Goal: Information Seeking & Learning: Learn about a topic

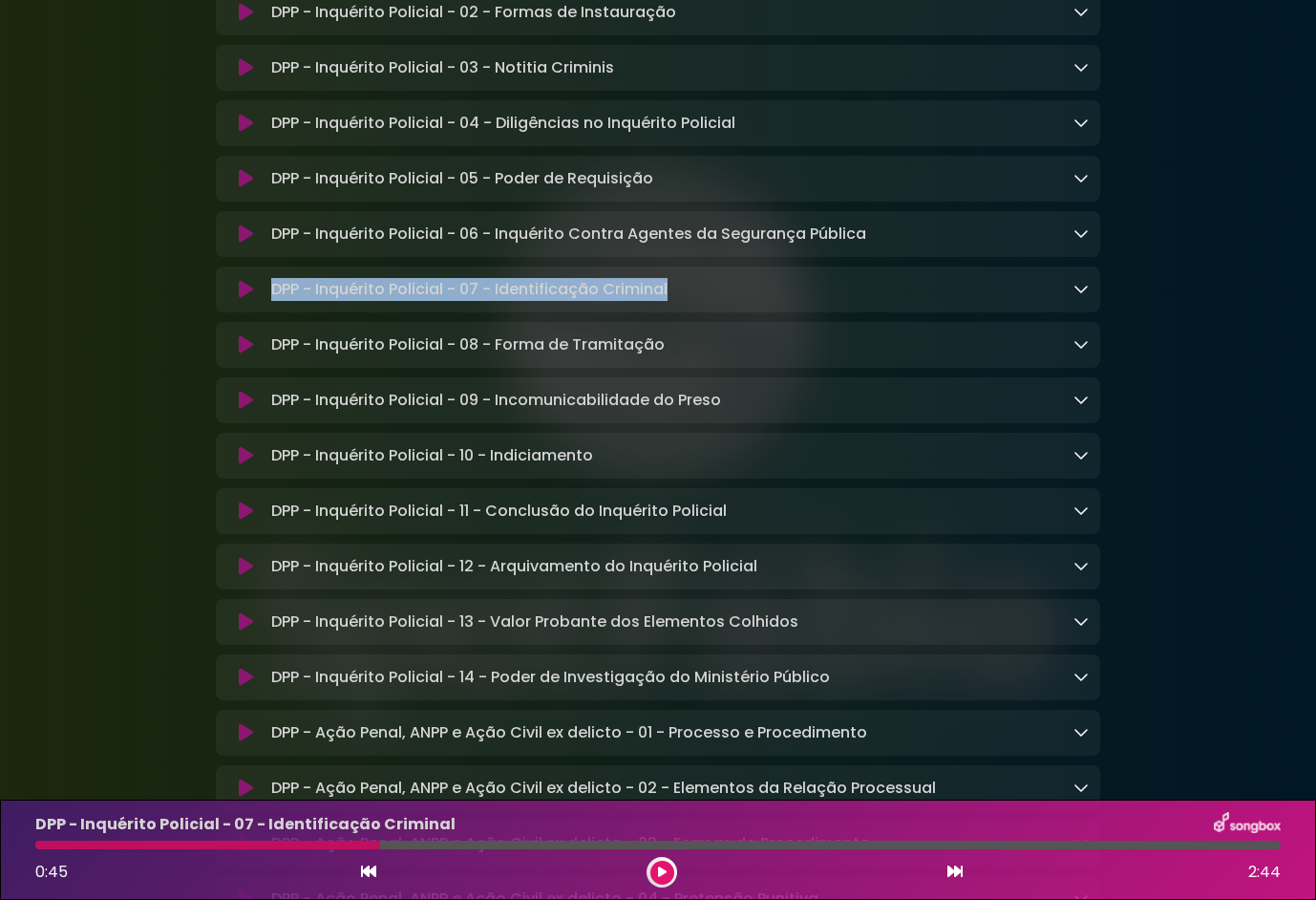
scroll to position [220, 0]
click at [251, 355] on icon at bounding box center [246, 345] width 14 height 19
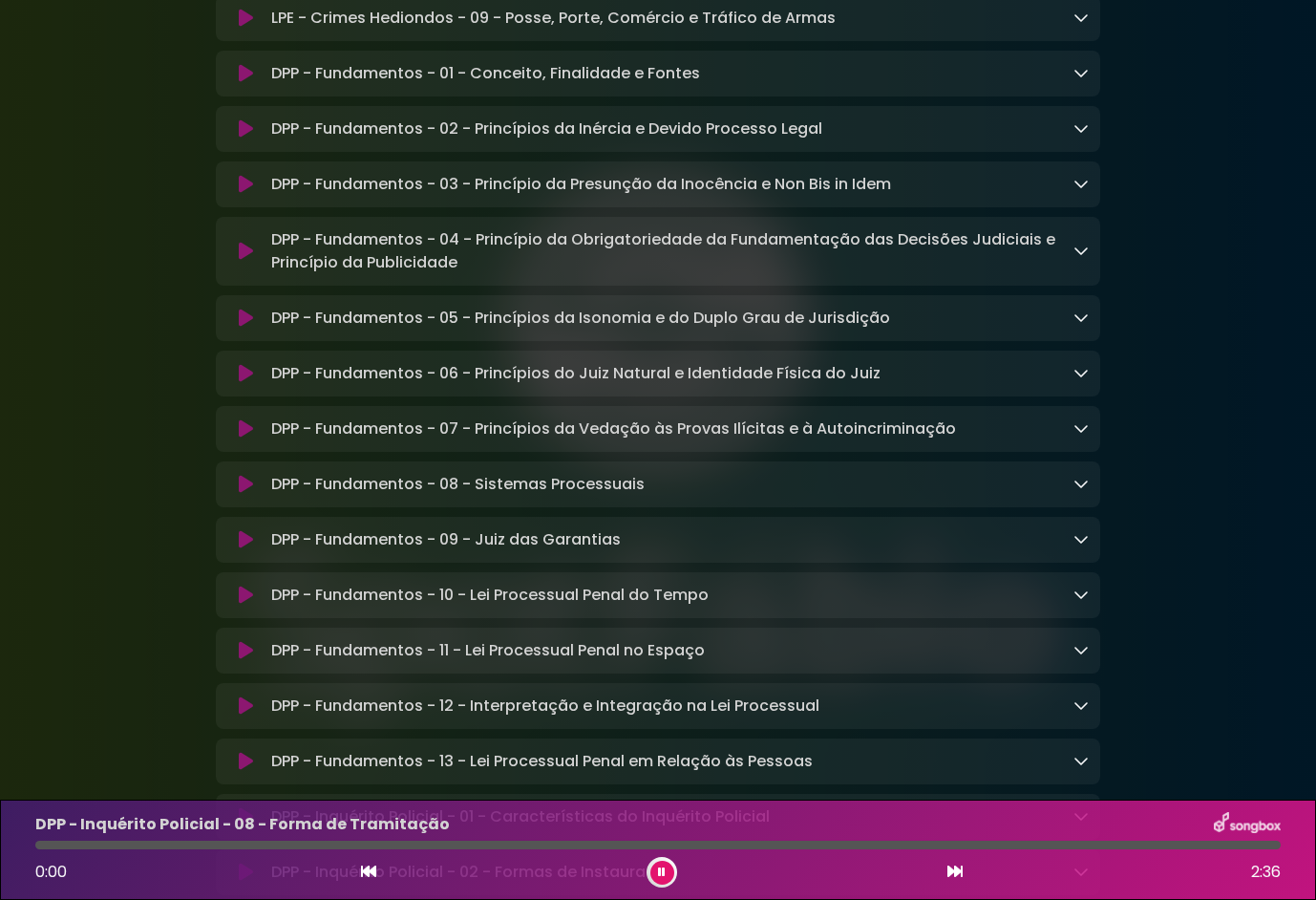
scroll to position [5621, 0]
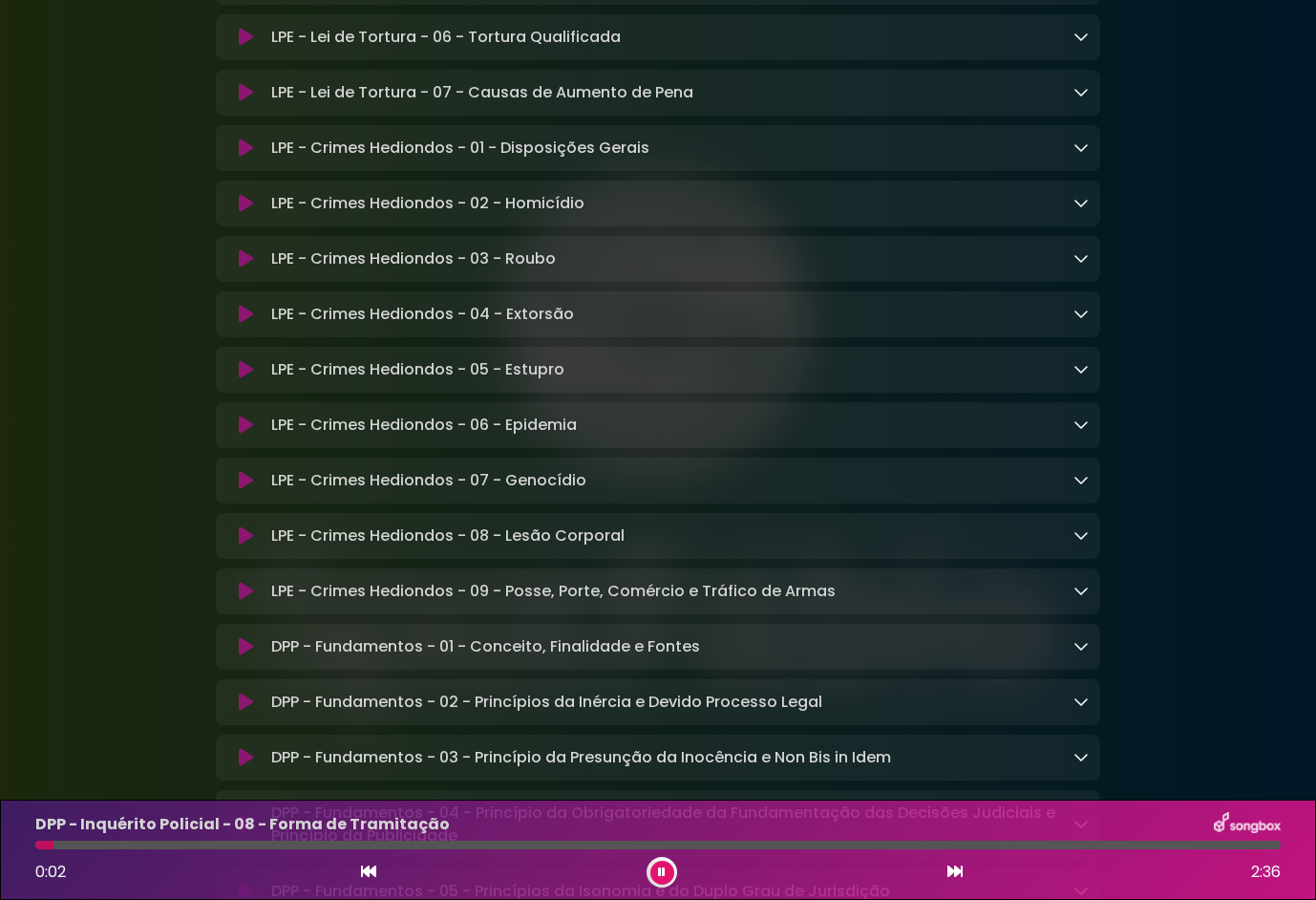
click at [248, 158] on icon at bounding box center [246, 148] width 14 height 19
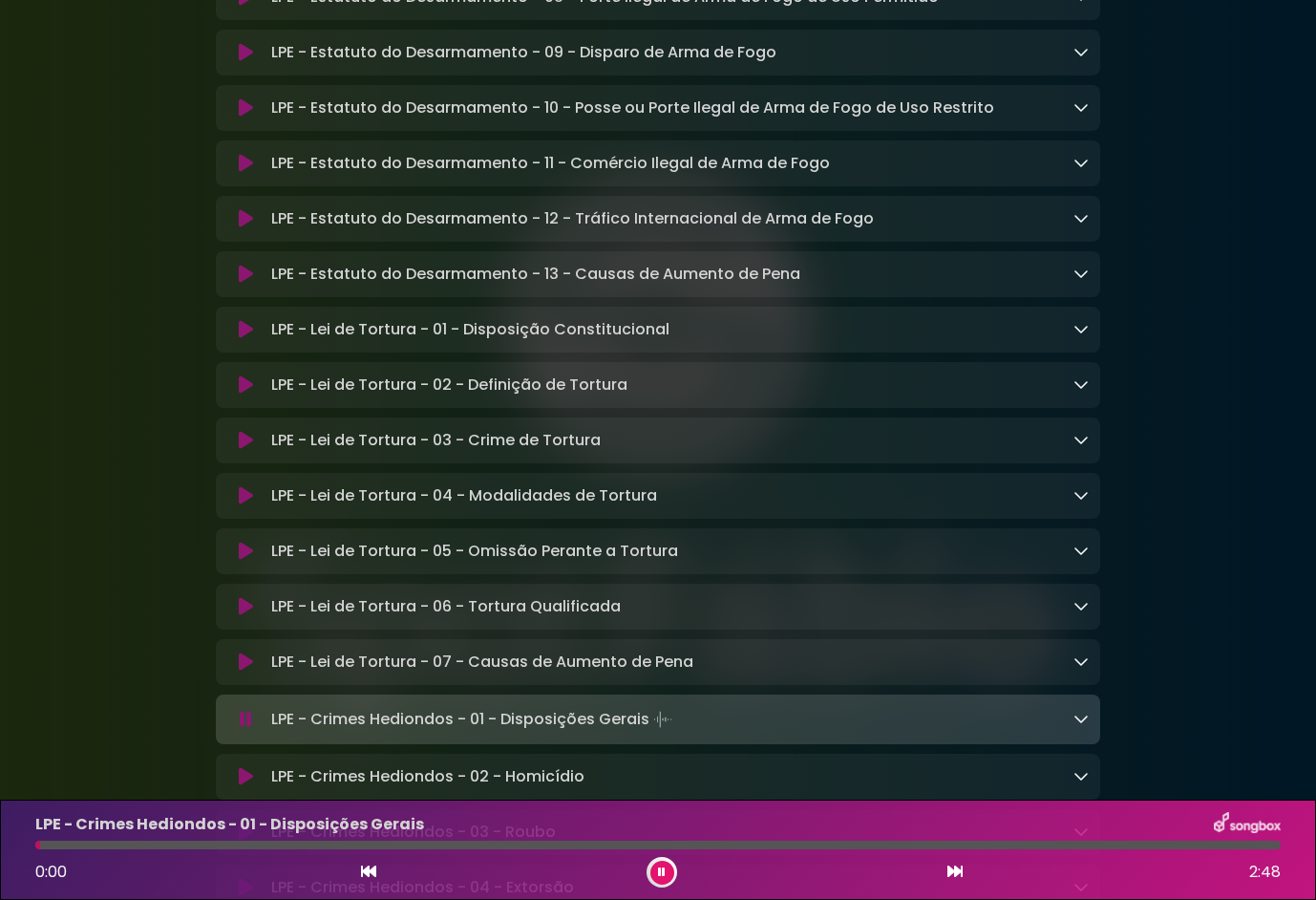
scroll to position [5047, 0]
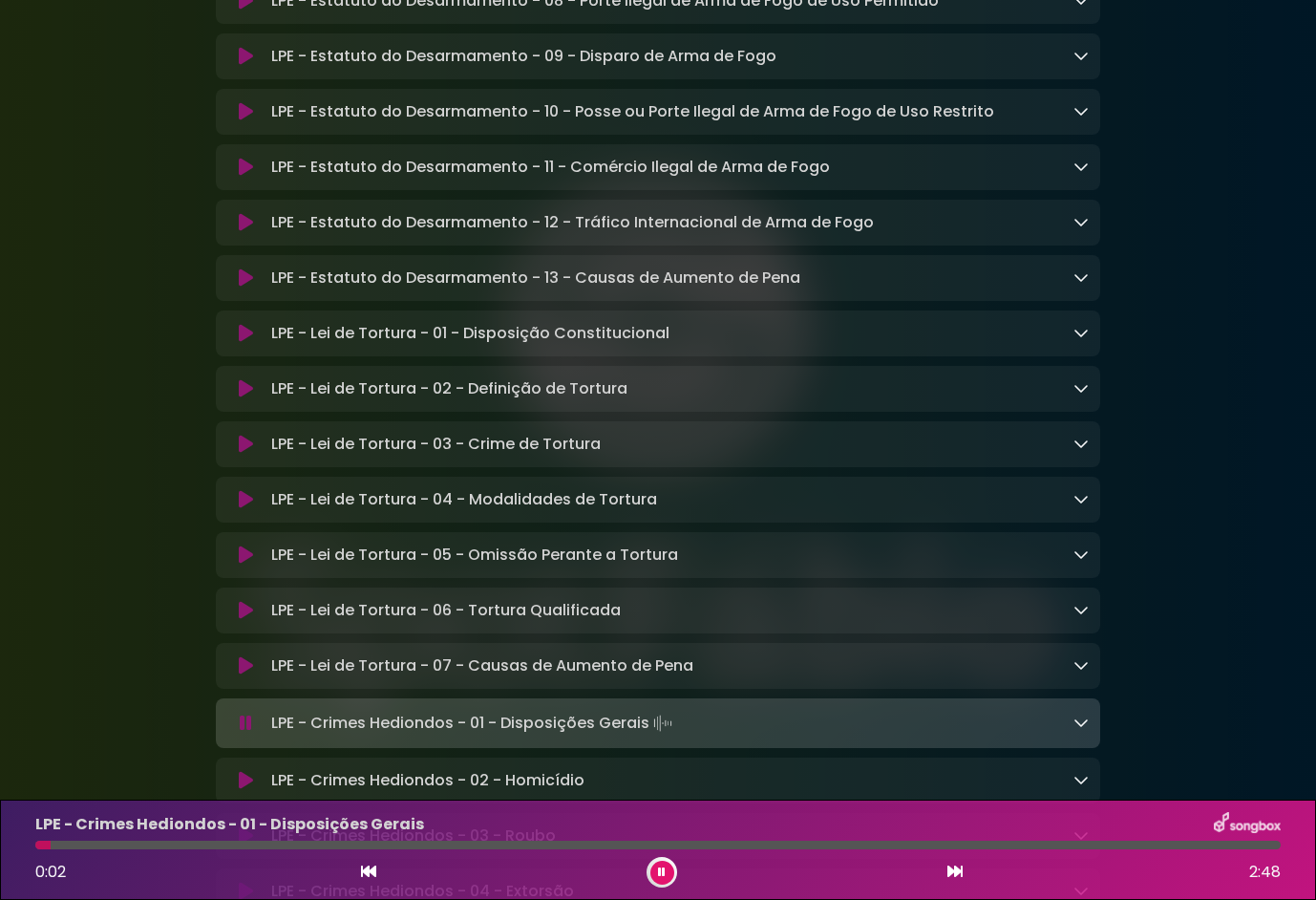
click at [241, 232] on icon at bounding box center [246, 223] width 14 height 19
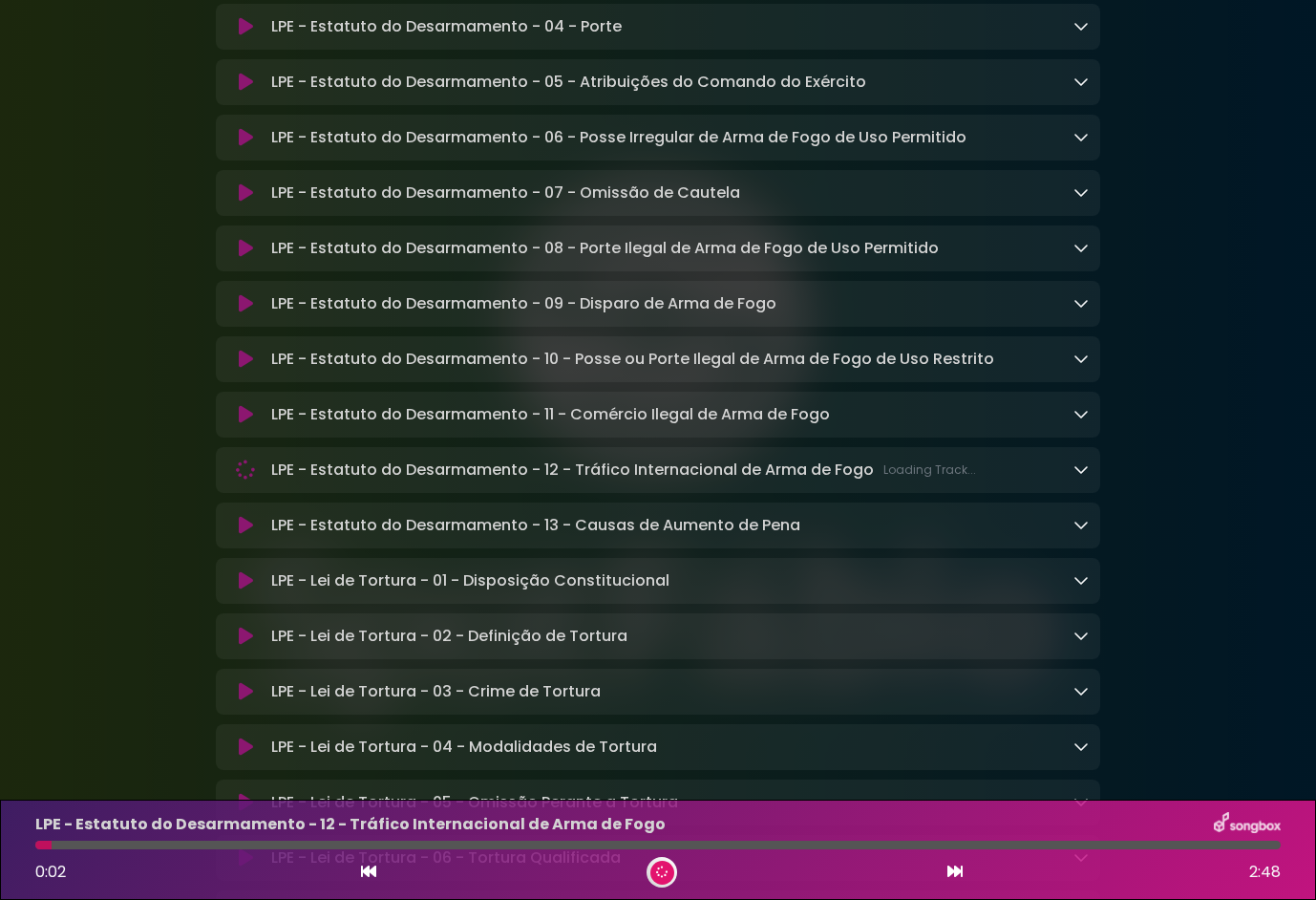
scroll to position [4760, 0]
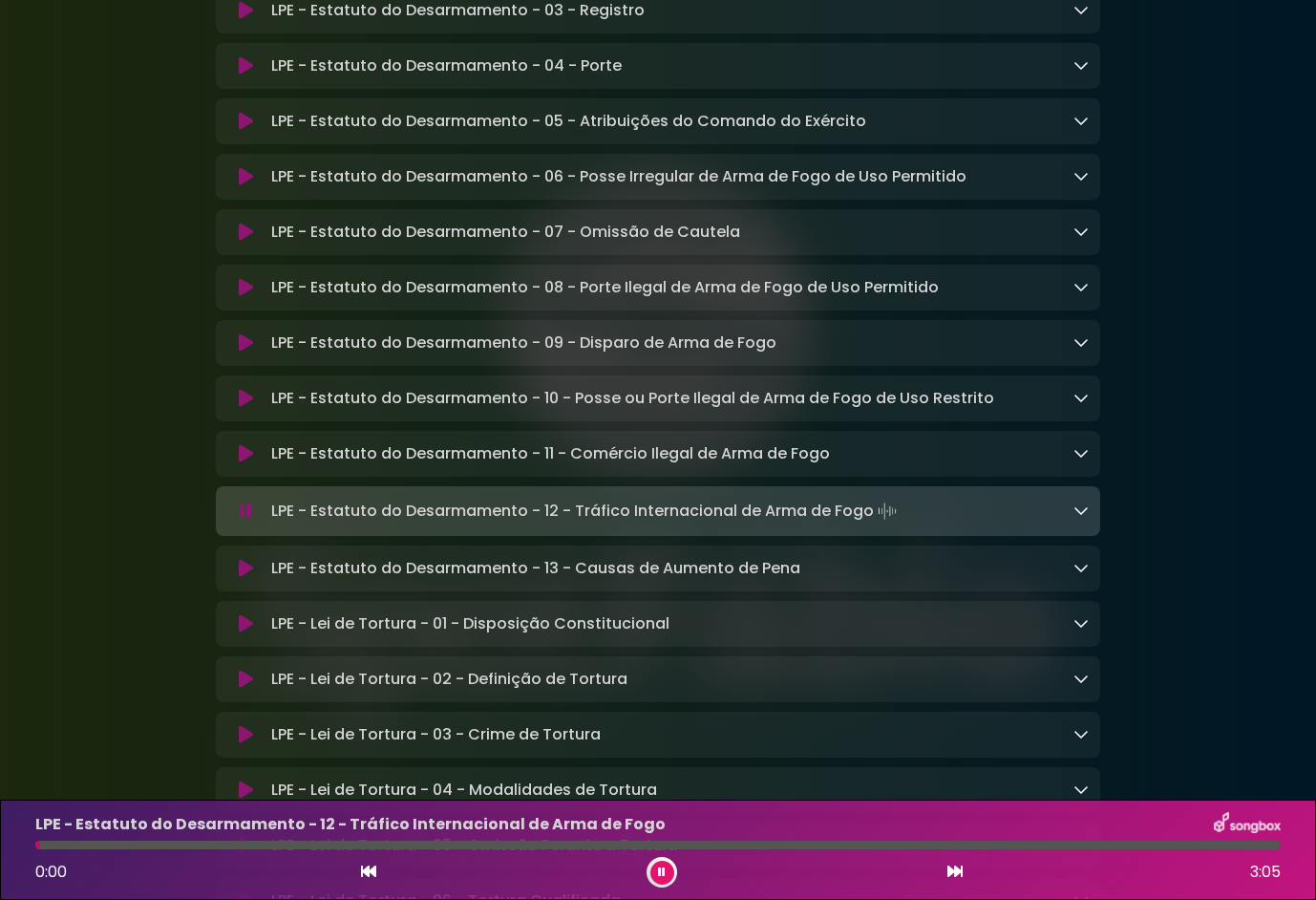
click at [249, 75] on icon at bounding box center [246, 66] width 14 height 19
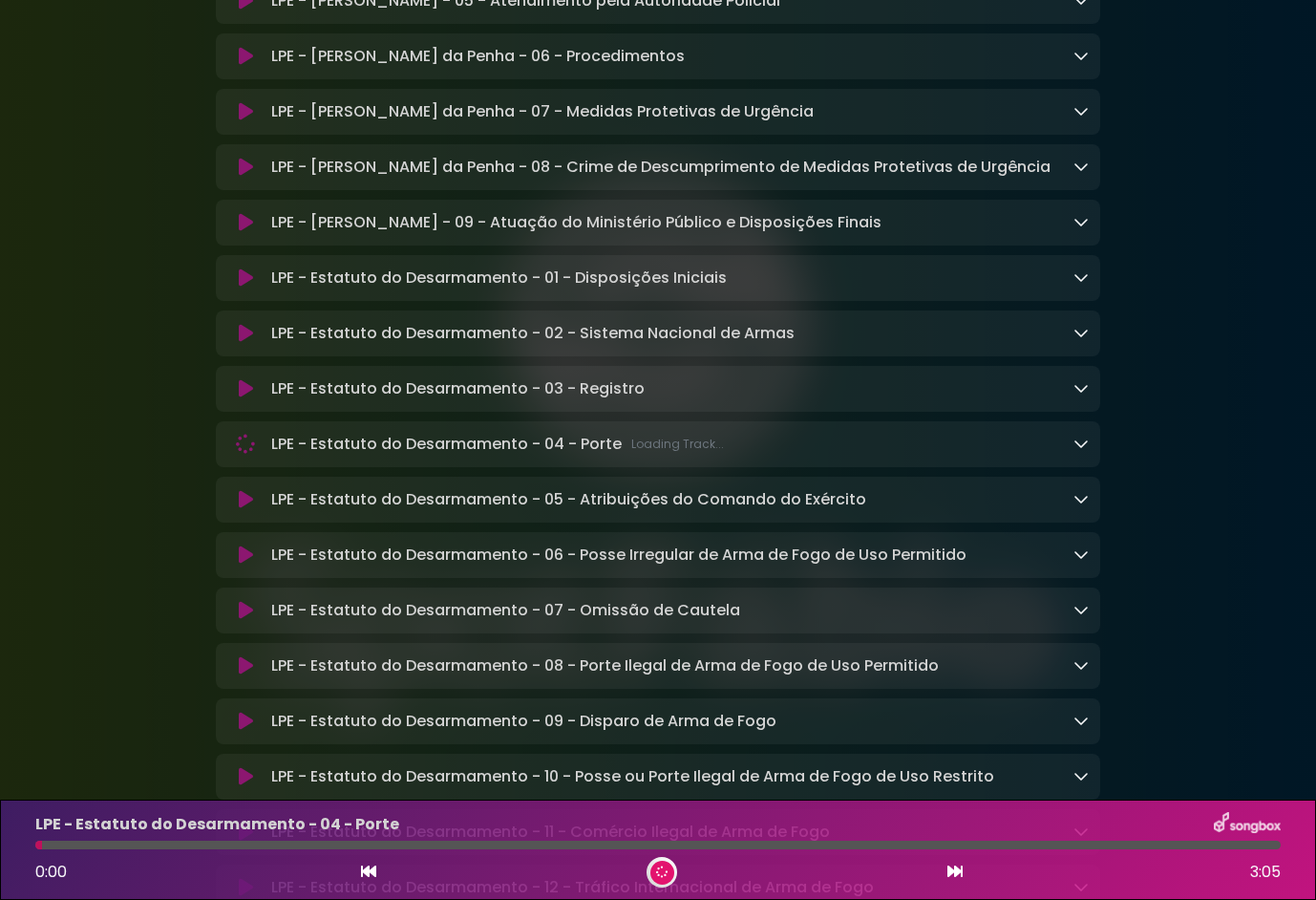
scroll to position [4378, 0]
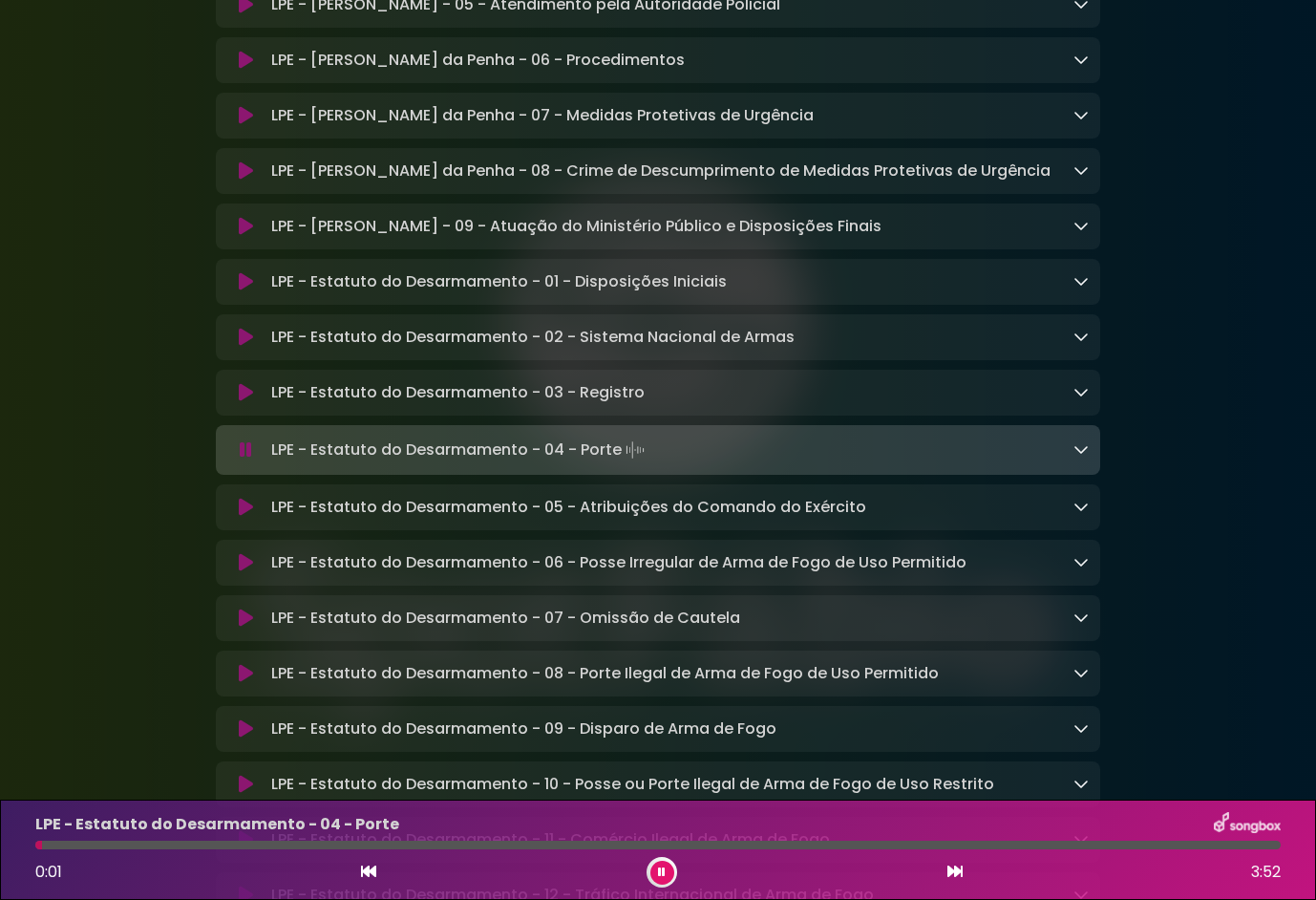
click at [250, 402] on icon at bounding box center [246, 393] width 14 height 19
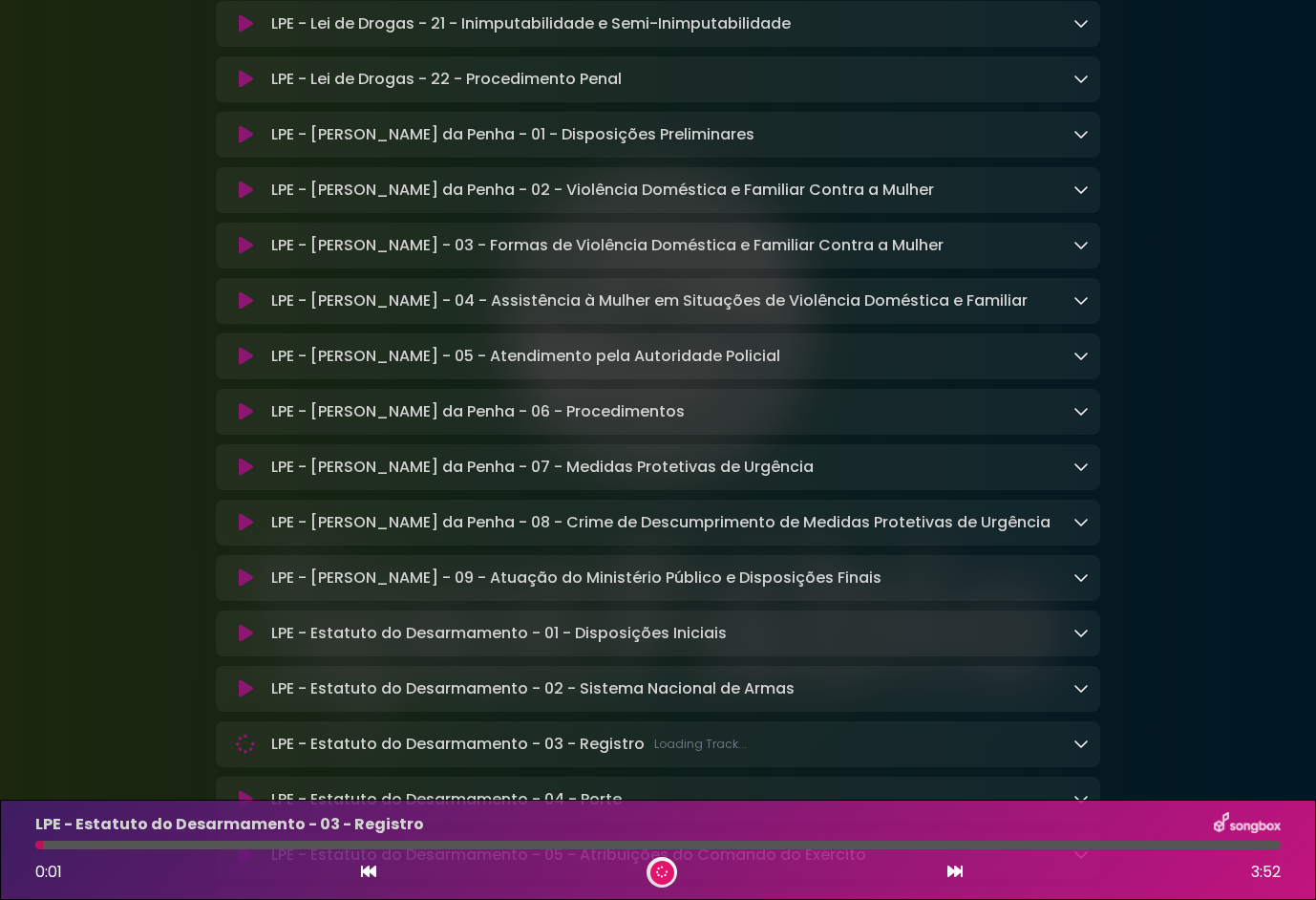
scroll to position [3996, 0]
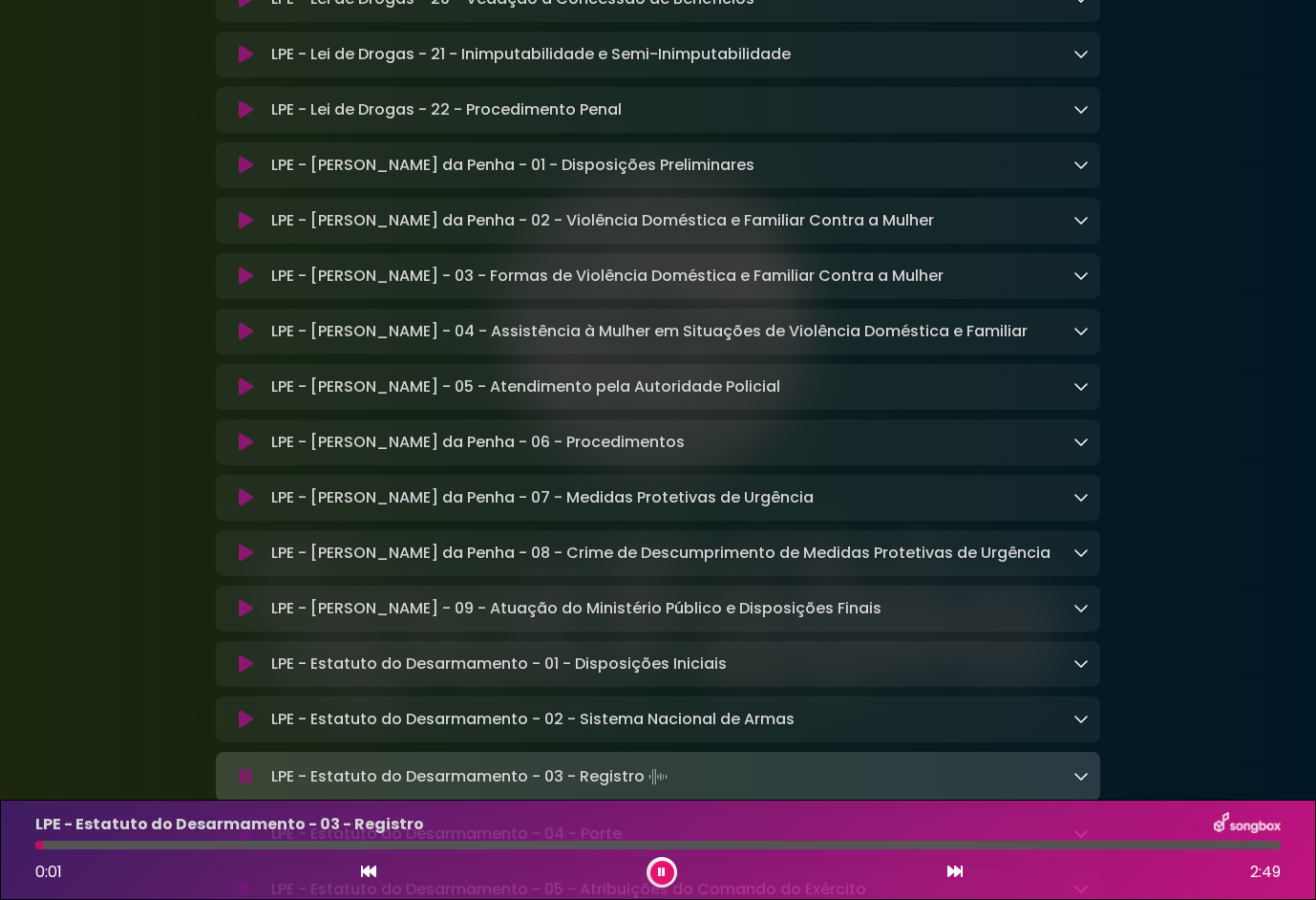
click at [242, 452] on icon at bounding box center [246, 442] width 14 height 19
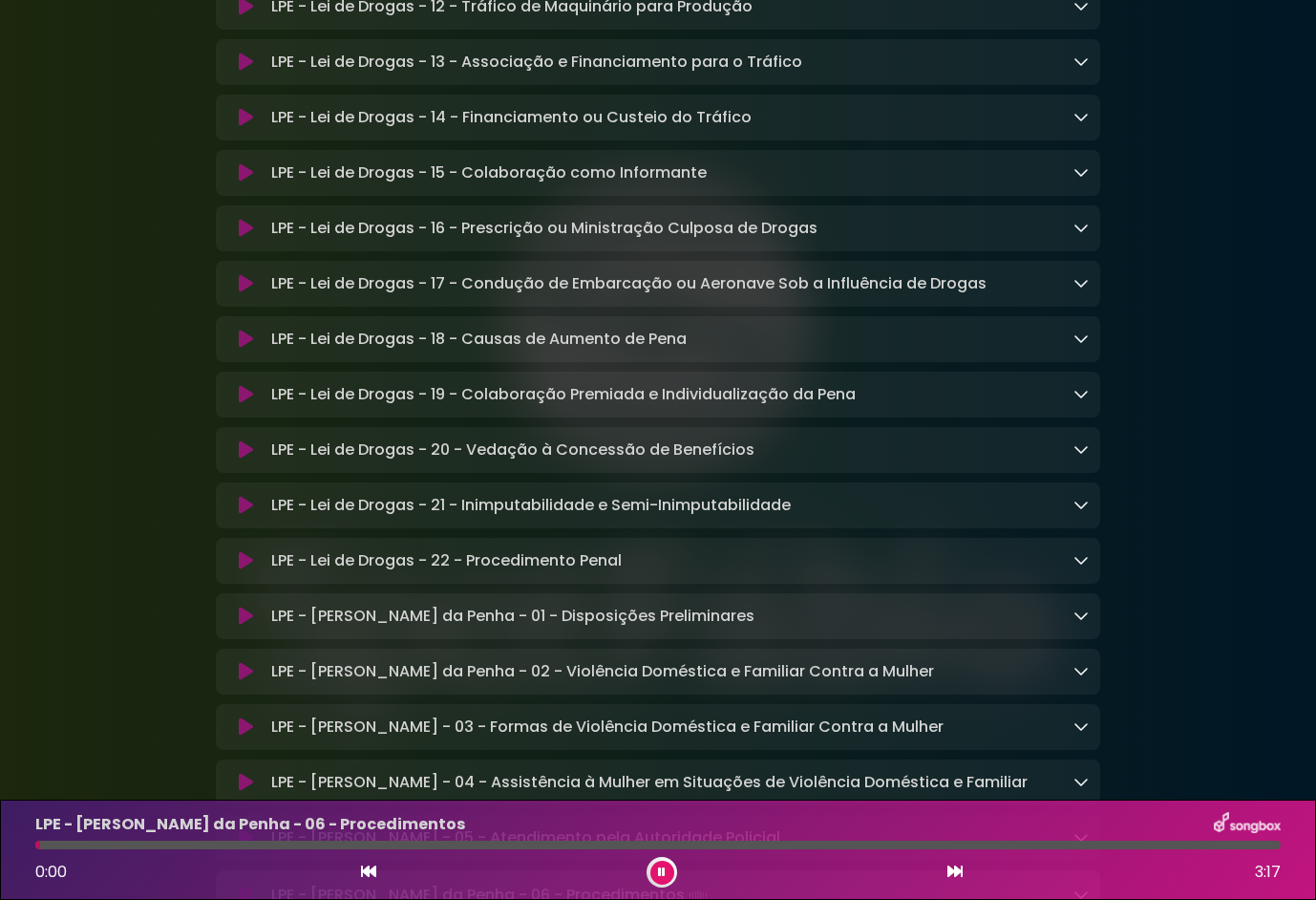
scroll to position [3518, 0]
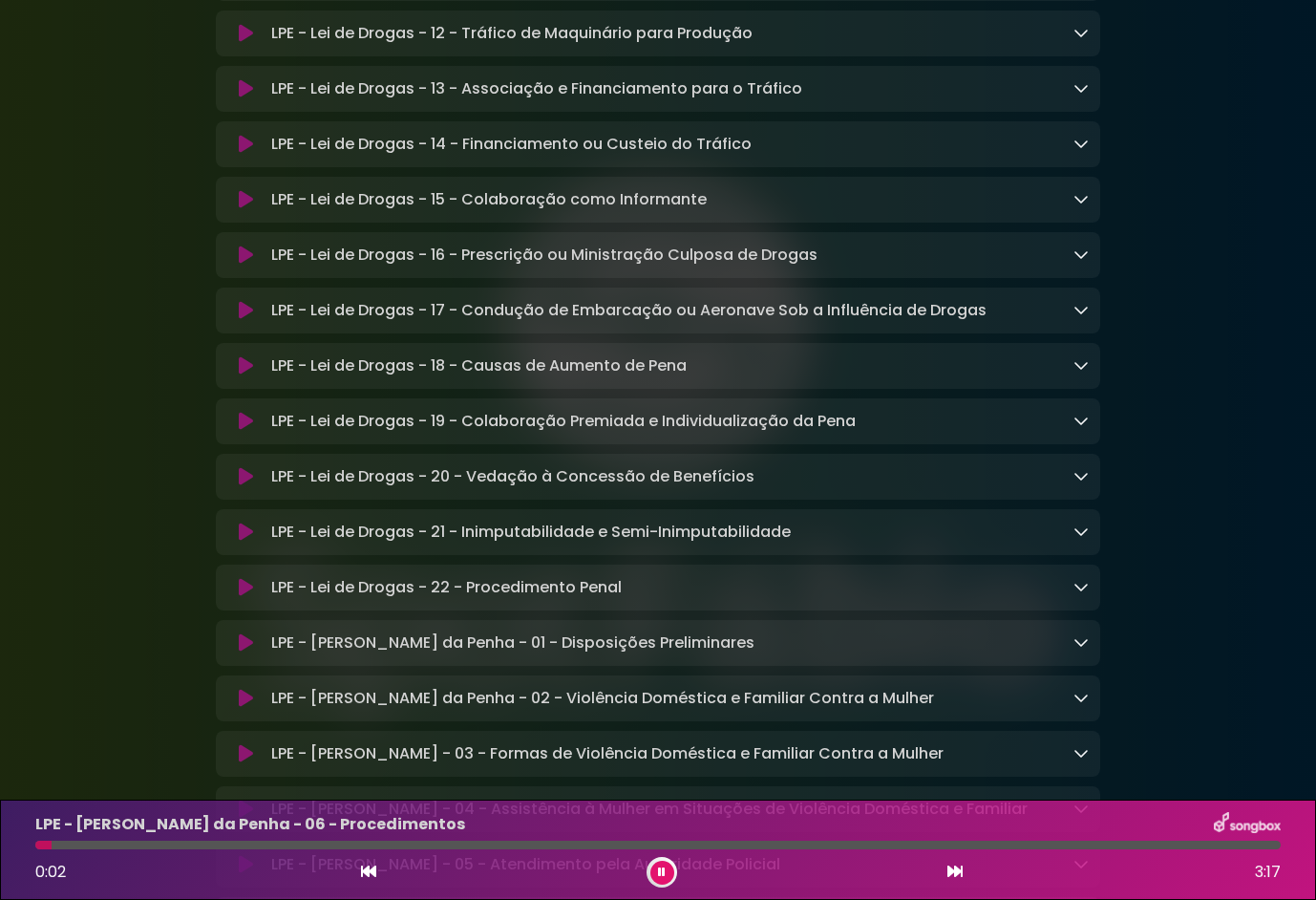
click at [245, 597] on icon at bounding box center [246, 588] width 14 height 19
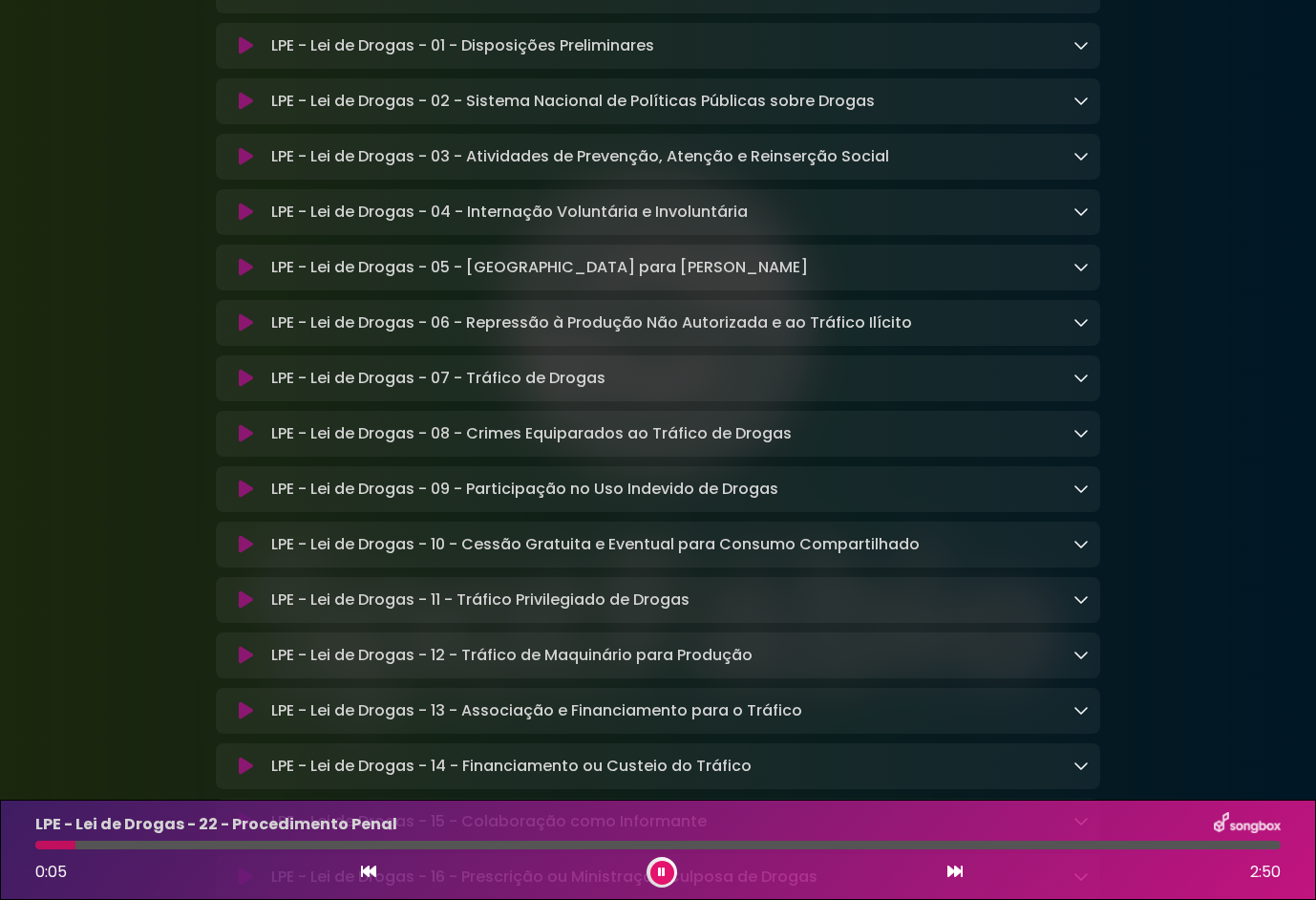
scroll to position [2945, 0]
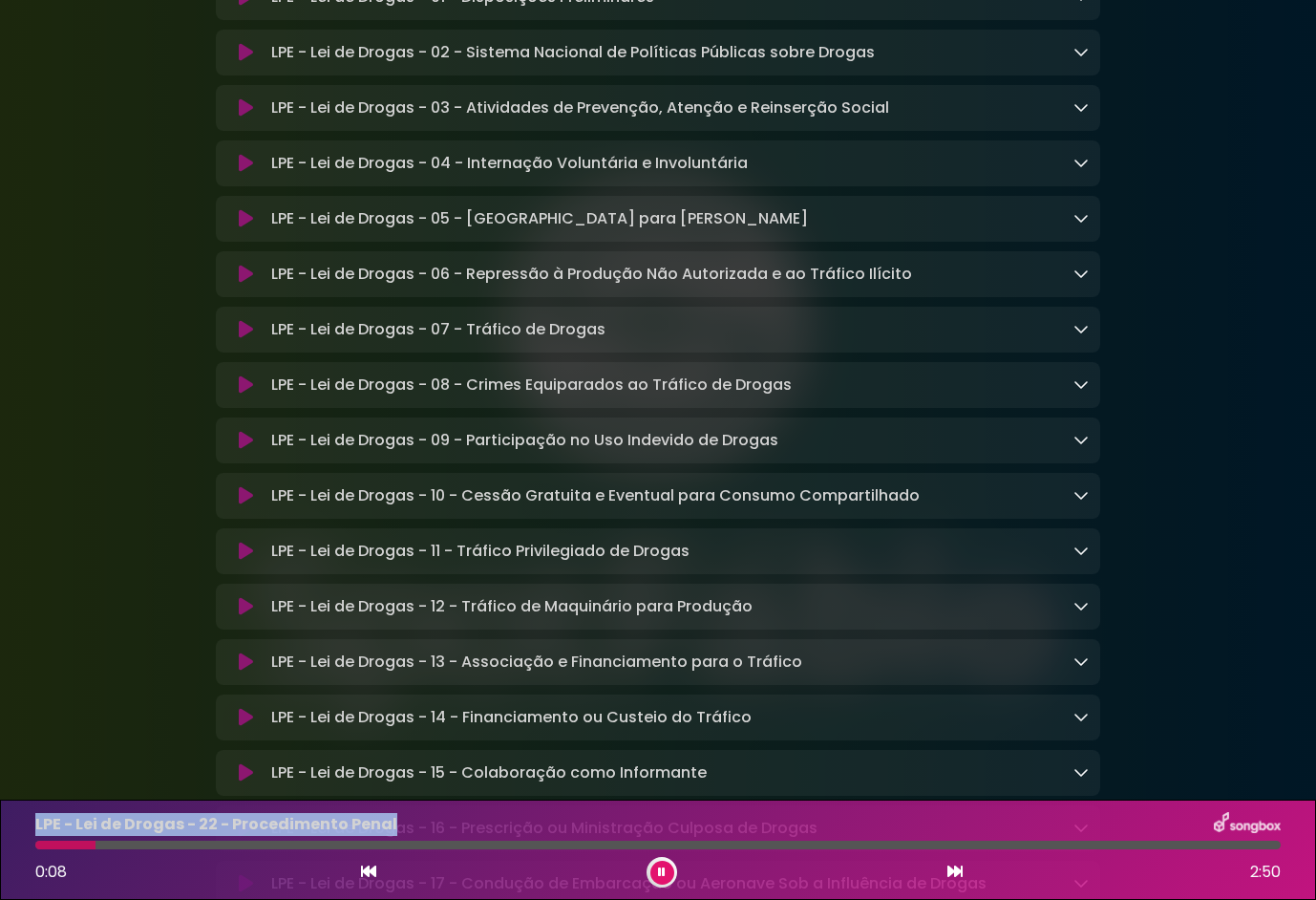
drag, startPoint x: 404, startPoint y: 815, endPoint x: 24, endPoint y: 804, distance: 380.2
click at [23, 804] on div "LPE - Lei de Drogas - 22 - Procedimento Penal 0:08 2:50" at bounding box center [658, 850] width 1316 height 100
drag, startPoint x: 24, startPoint y: 804, endPoint x: 129, endPoint y: 820, distance: 106.2
copy p "LPE - Lei de Drogas - 22 - Procedimento Penal"
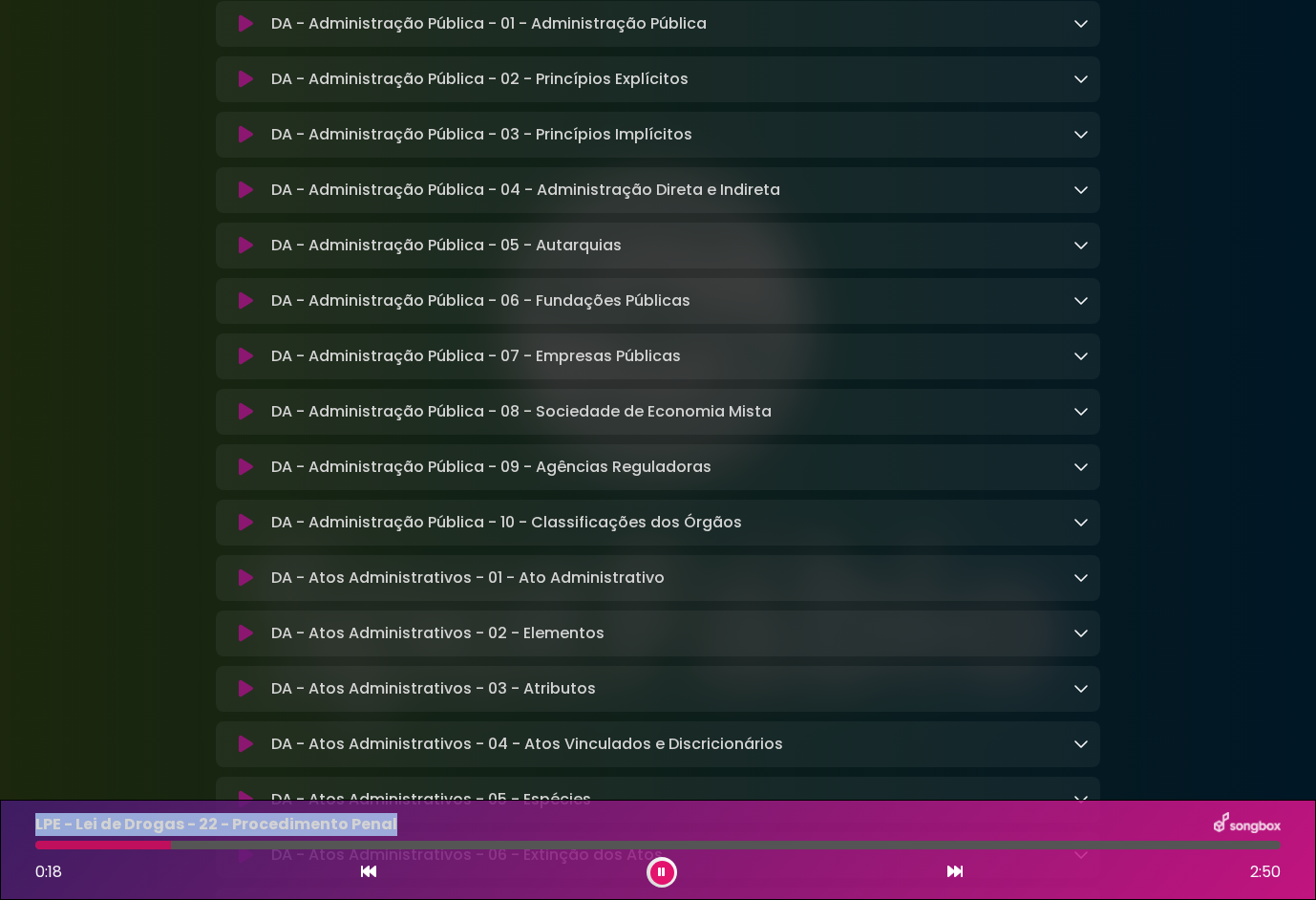
scroll to position [1129, 0]
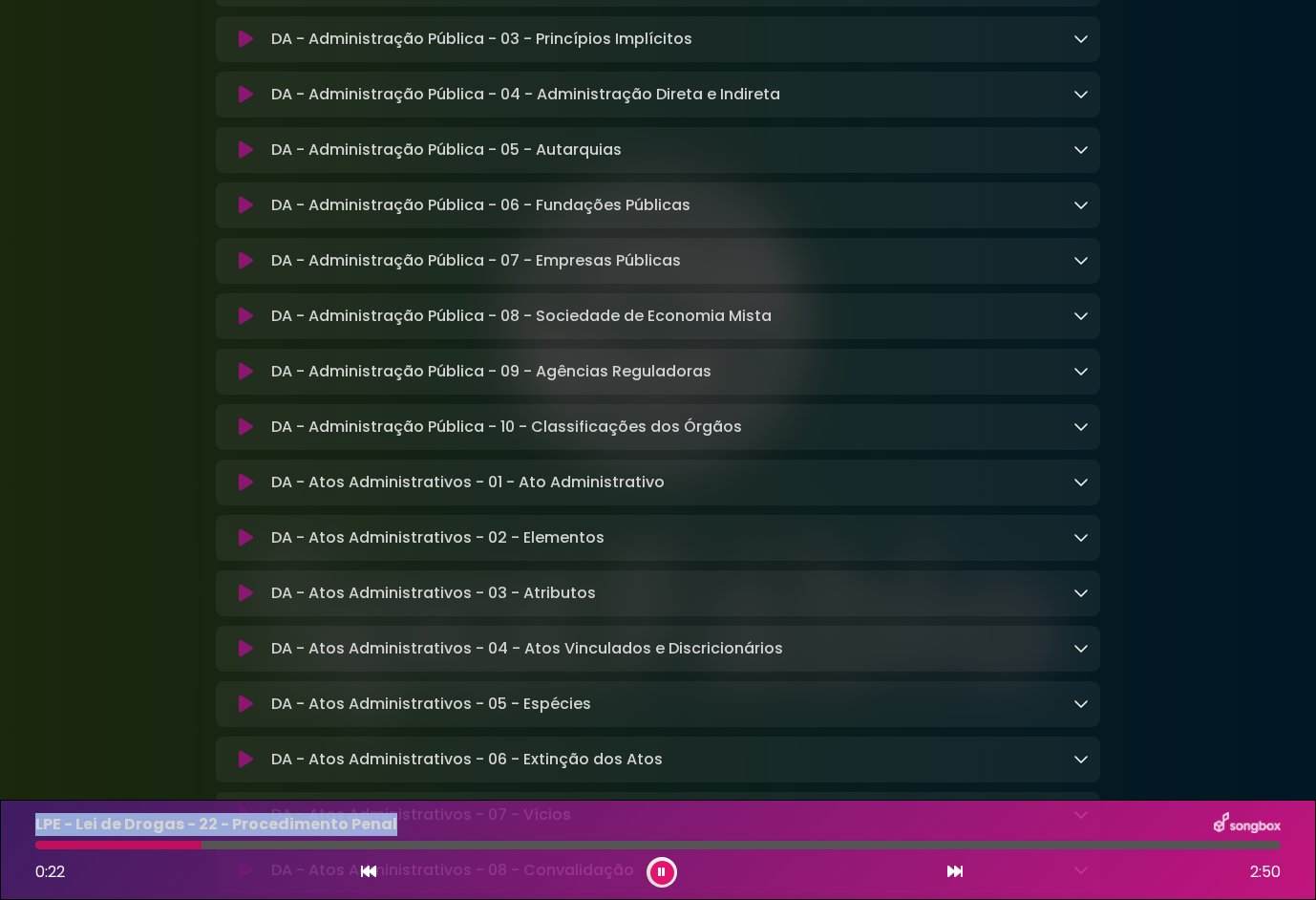
click at [663, 875] on icon at bounding box center [662, 872] width 8 height 12
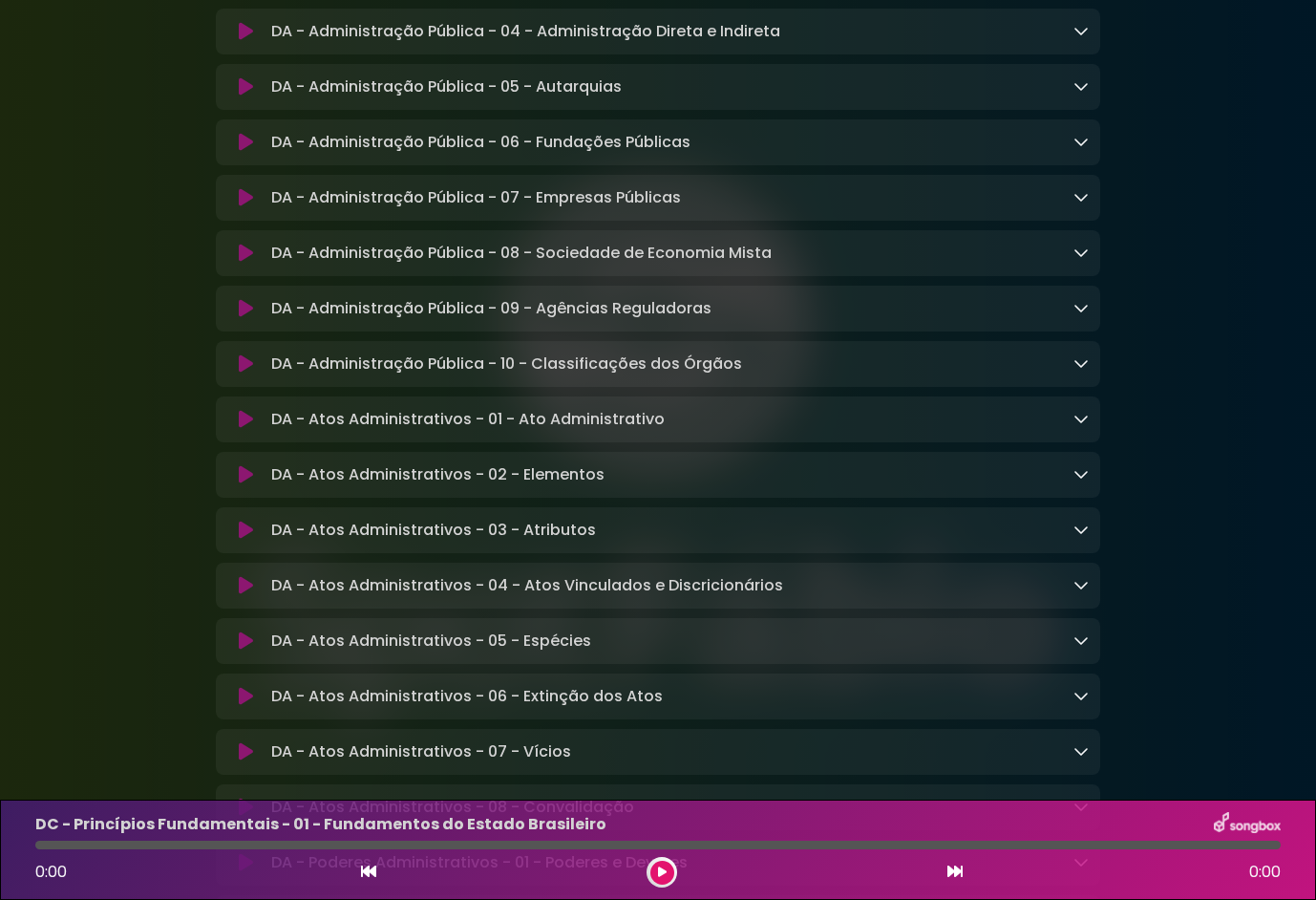
scroll to position [1337, 0]
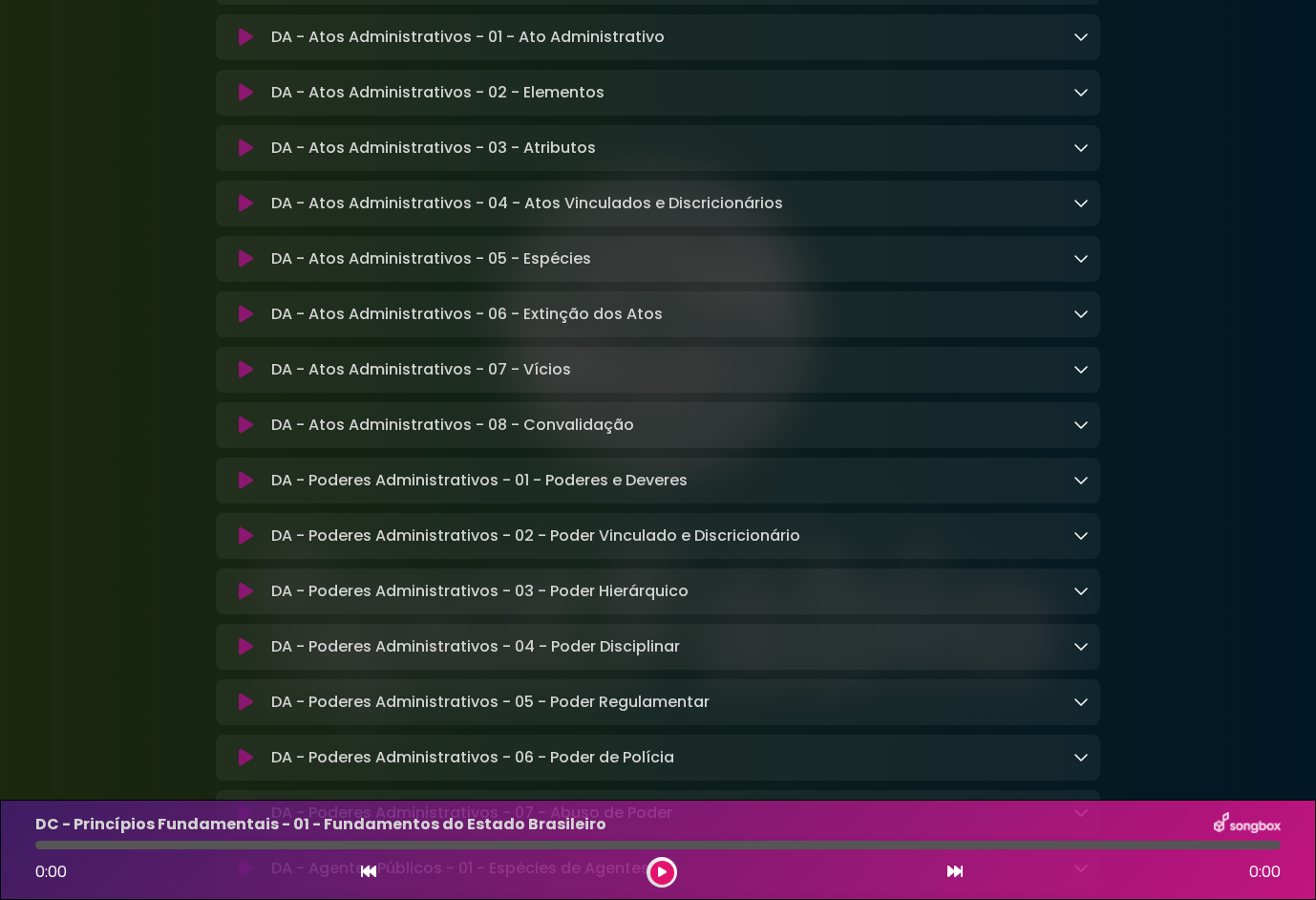
click at [236, 158] on button at bounding box center [246, 148] width 37 height 19
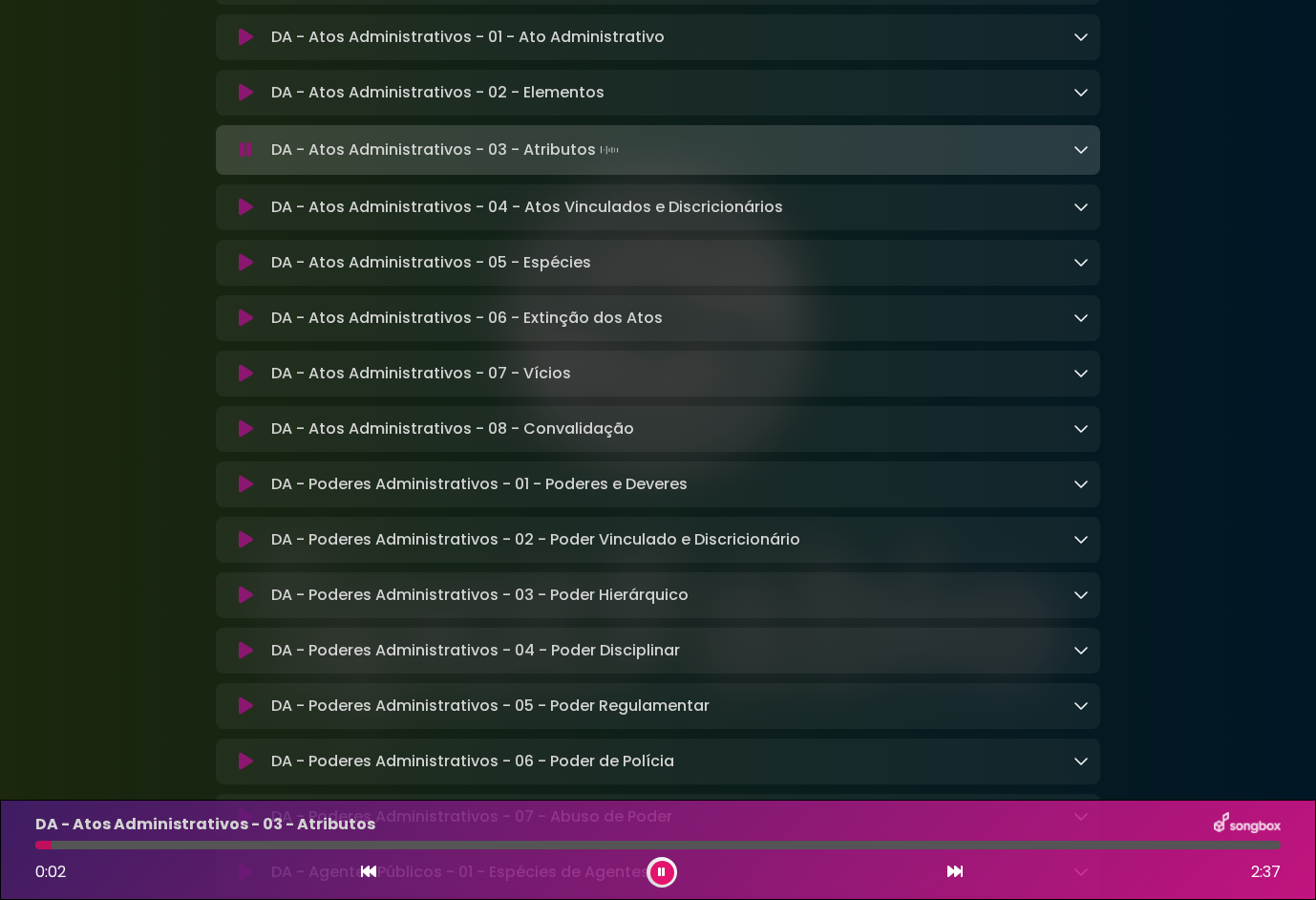
click at [254, 160] on button at bounding box center [246, 150] width 37 height 19
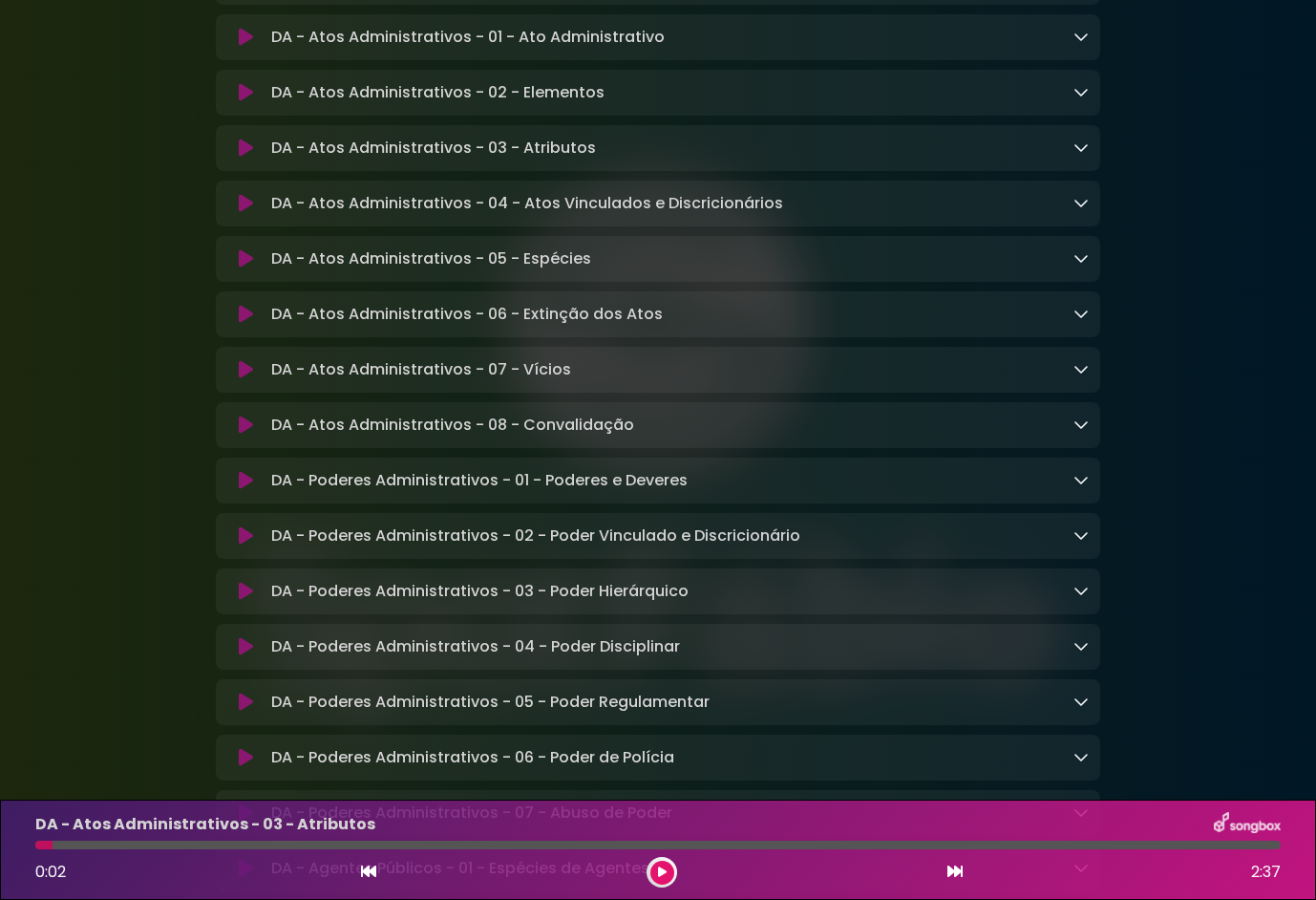
click at [655, 880] on button at bounding box center [662, 872] width 24 height 24
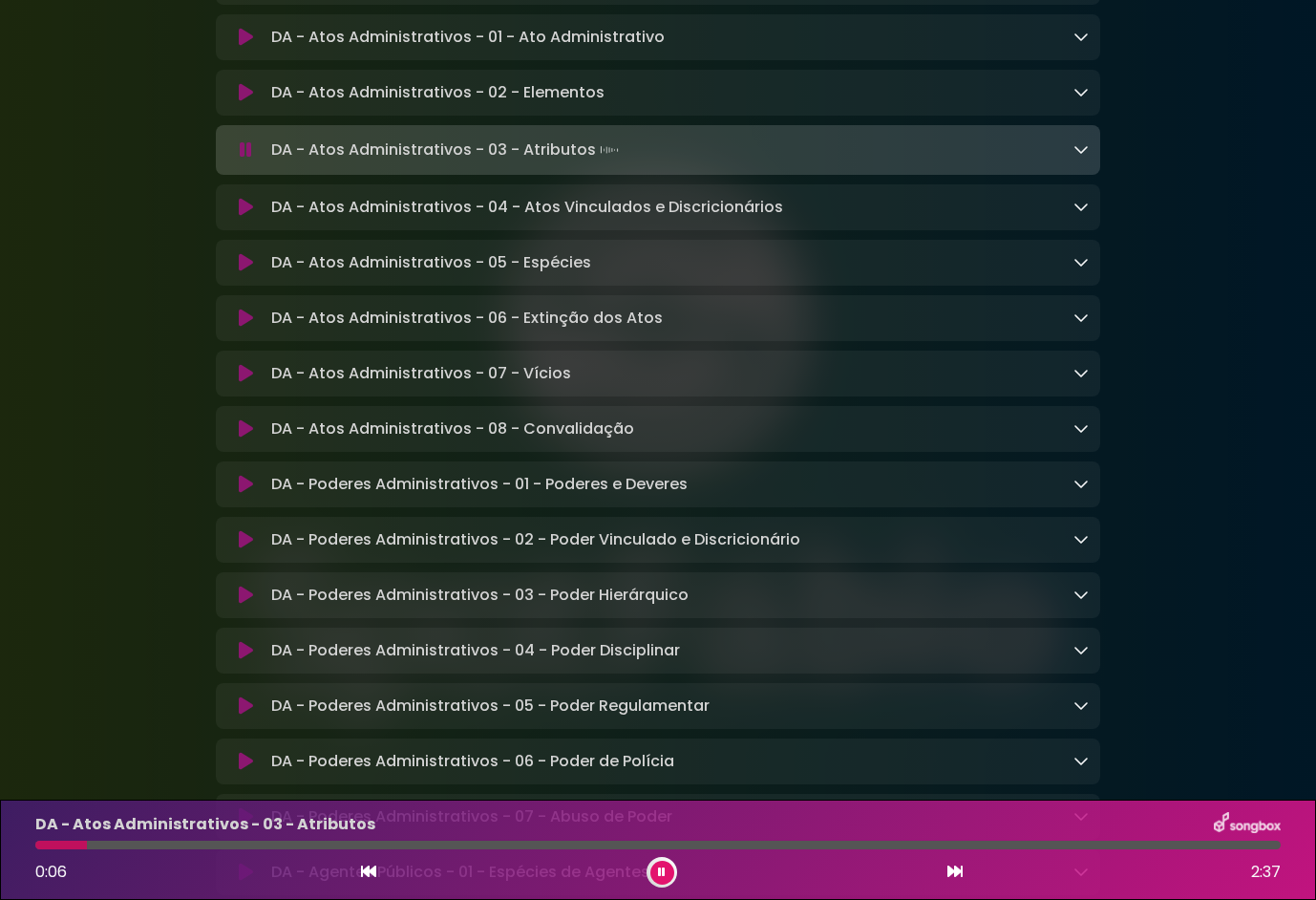
click at [1081, 157] on icon at bounding box center [1082, 149] width 15 height 15
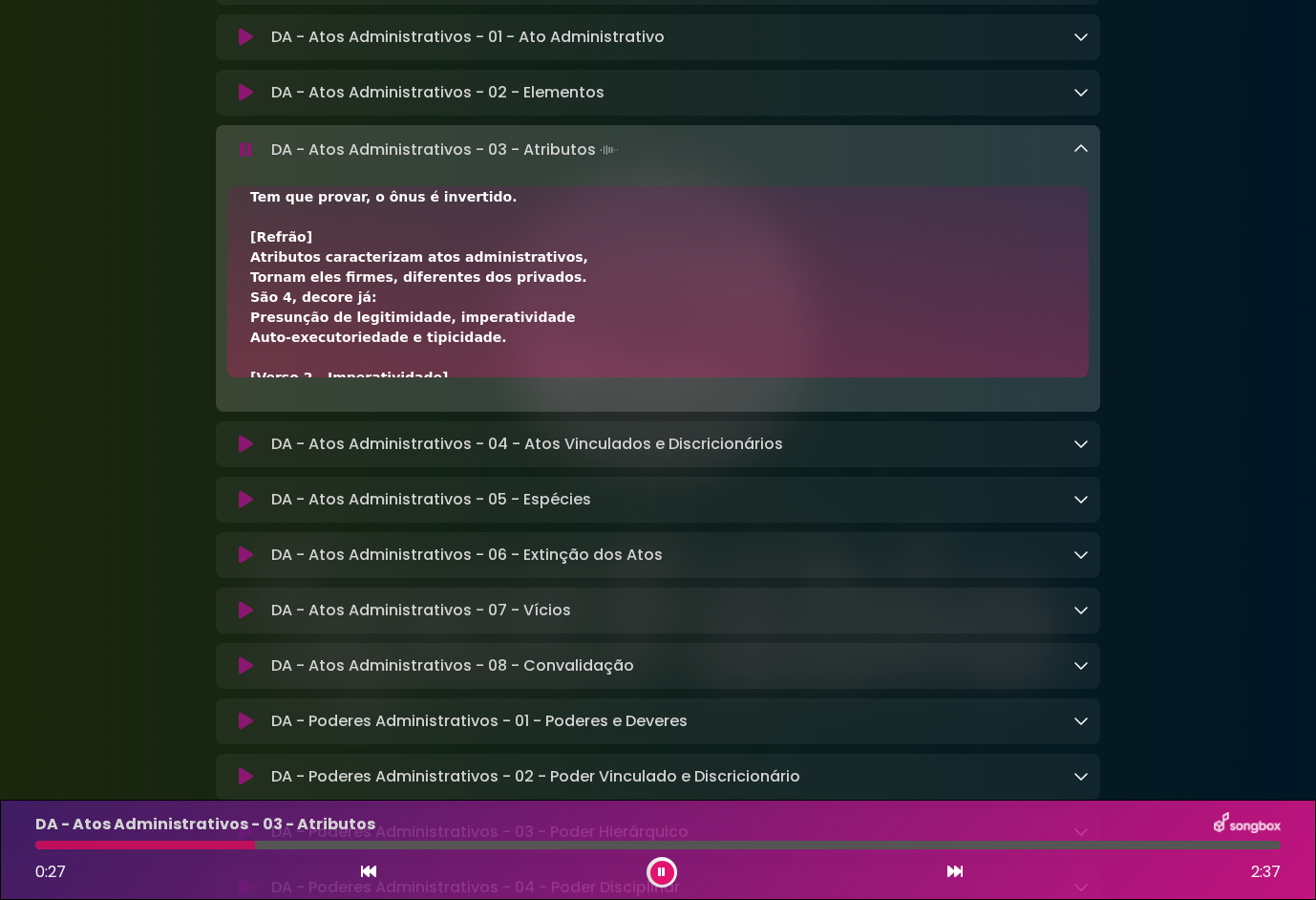
scroll to position [0, 0]
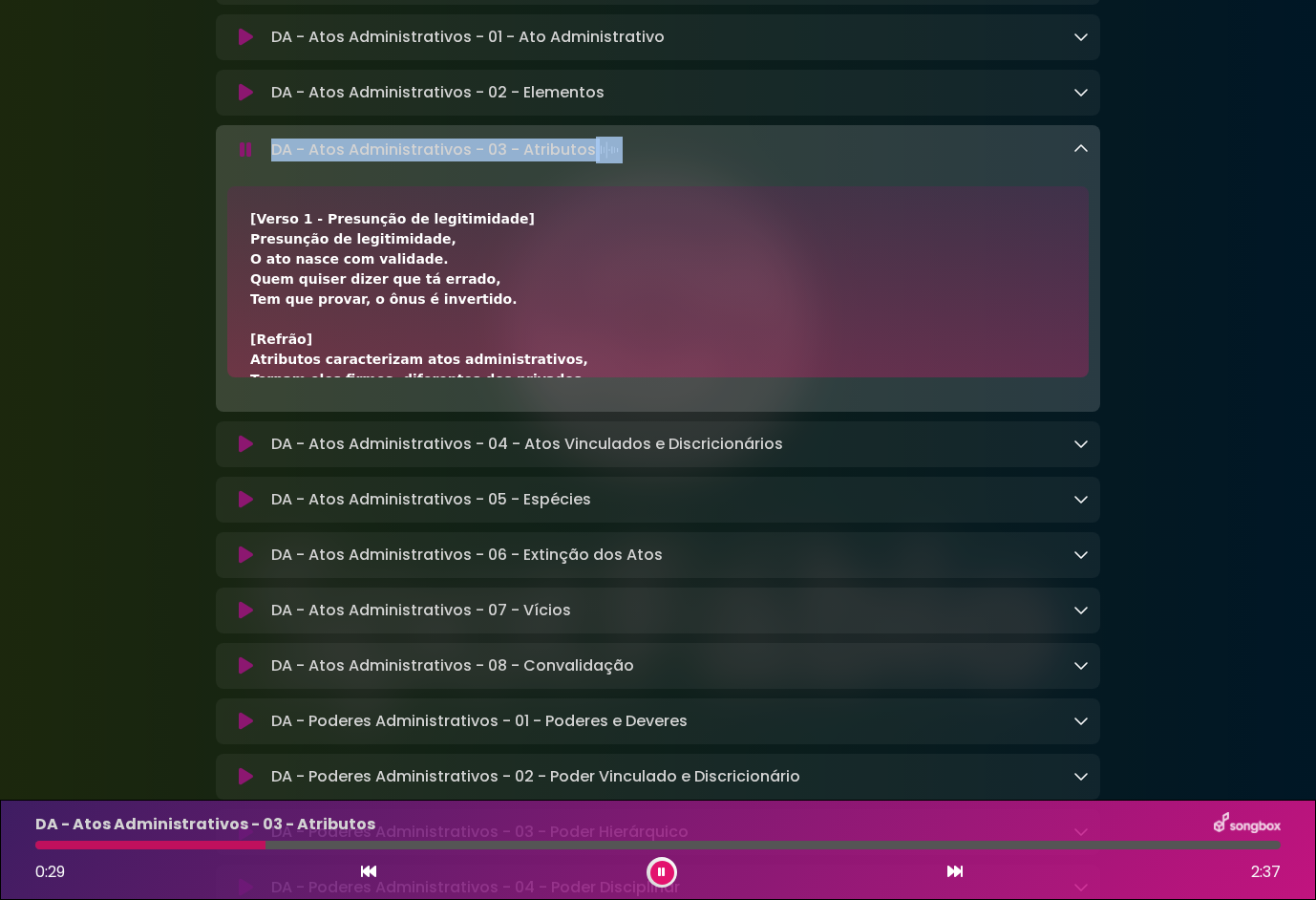
drag, startPoint x: 666, startPoint y: 174, endPoint x: 262, endPoint y: 182, distance: 404.1
click at [262, 164] on div "DA - Atos Administrativos - 03 - Atributos Loading Track..." at bounding box center [658, 150] width 861 height 27
drag, startPoint x: 262, startPoint y: 182, endPoint x: 330, endPoint y: 164, distance: 70.3
copy p "DA - Atos Administrativos - 03 - Atributos"
click at [651, 868] on button at bounding box center [662, 872] width 24 height 24
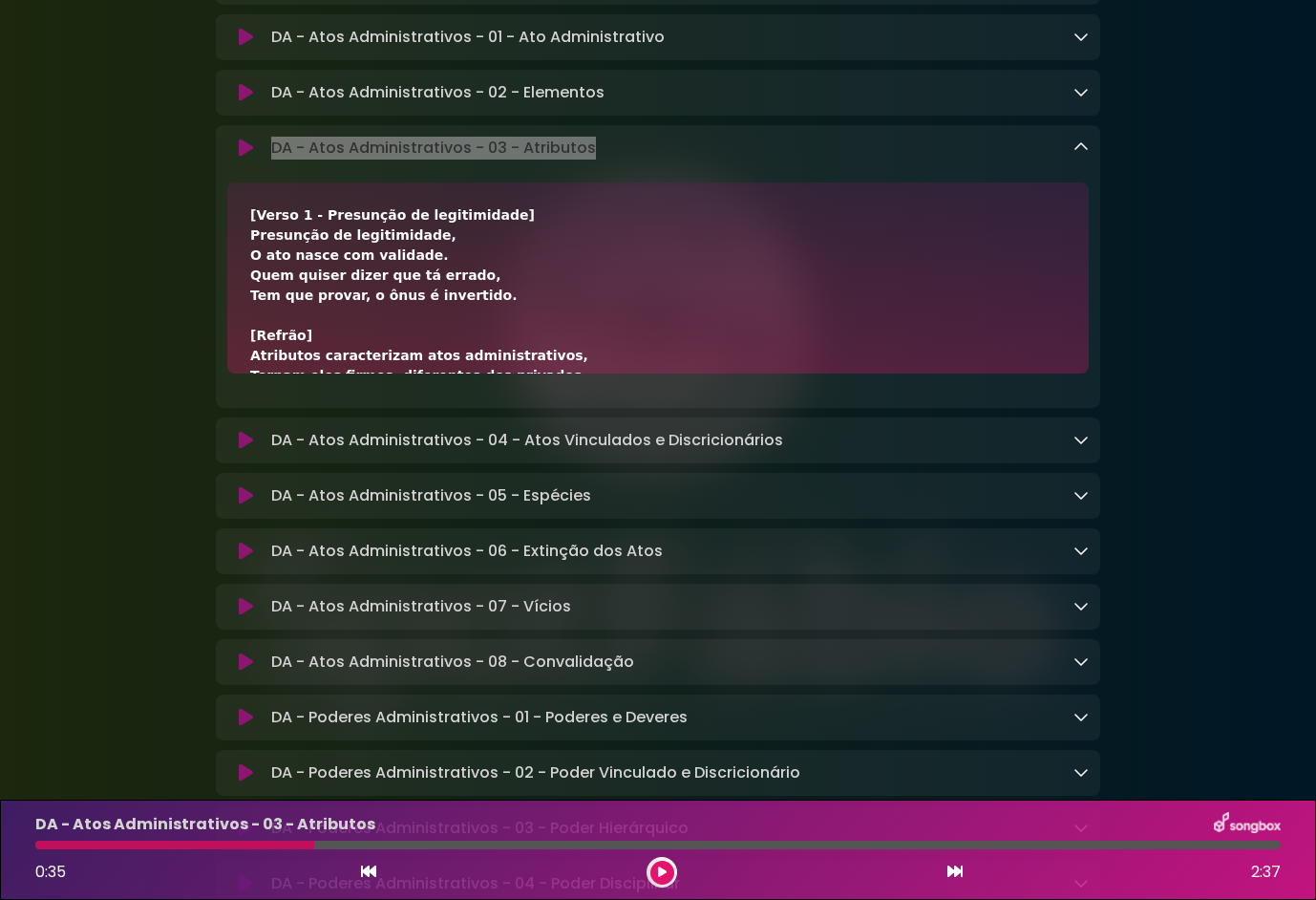
click at [246, 102] on icon at bounding box center [246, 93] width 14 height 19
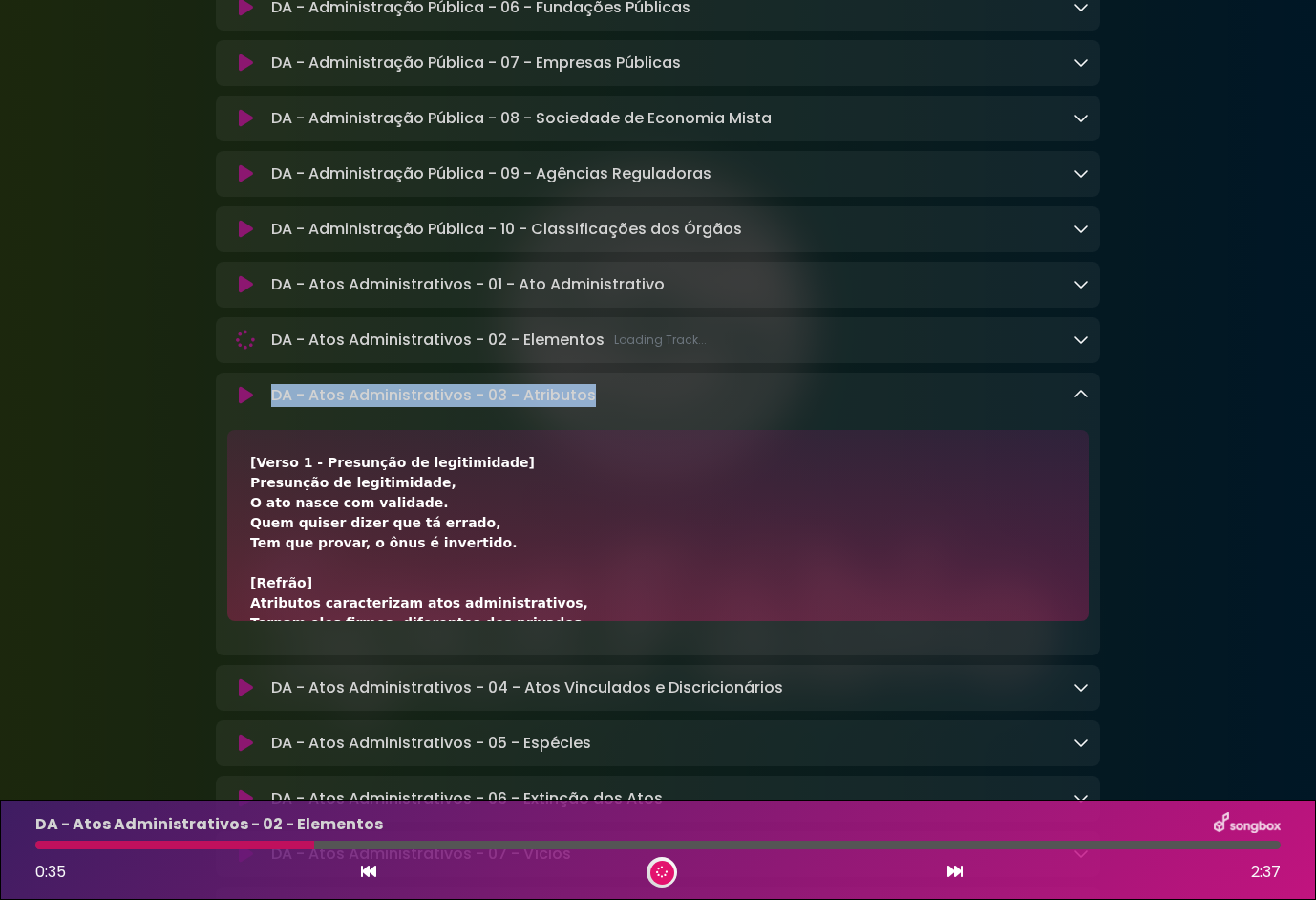
scroll to position [1051, 0]
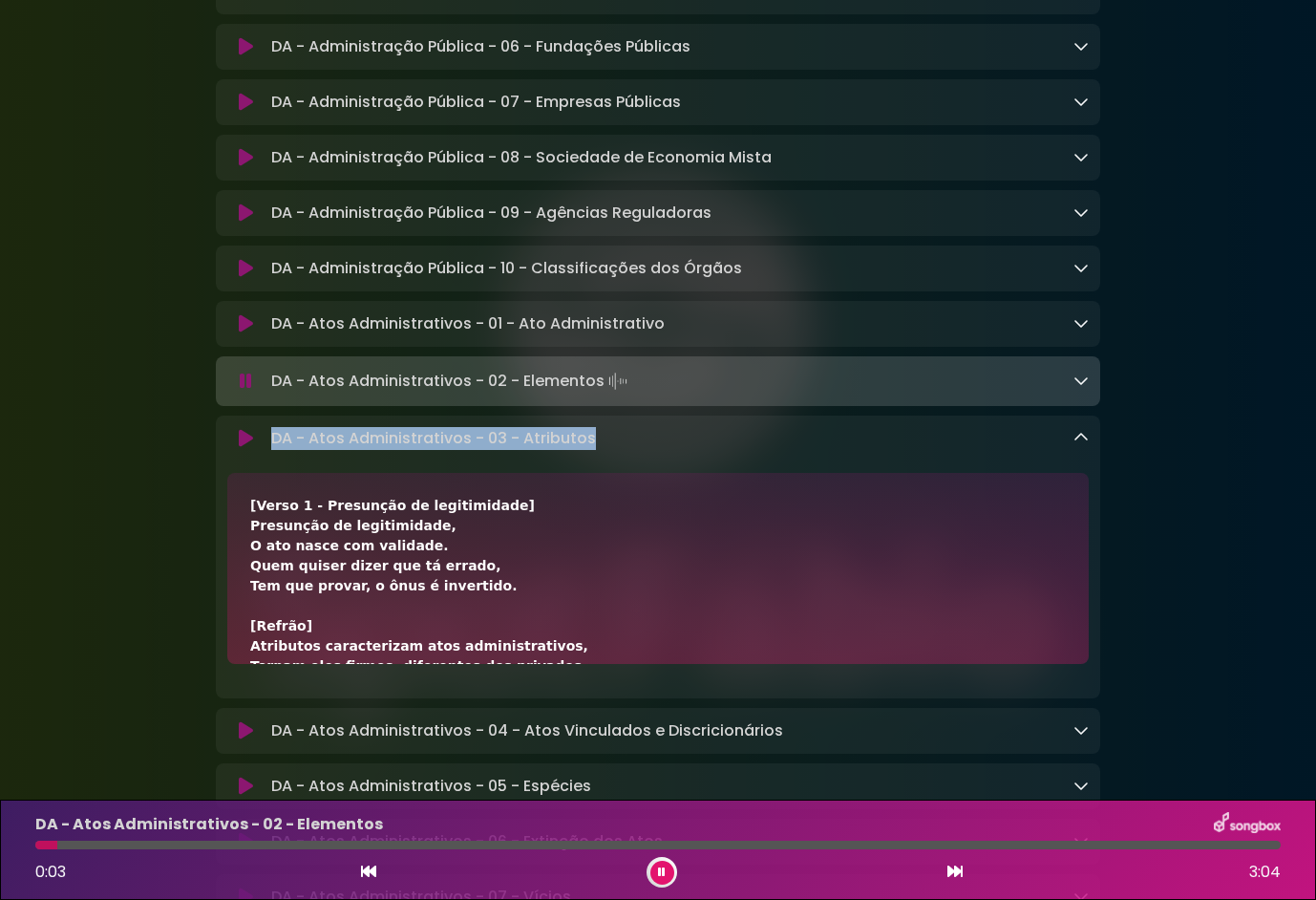
click at [1082, 388] on icon at bounding box center [1082, 381] width 15 height 15
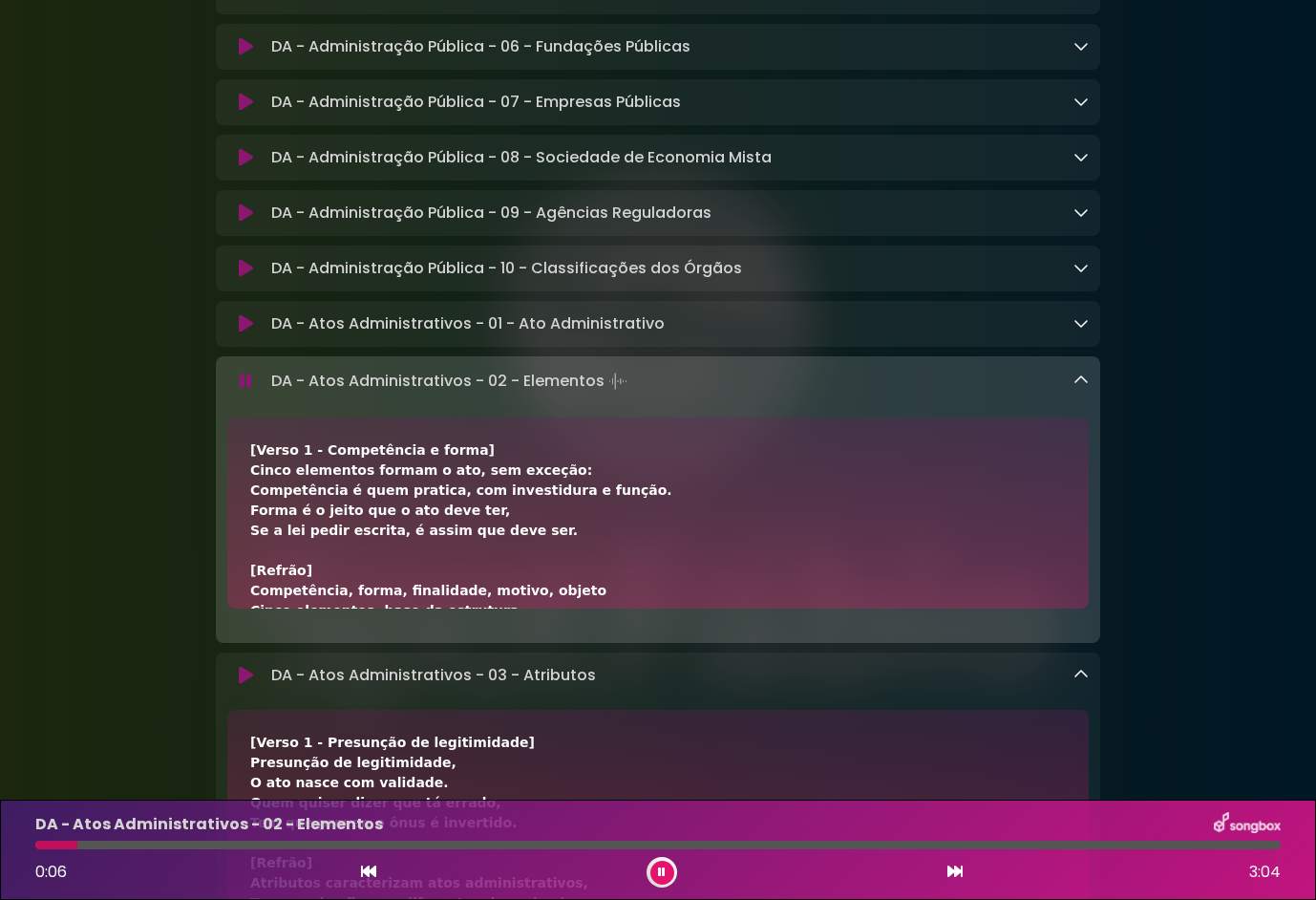
click at [134, 839] on div "DA - Atos Administrativos - 02 - Elementos 0:06 3:04" at bounding box center [658, 850] width 1269 height 75
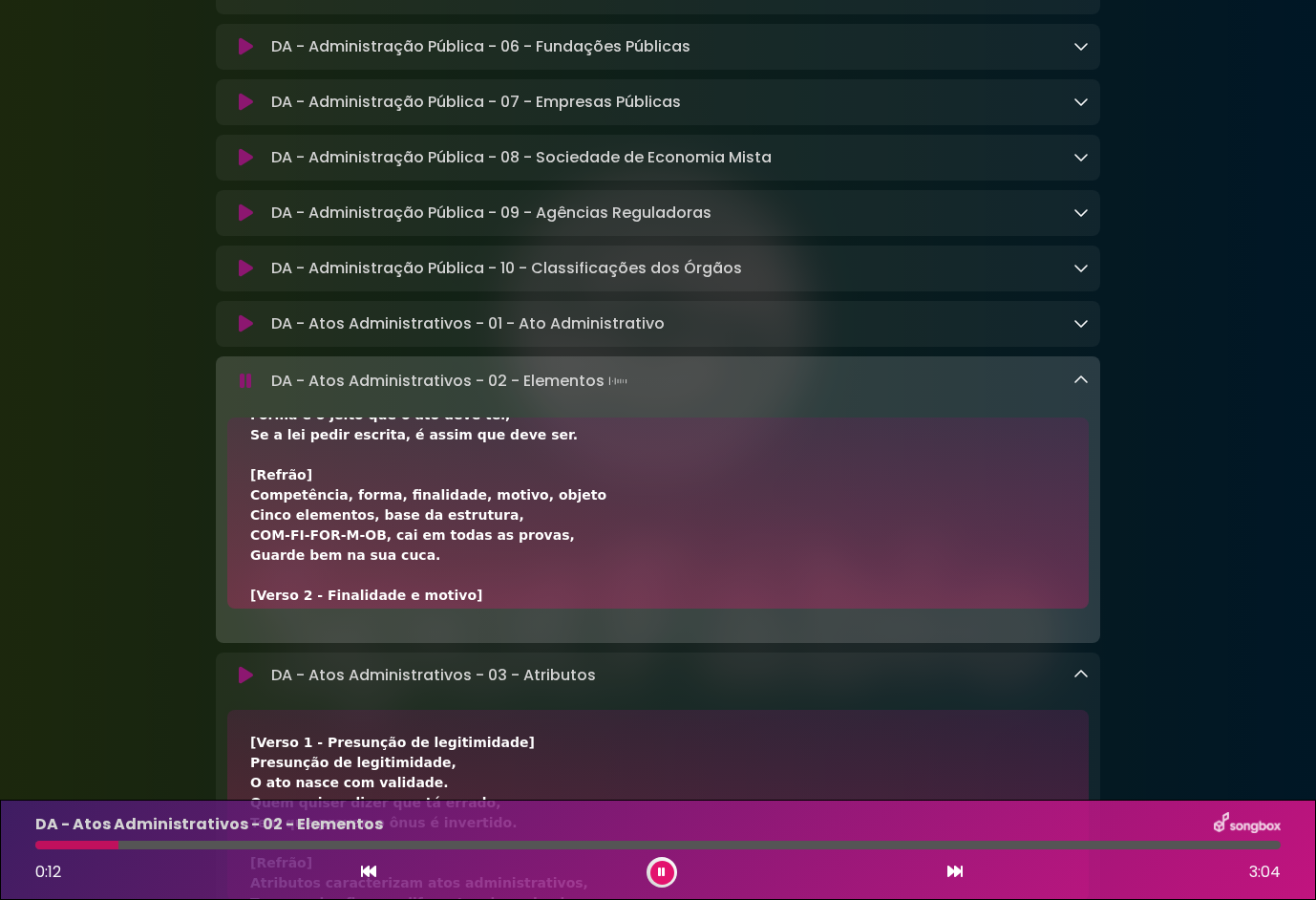
drag, startPoint x: 665, startPoint y: 382, endPoint x: 221, endPoint y: 410, distance: 444.9
click at [221, 410] on div "DA - Atos Administrativos - 02 - Elementos Loading Track... Name Email" at bounding box center [658, 499] width 884 height 286
drag, startPoint x: 222, startPoint y: 410, endPoint x: 359, endPoint y: 391, distance: 138.3
copy div
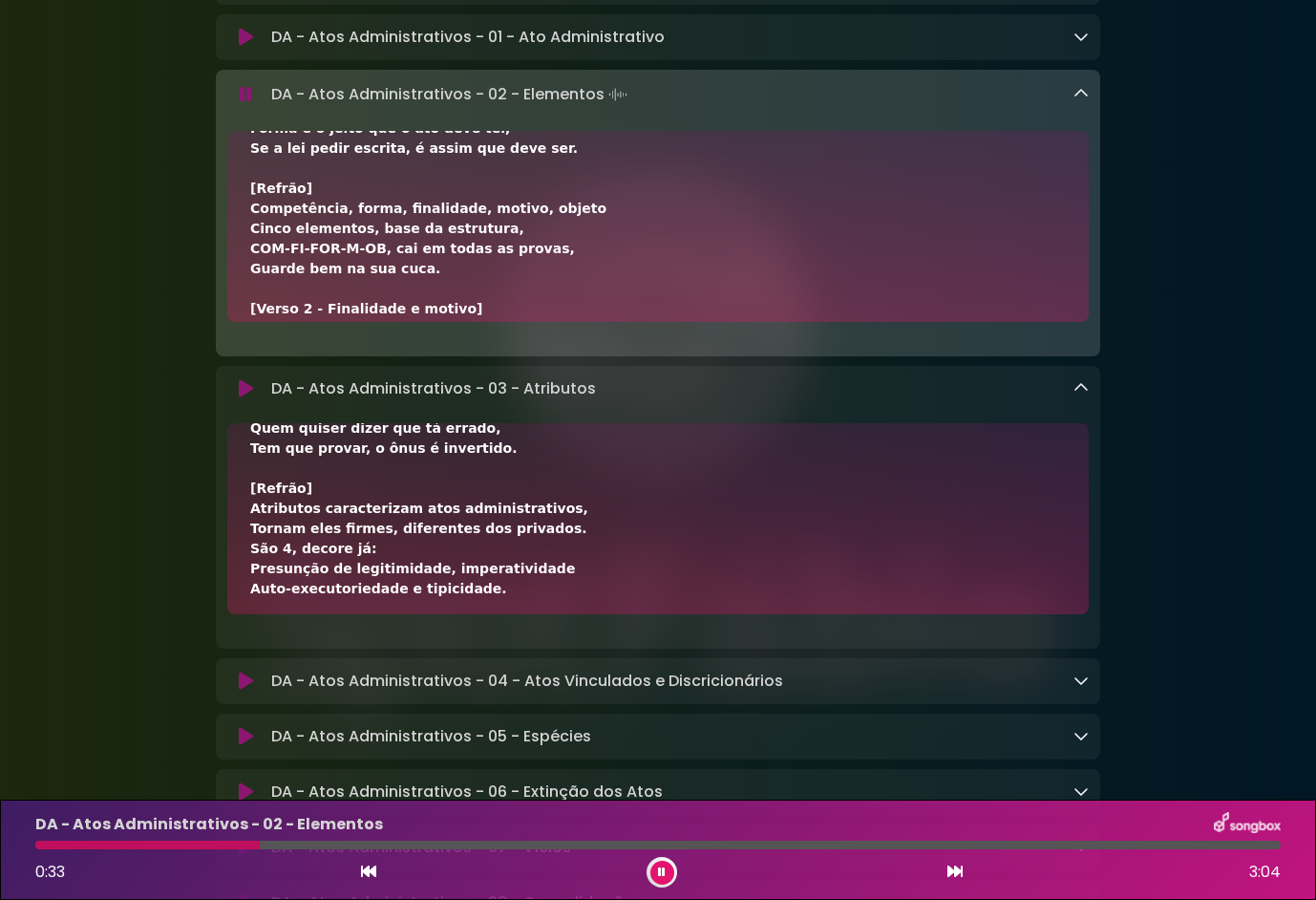
scroll to position [191, 0]
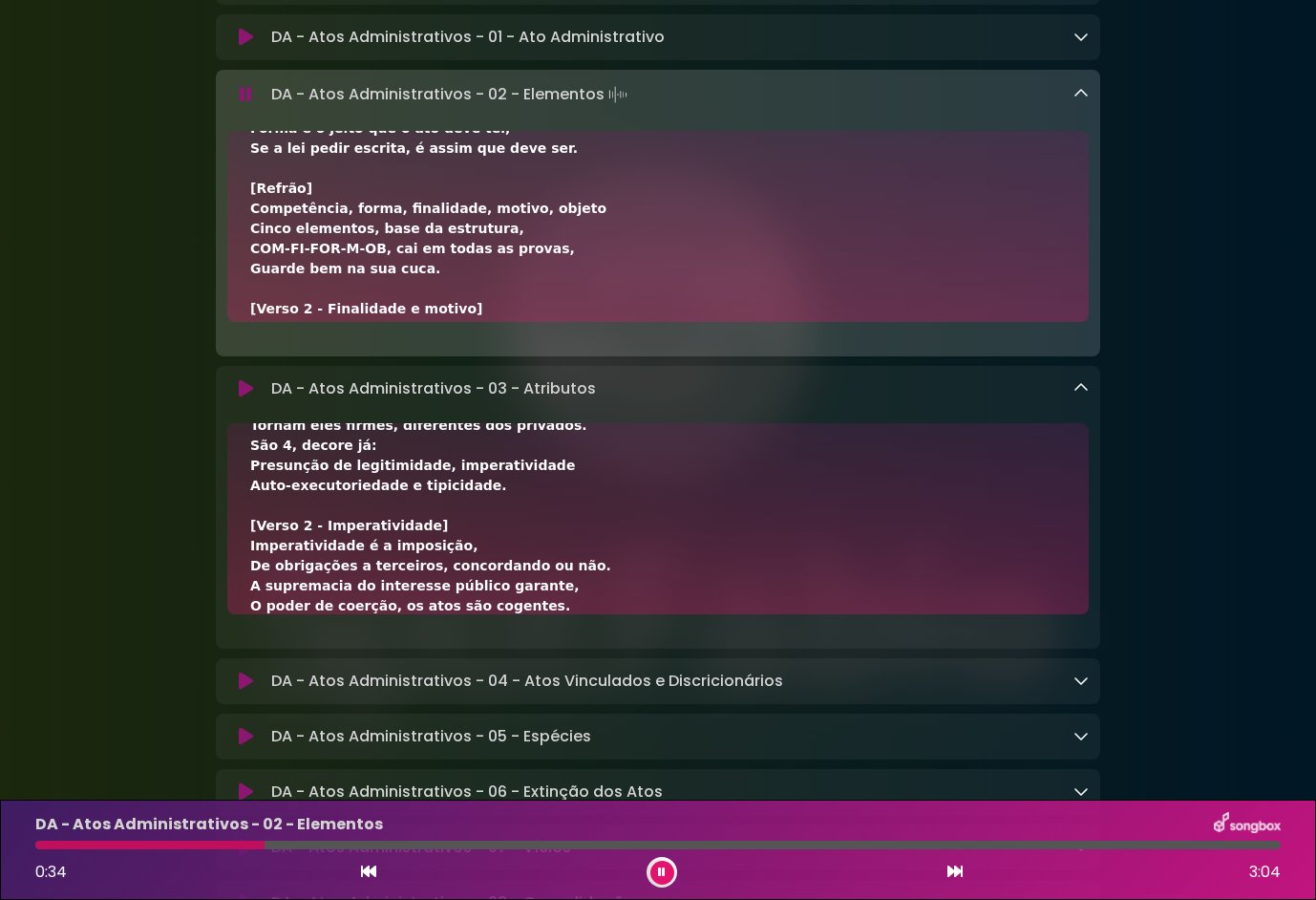
click at [248, 691] on icon at bounding box center [246, 681] width 14 height 19
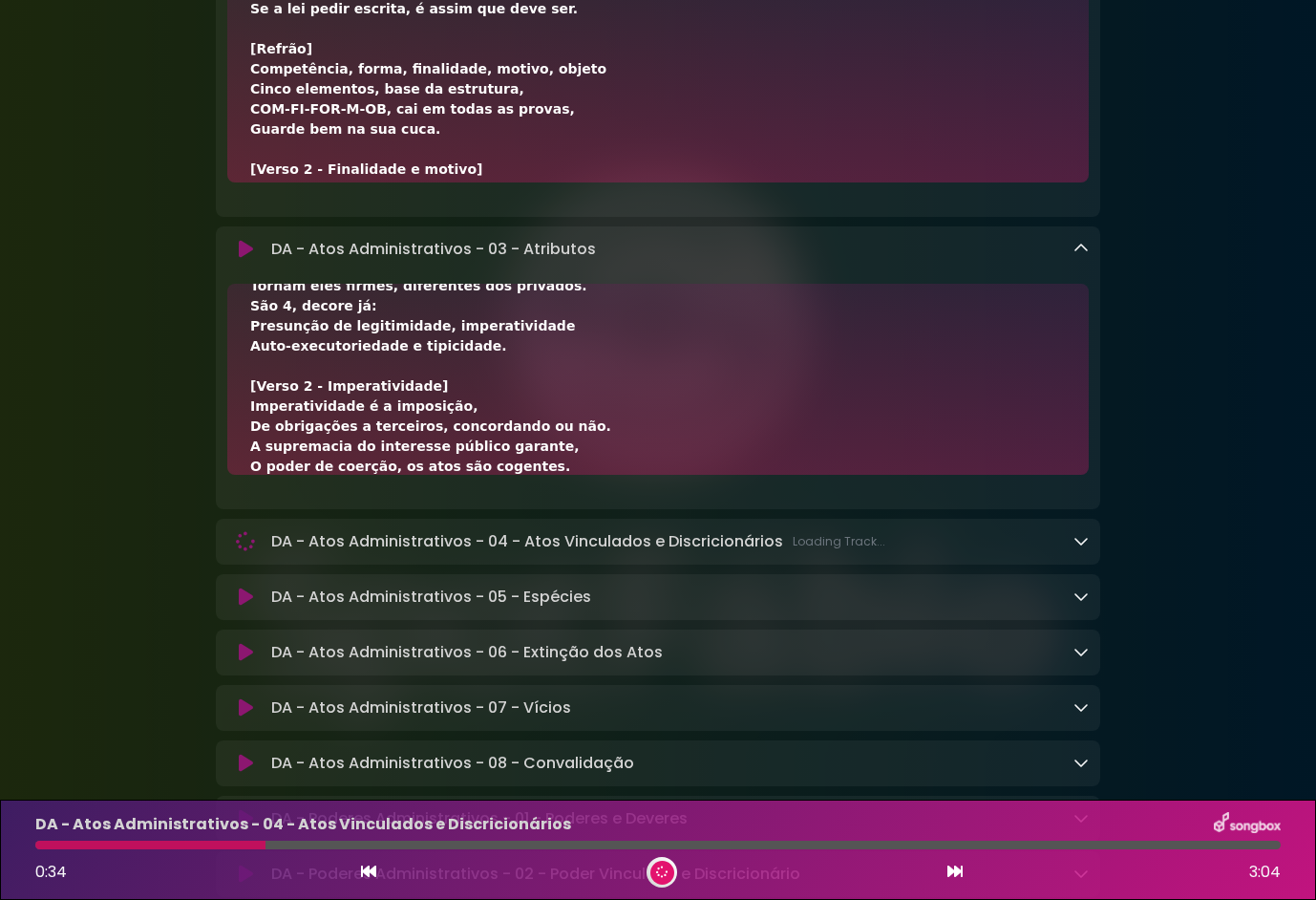
scroll to position [1529, 0]
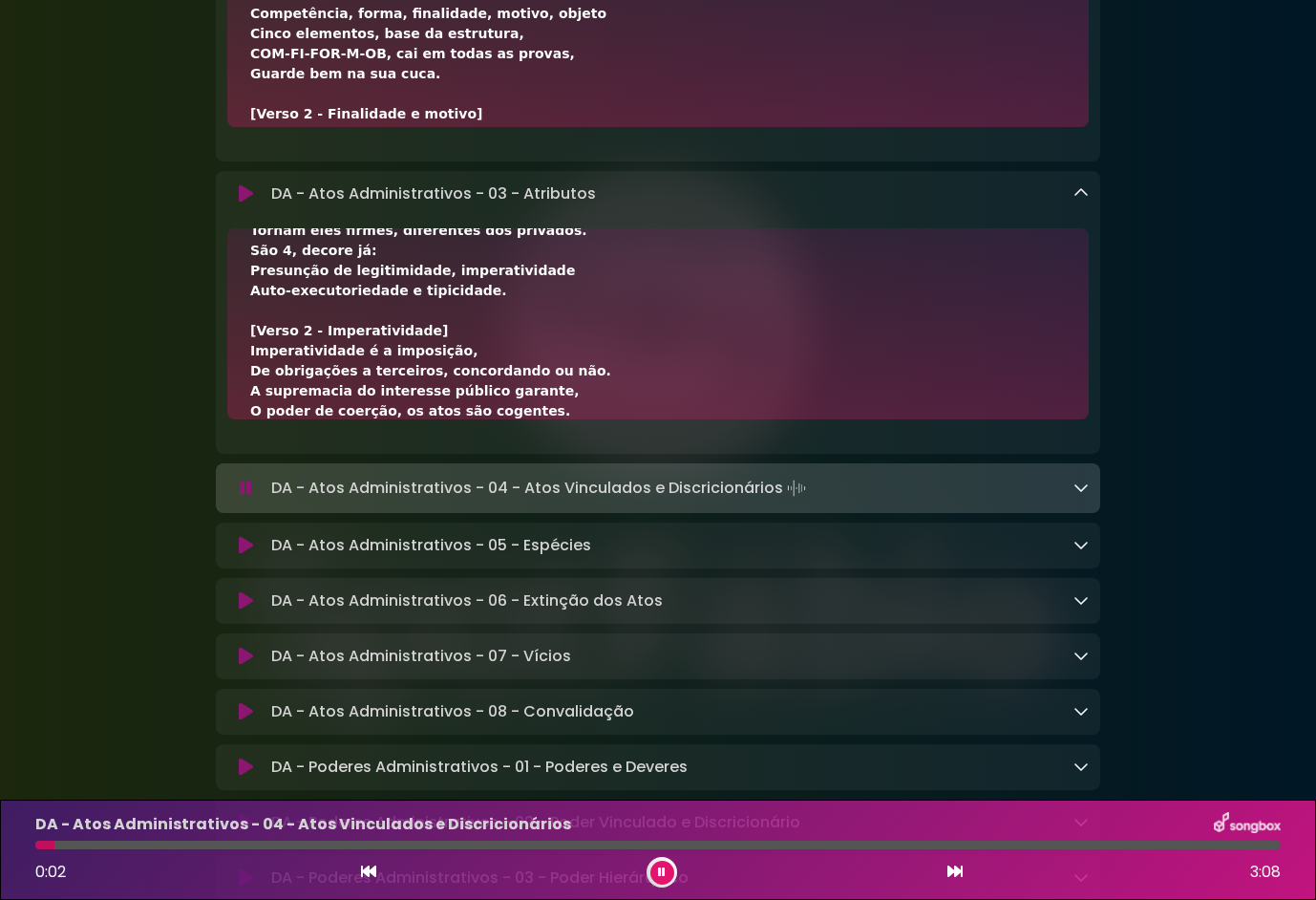
click at [239, 555] on icon at bounding box center [246, 545] width 14 height 19
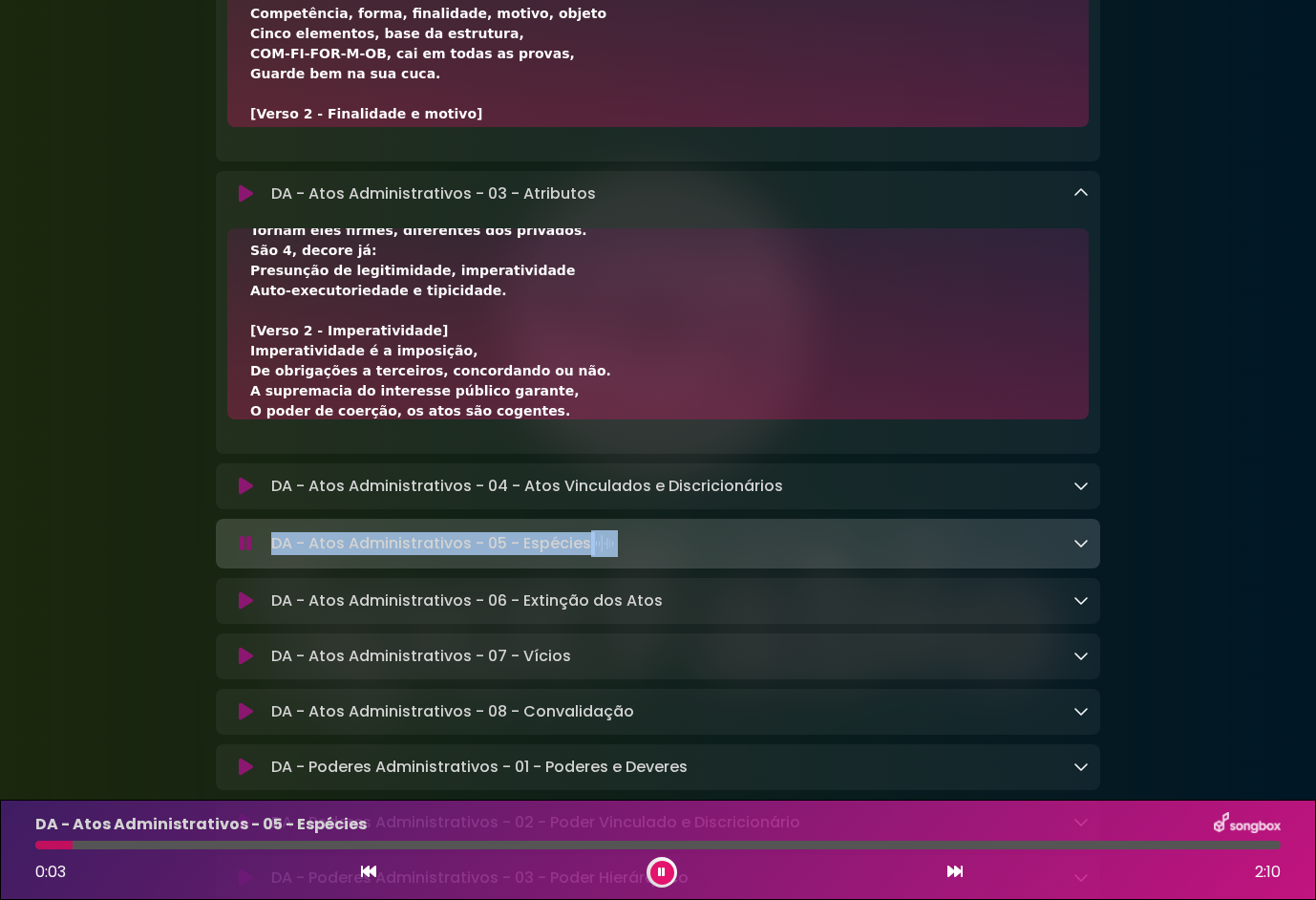
drag, startPoint x: 623, startPoint y: 560, endPoint x: 257, endPoint y: 580, distance: 366.5
click at [257, 569] on div "DA - Atos Administrativos - 05 - Espécies Loading Track... Name Email" at bounding box center [658, 543] width 884 height 50
drag, startPoint x: 257, startPoint y: 580, endPoint x: 309, endPoint y: 568, distance: 53.4
copy div "DA - Atos Administrativos - 05 - Espécies"
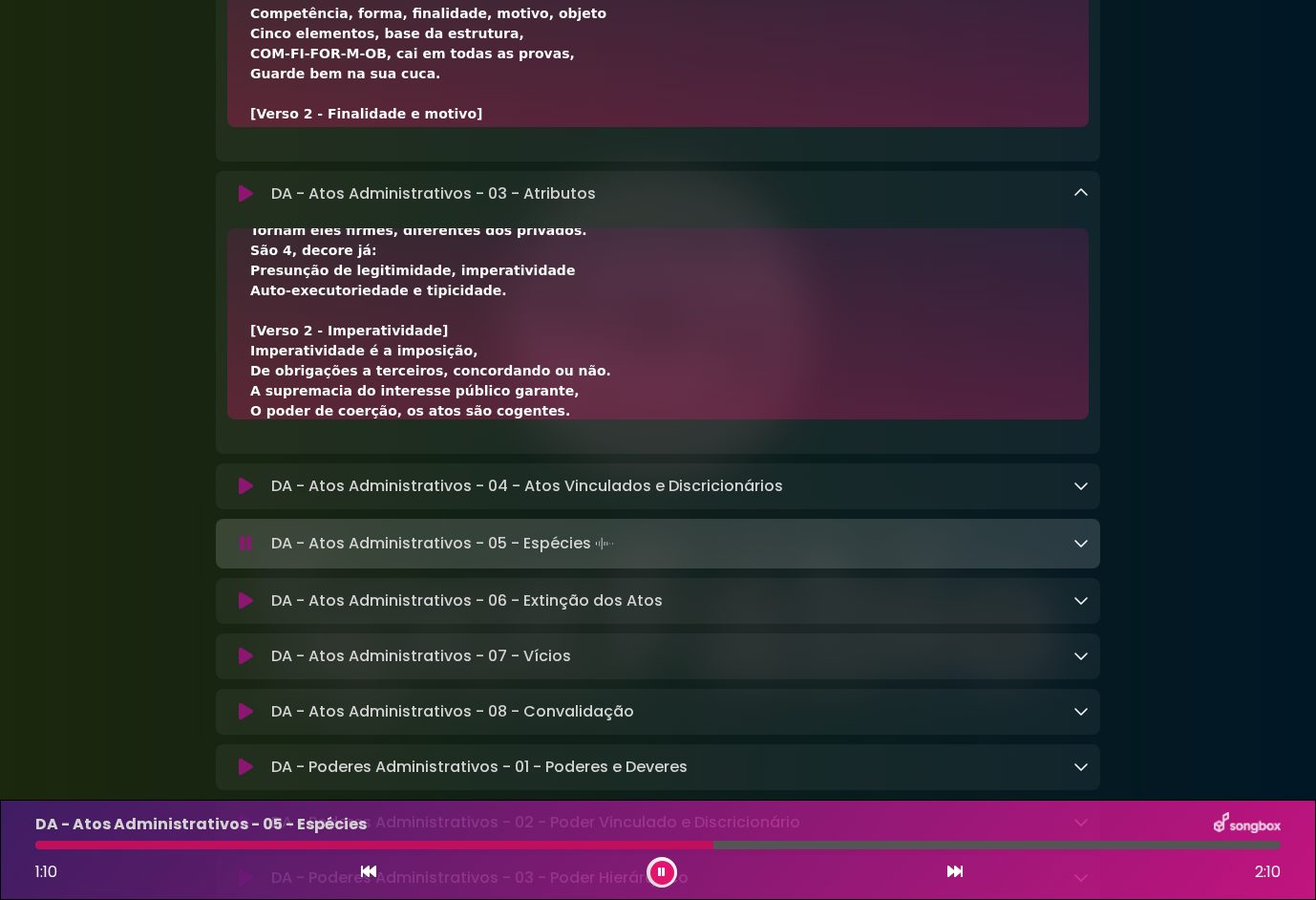
click at [1070, 820] on div "DA - Atos Administrativos - 05 - Espécies" at bounding box center [658, 825] width 1269 height 25
click at [656, 869] on button at bounding box center [662, 872] width 24 height 24
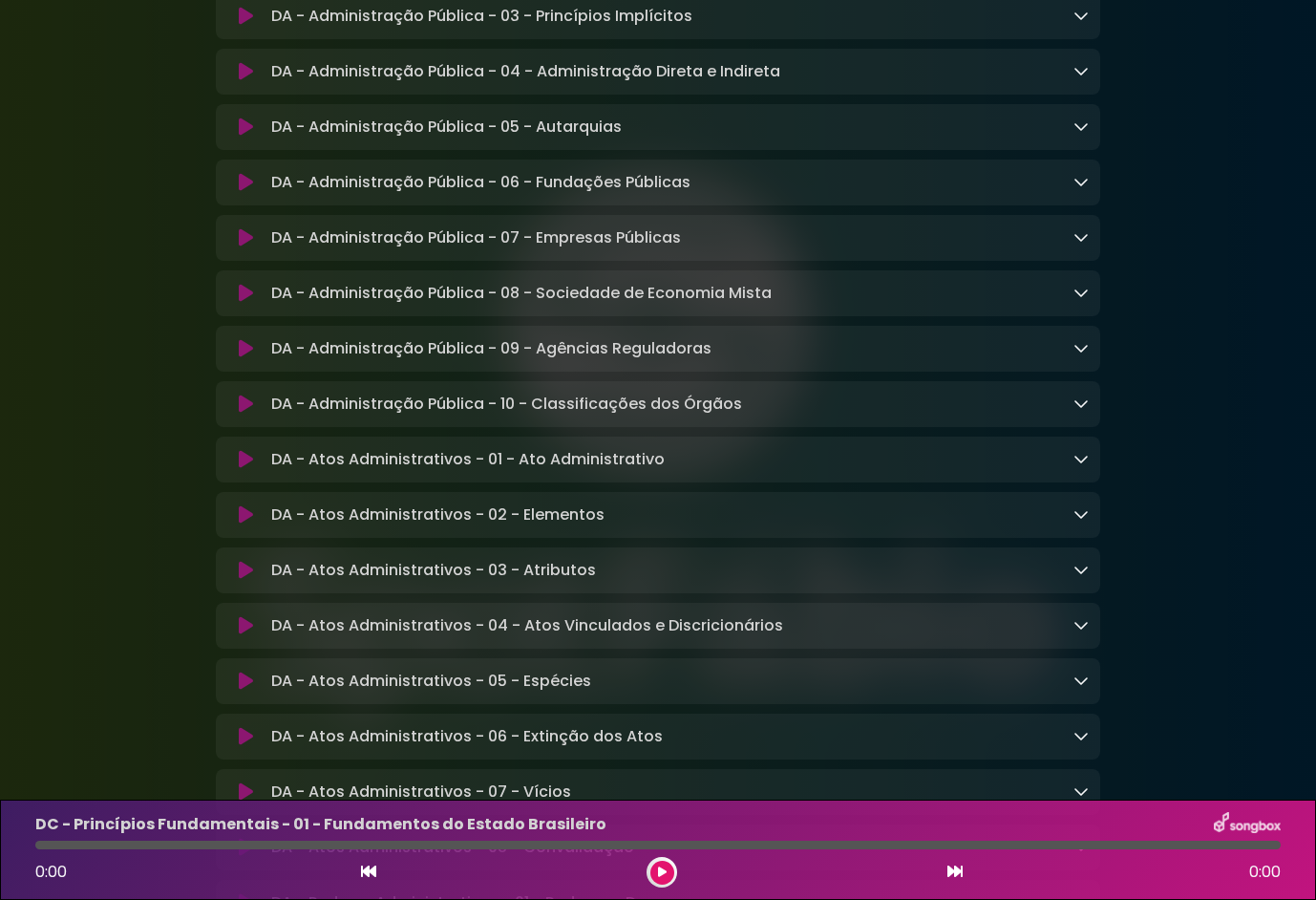
scroll to position [956, 0]
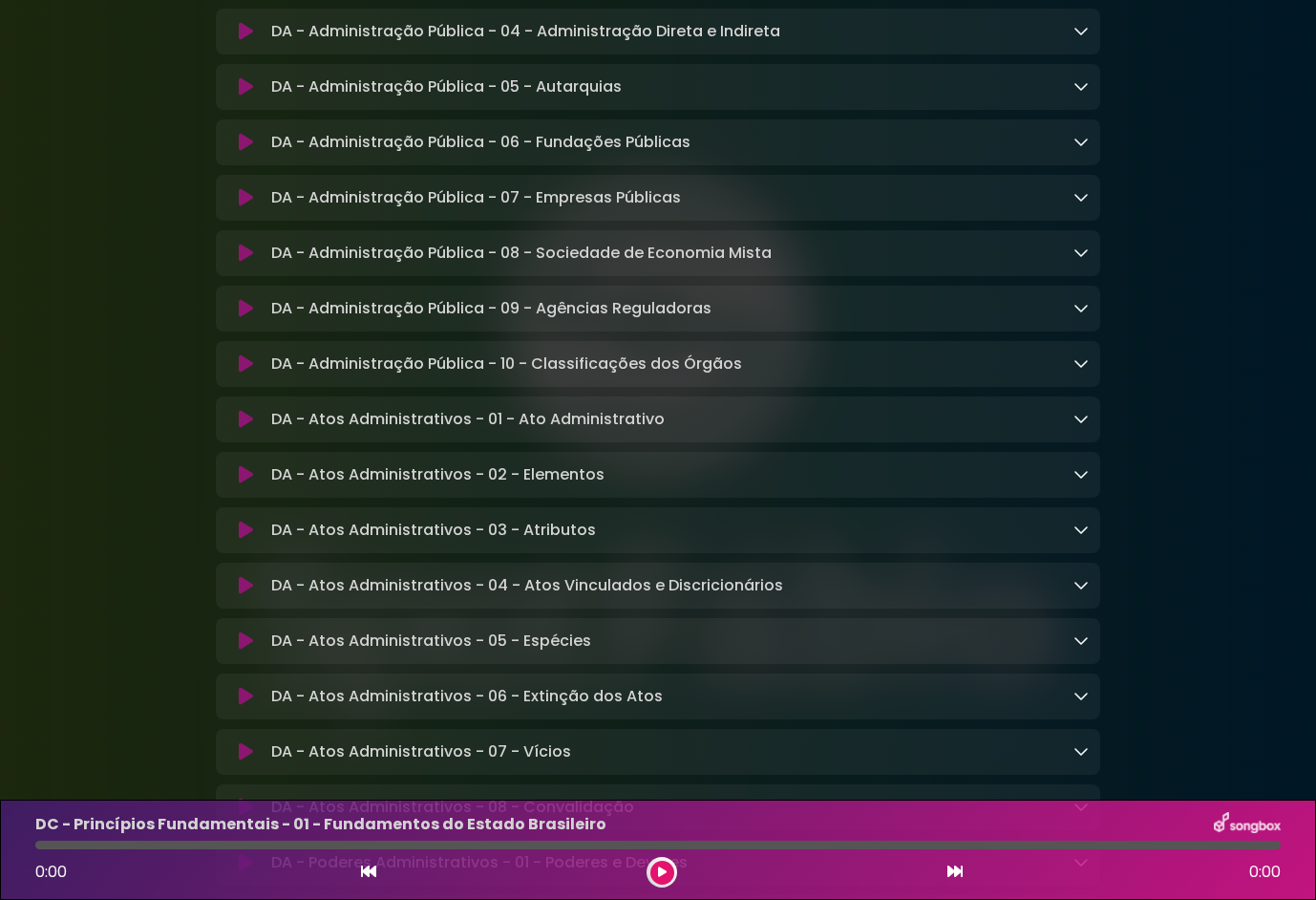
click at [236, 485] on button at bounding box center [246, 475] width 37 height 19
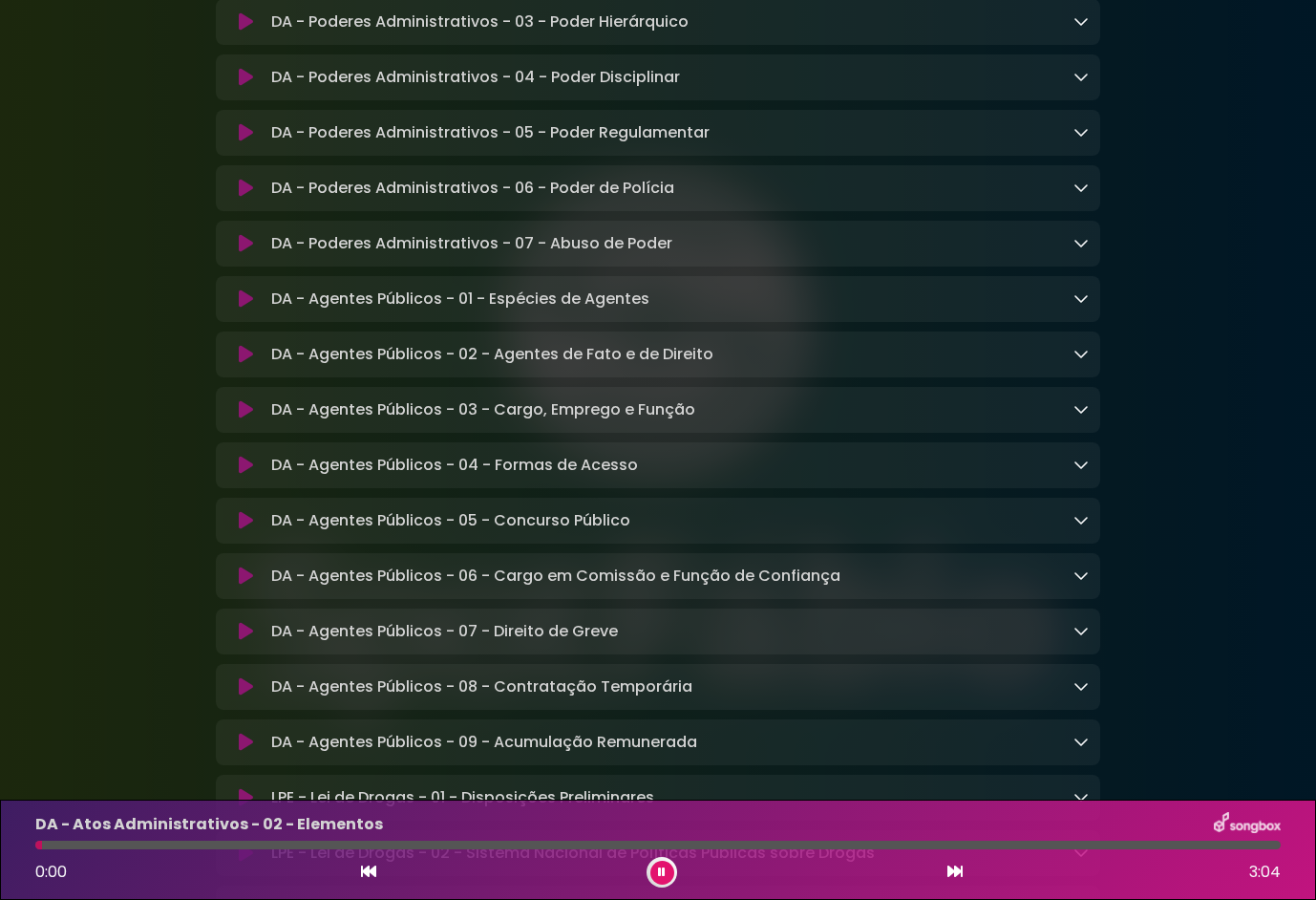
scroll to position [2484, 0]
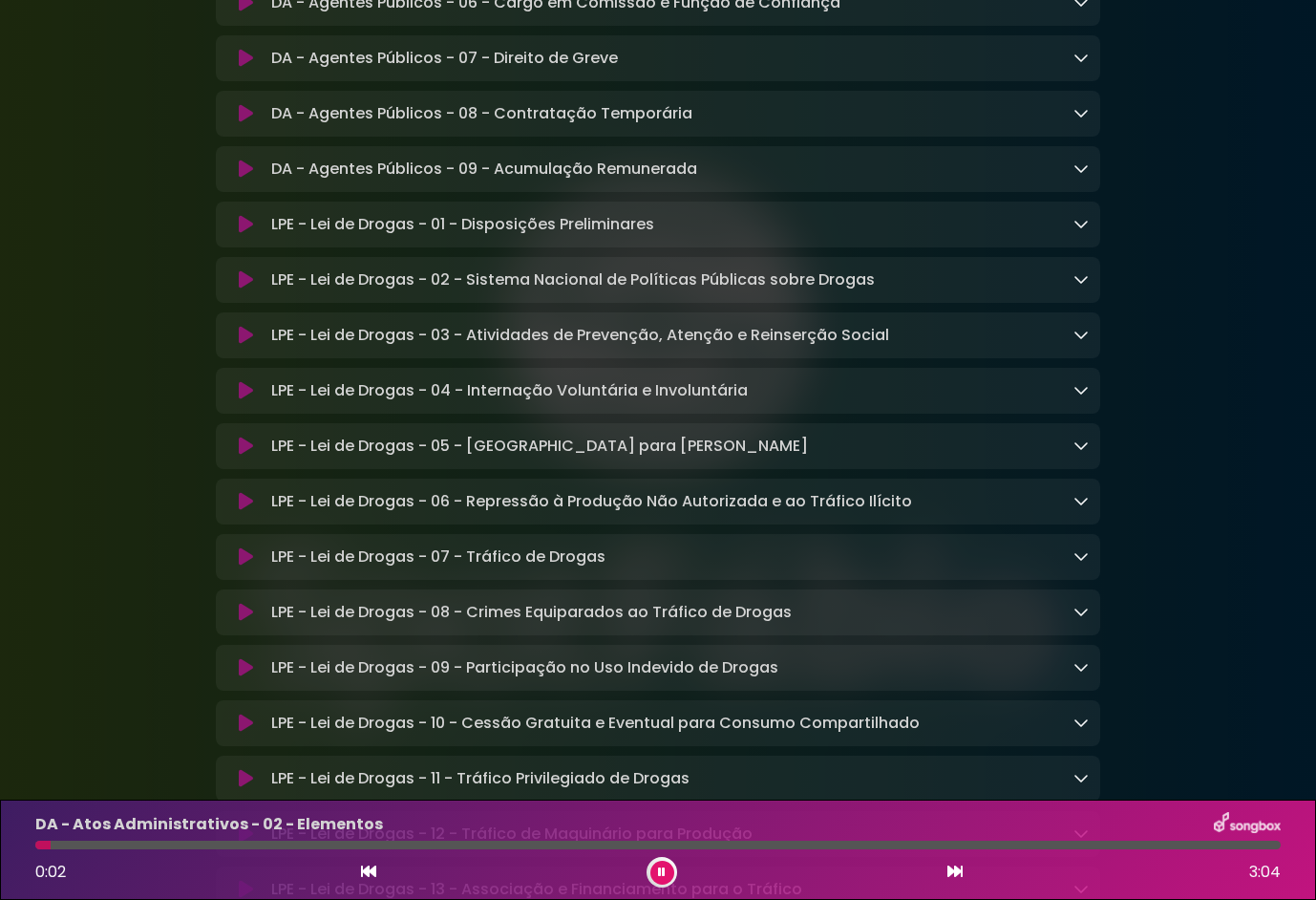
click at [246, 511] on icon at bounding box center [246, 502] width 14 height 19
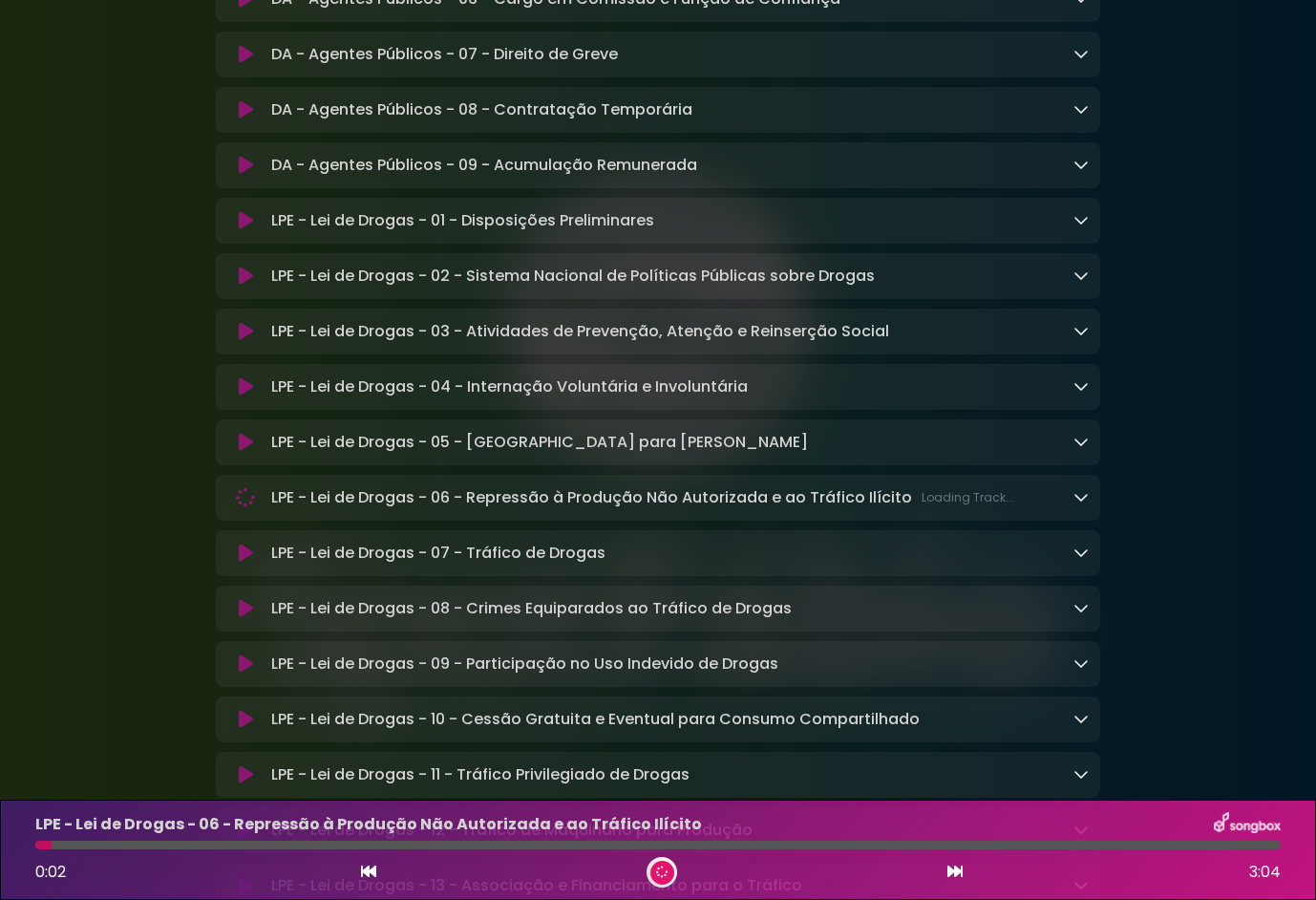
scroll to position [2481, 0]
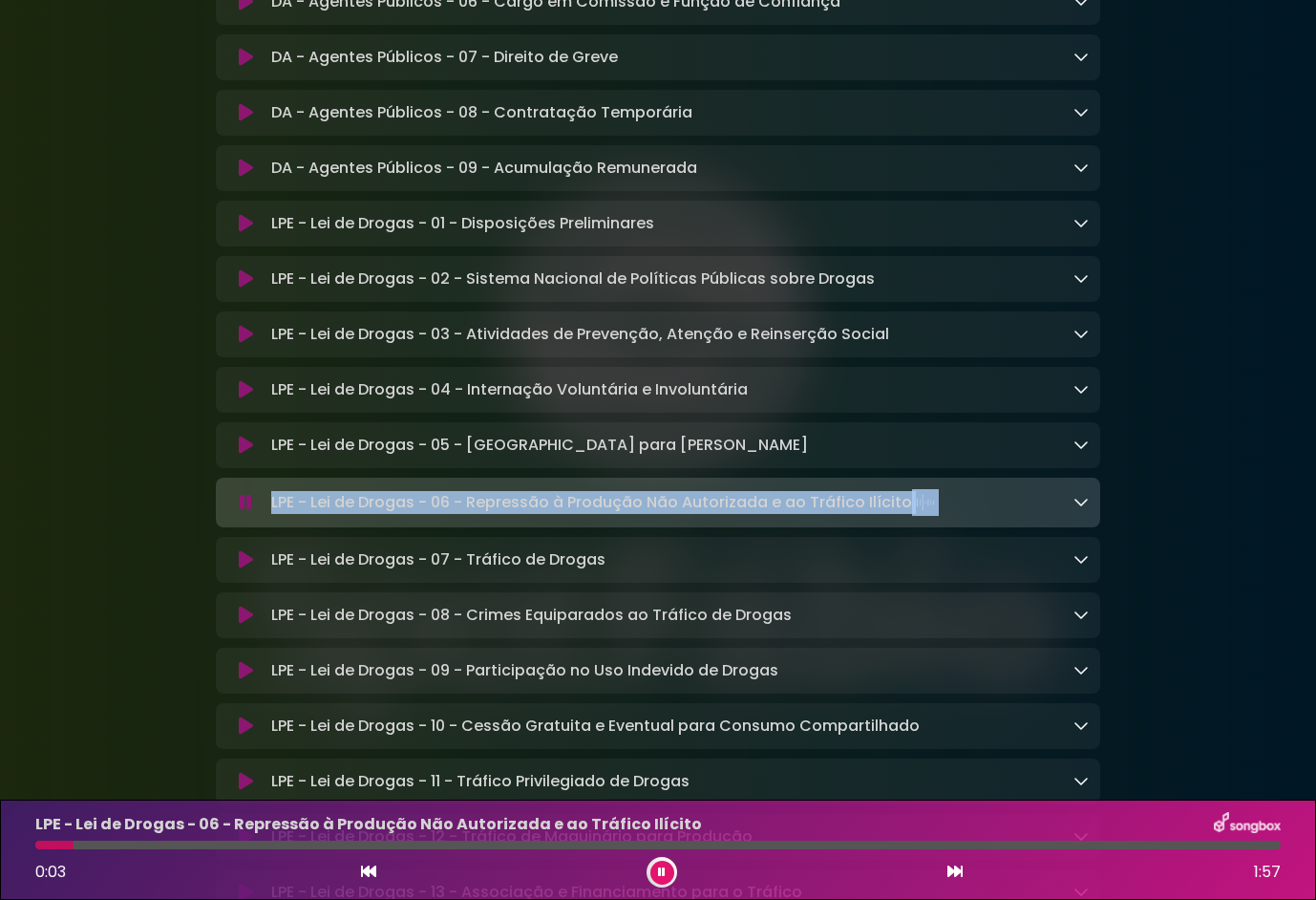
drag, startPoint x: 976, startPoint y: 552, endPoint x: 260, endPoint y: 521, distance: 716.7
drag, startPoint x: 260, startPoint y: 521, endPoint x: 569, endPoint y: 545, distance: 309.9
copy p "LPE - Lei de Drogas - 06 - Repressão à Produção Não Autorizada e ao Tráfico Ilí…"
drag, startPoint x: 661, startPoint y: 870, endPoint x: 1273, endPoint y: 722, distance: 629.6
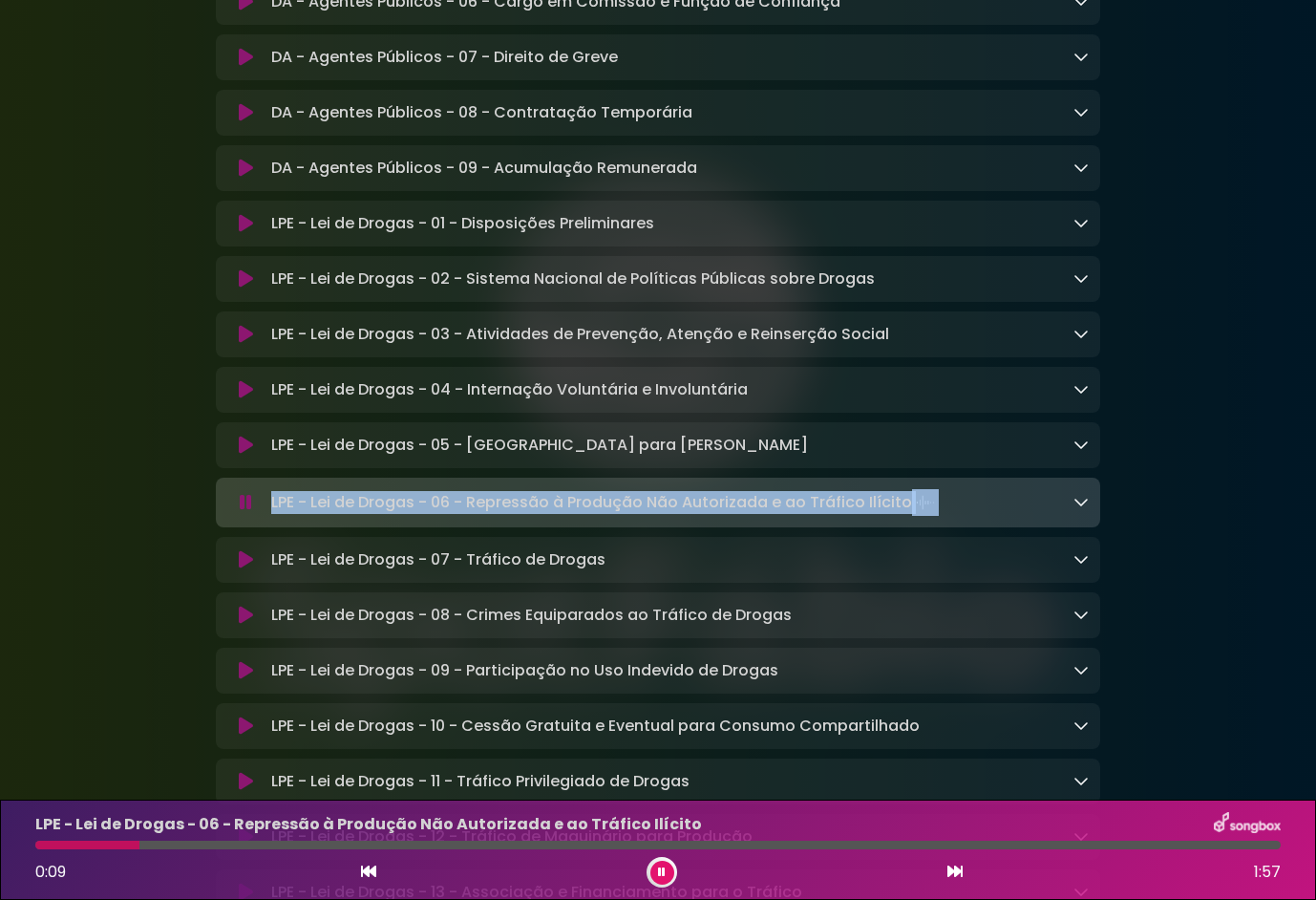
click at [661, 869] on icon at bounding box center [662, 872] width 9 height 12
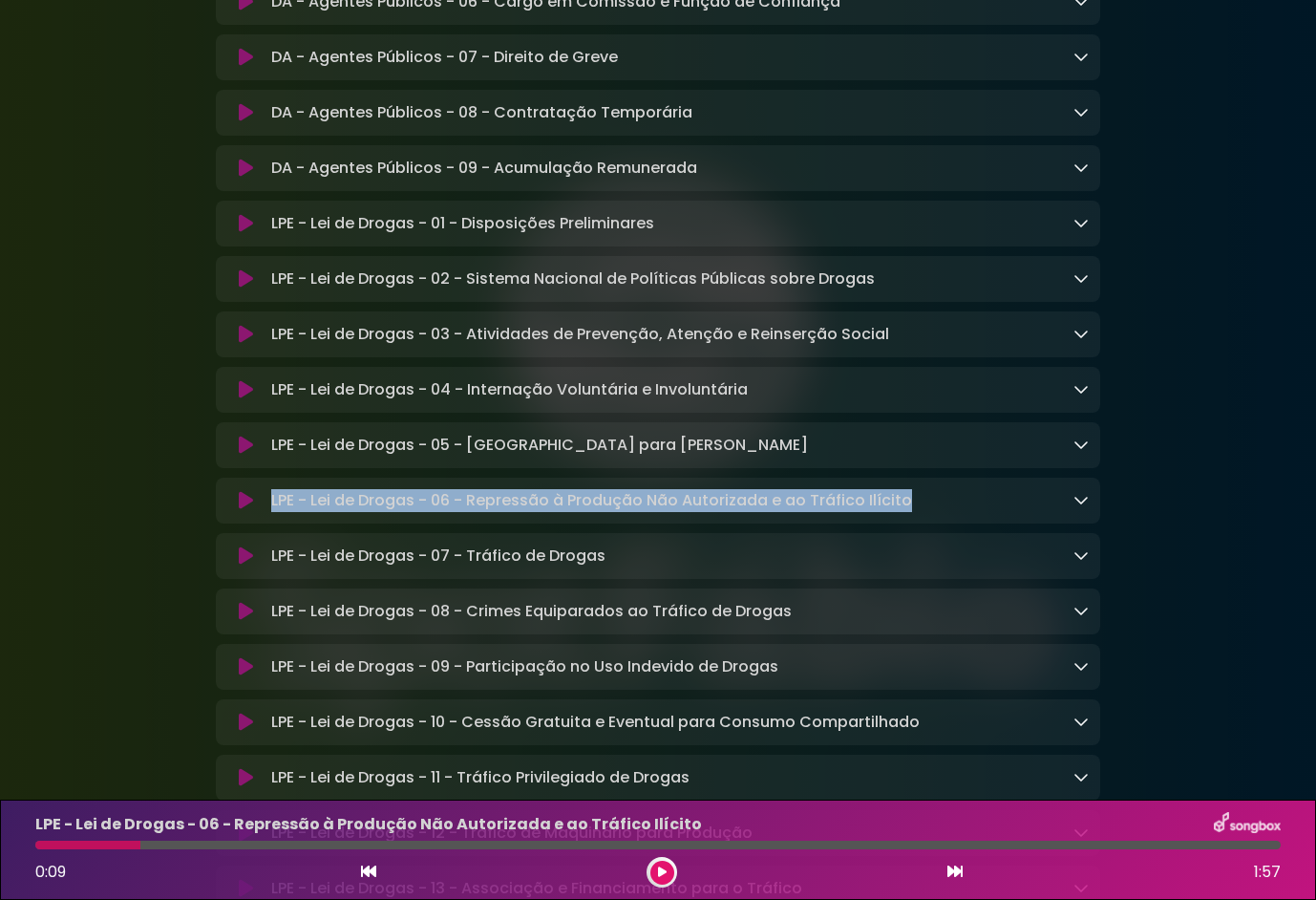
click at [239, 455] on icon at bounding box center [246, 445] width 14 height 19
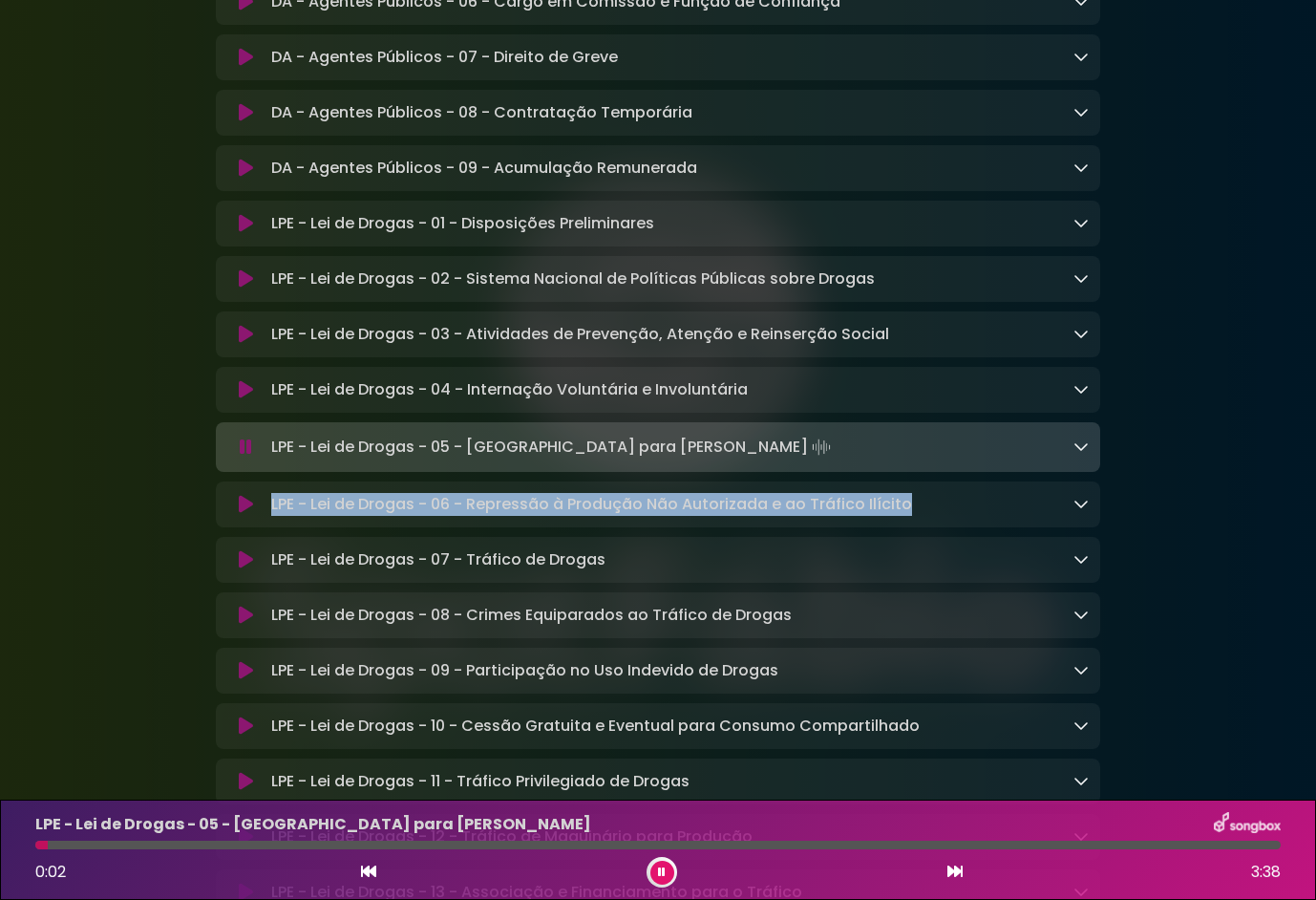
click at [239, 569] on icon at bounding box center [246, 560] width 14 height 19
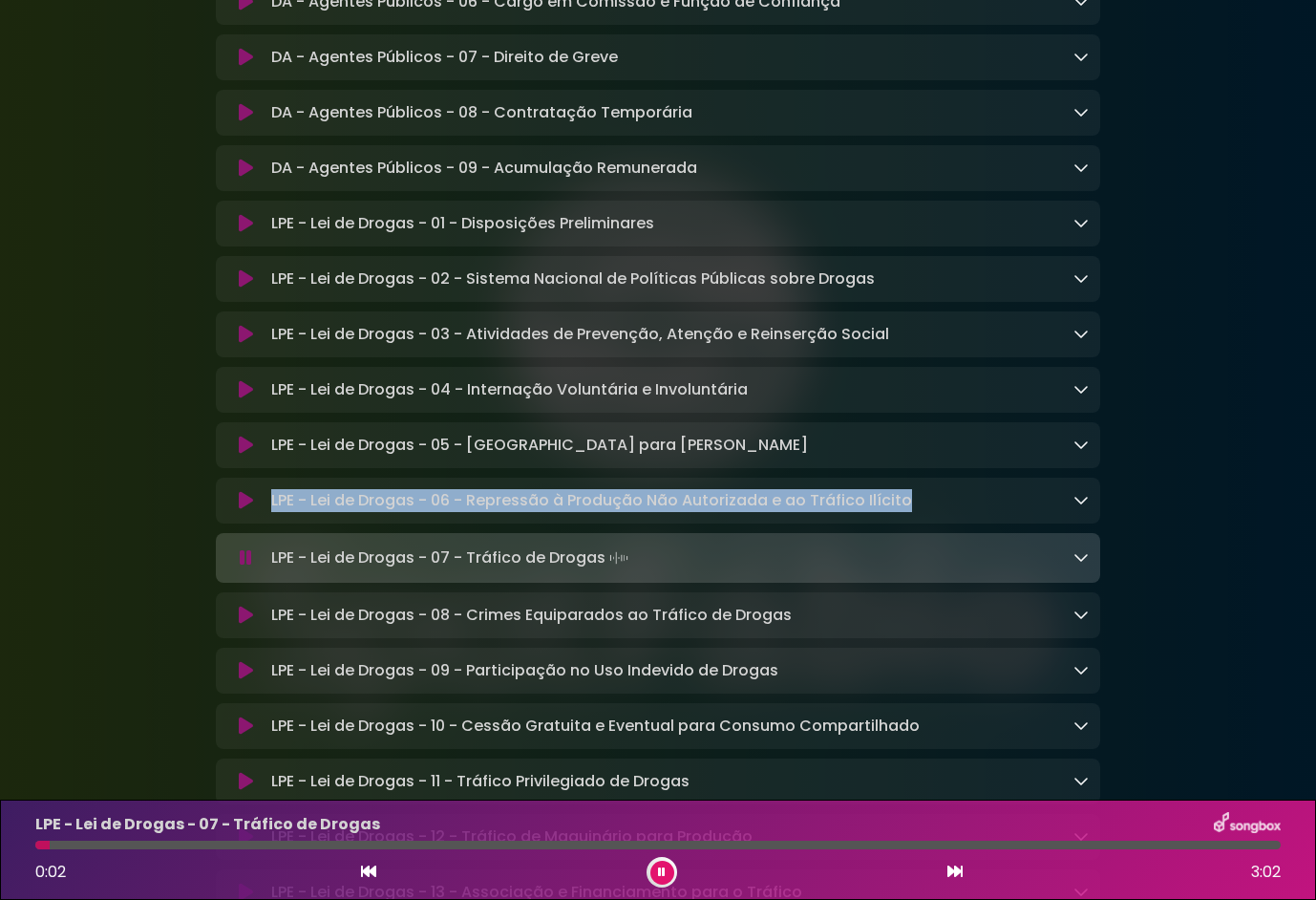
click at [231, 624] on button at bounding box center [246, 616] width 37 height 19
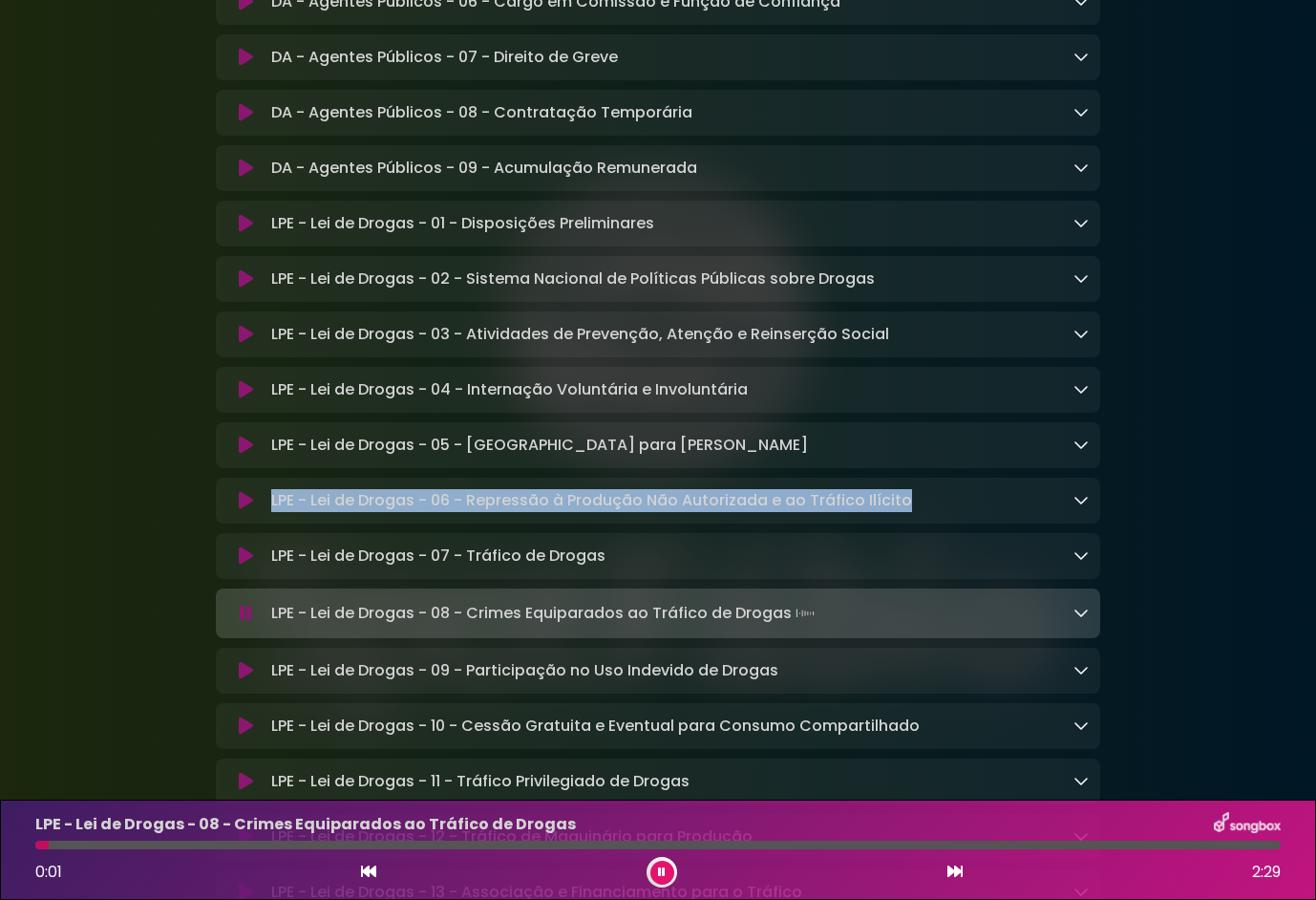
click at [232, 680] on button at bounding box center [246, 671] width 37 height 19
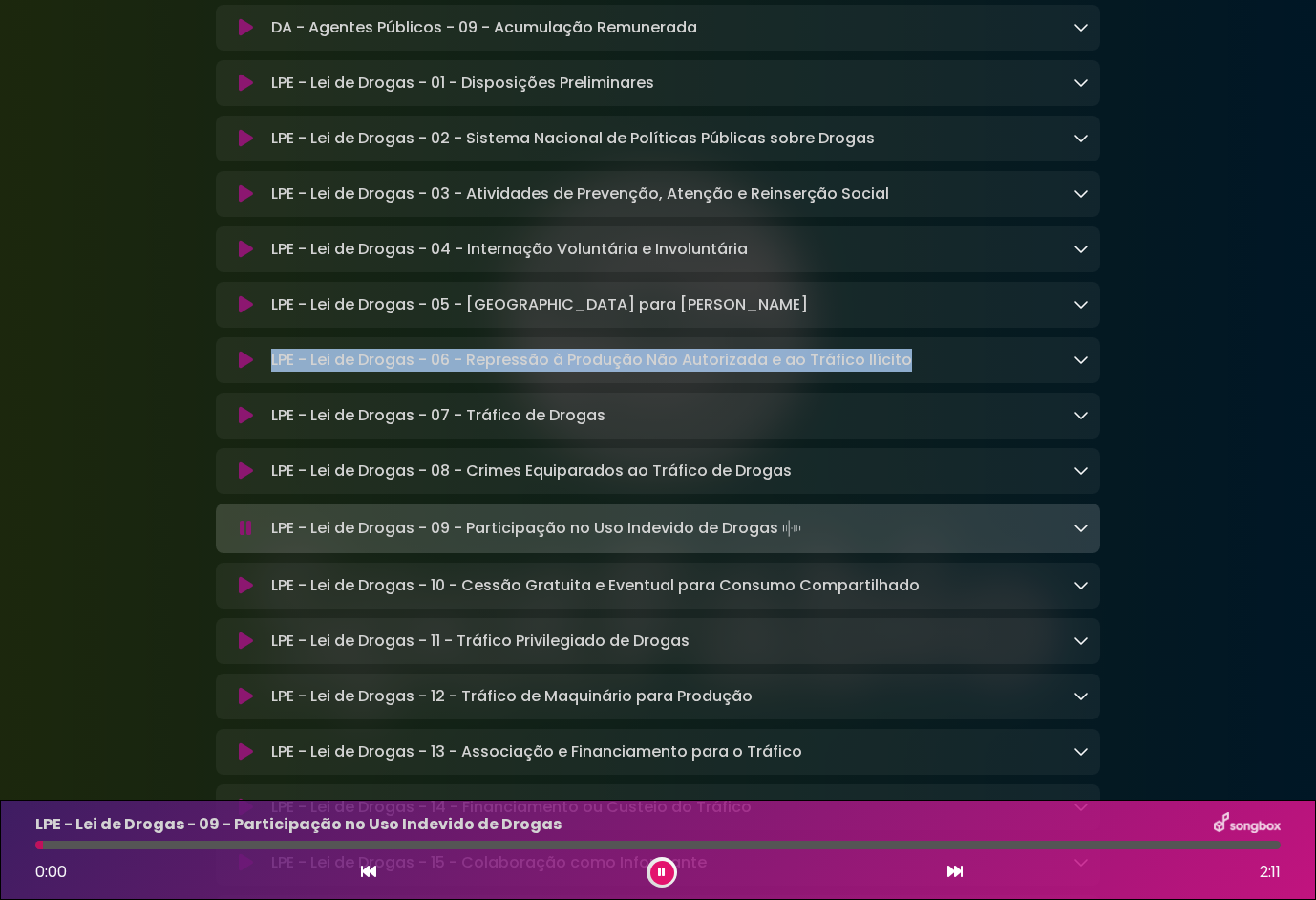
scroll to position [2672, 0]
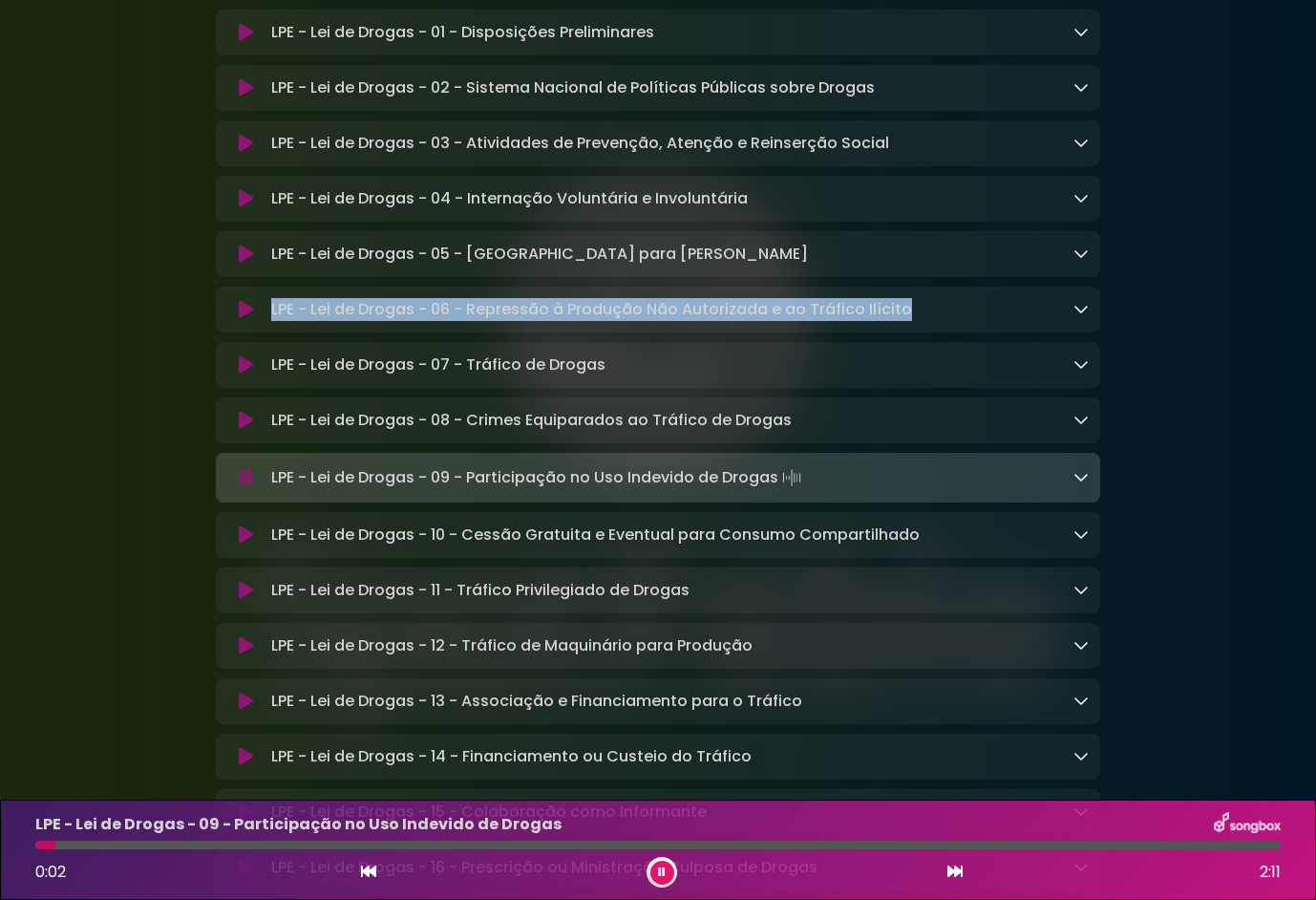
click at [240, 544] on icon at bounding box center [246, 535] width 14 height 19
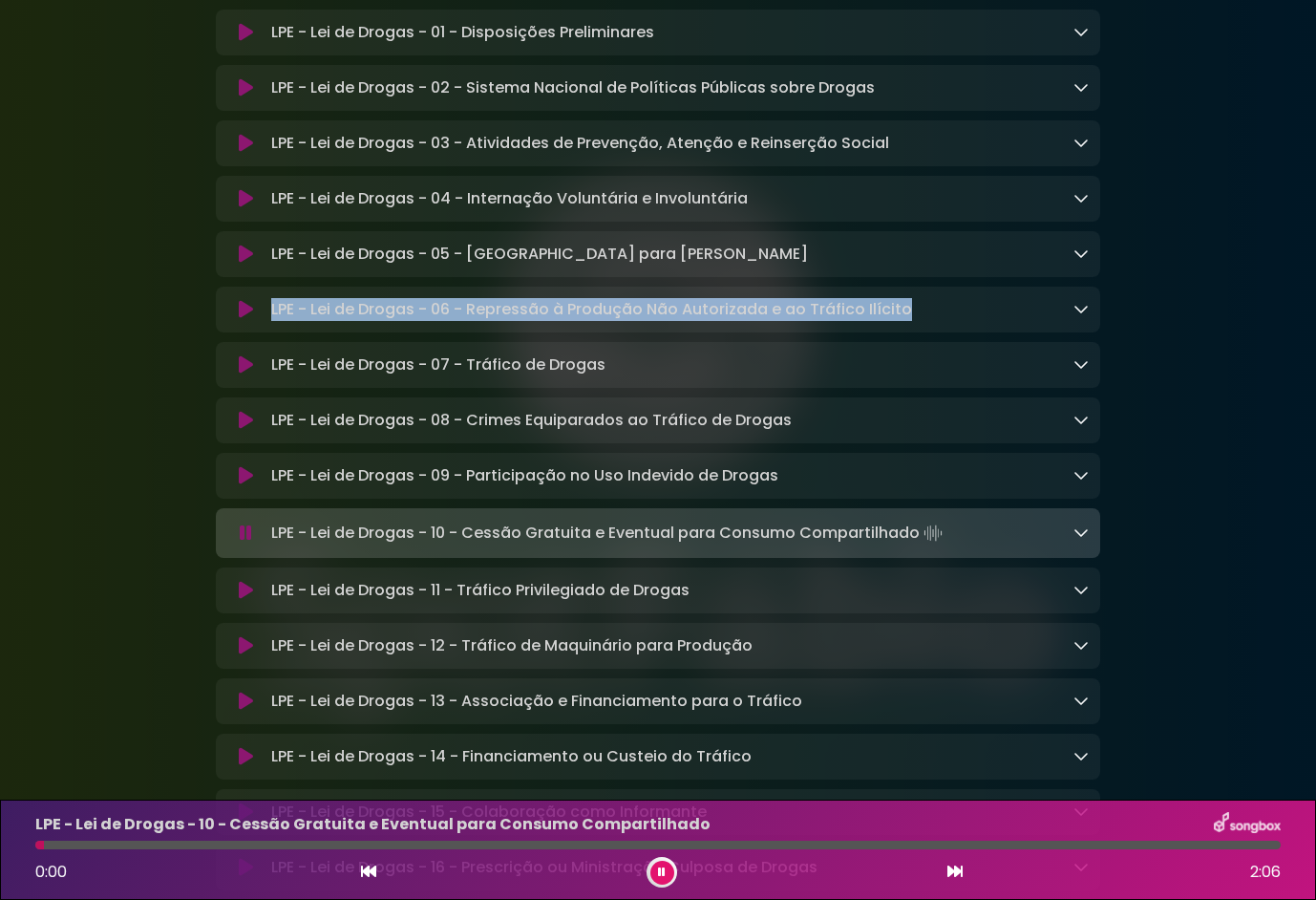
click at [241, 319] on icon at bounding box center [246, 309] width 14 height 19
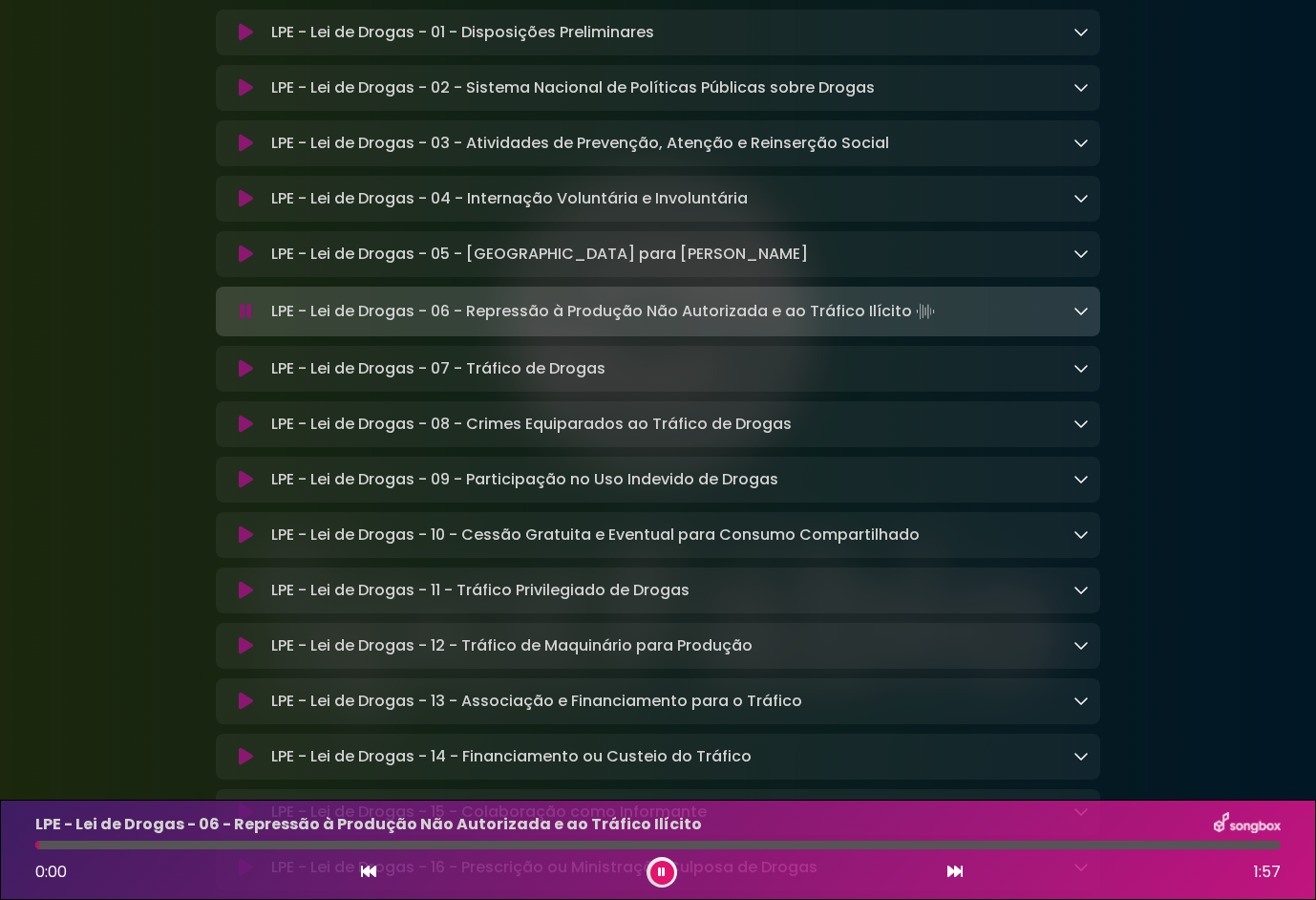
click at [286, 850] on div "LPE - Lei de Drogas - 06 - Repressão à Produção Não Autorizada e ao Tráfico Ilí…" at bounding box center [658, 850] width 1269 height 75
click at [286, 846] on div at bounding box center [658, 845] width 1246 height 9
click at [241, 544] on icon at bounding box center [246, 535] width 14 height 19
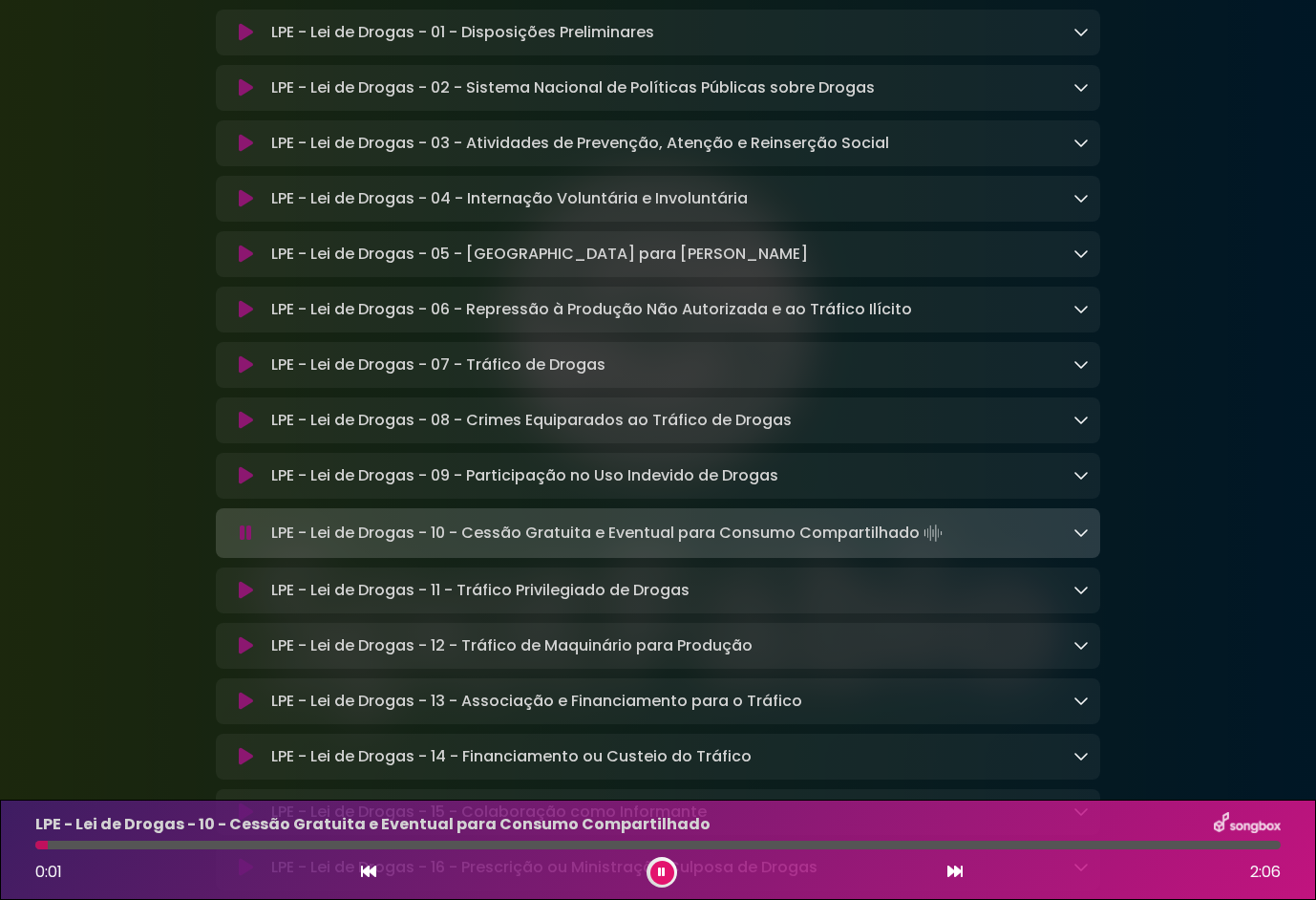
click at [247, 600] on icon at bounding box center [246, 591] width 14 height 19
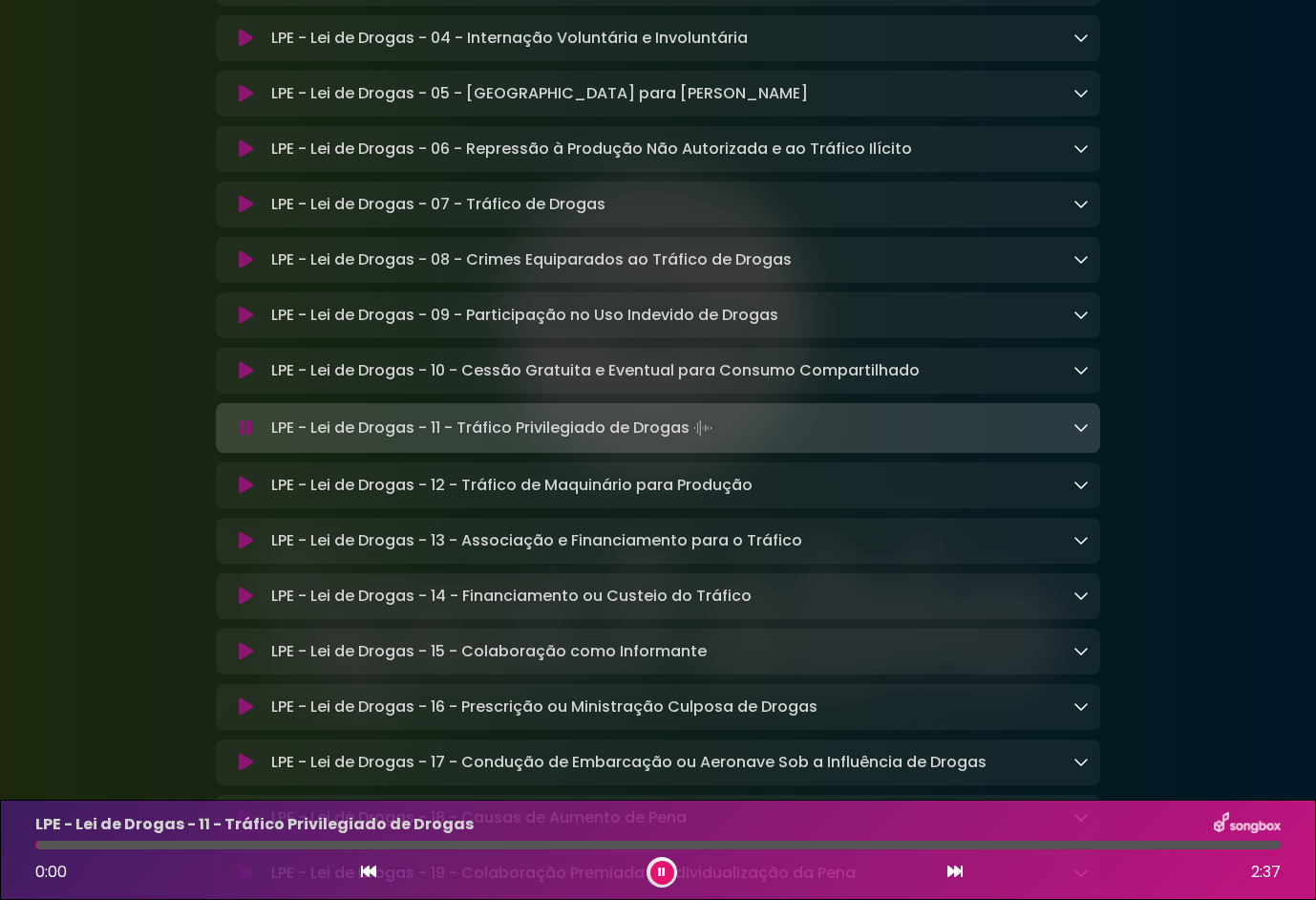
scroll to position [2864, 0]
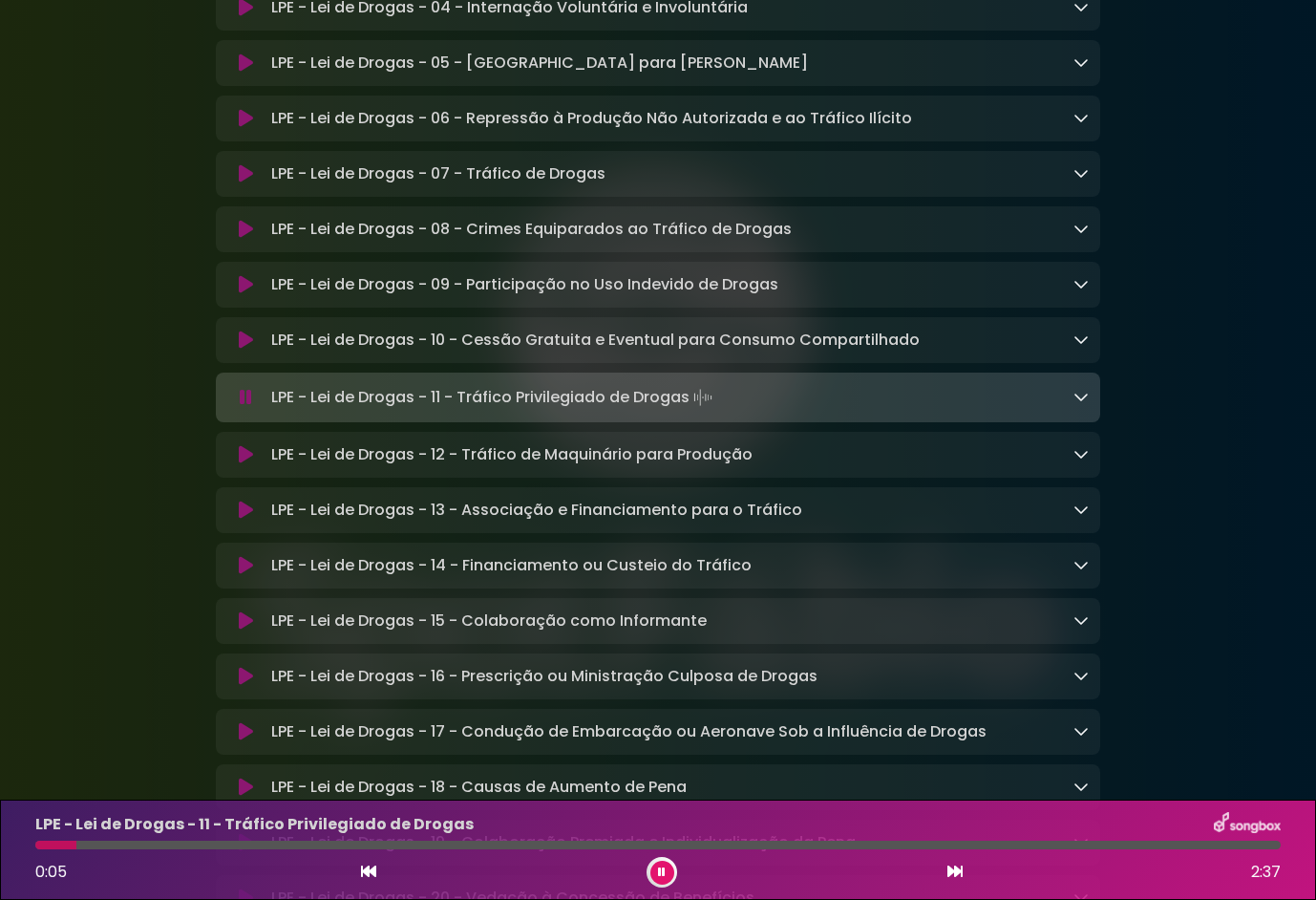
click at [241, 464] on icon at bounding box center [246, 455] width 14 height 19
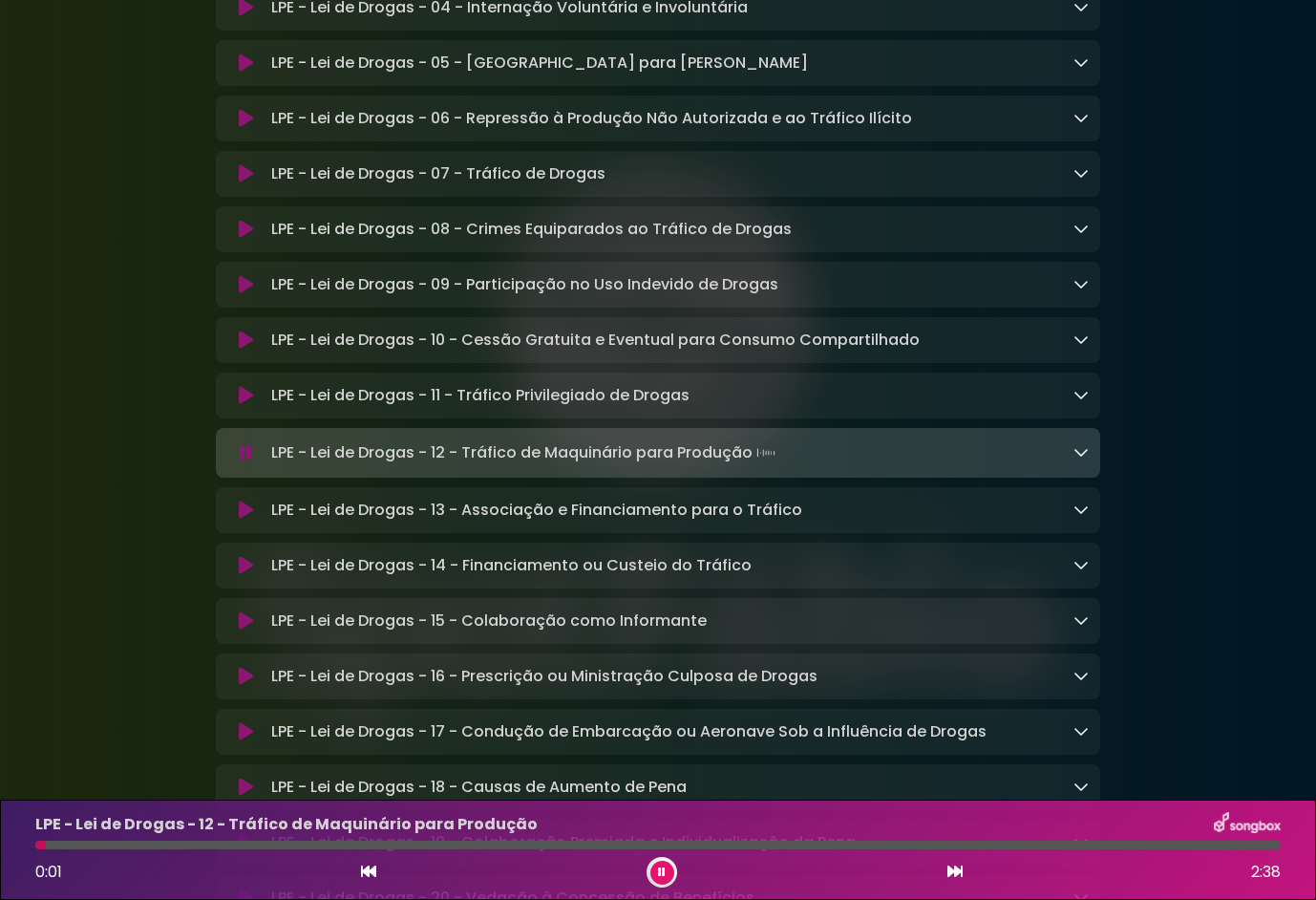
click at [237, 519] on button at bounding box center [246, 511] width 37 height 19
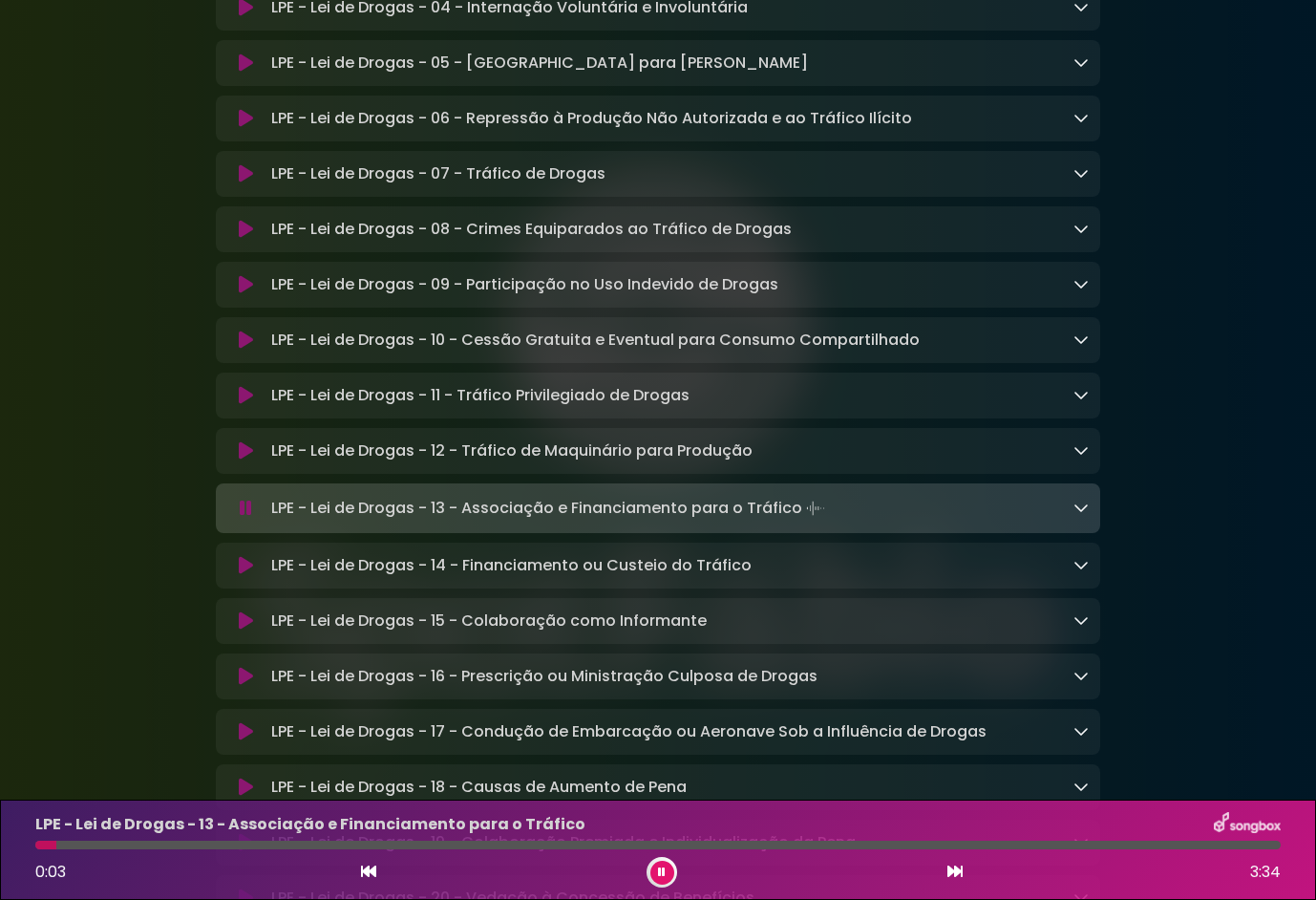
click at [240, 575] on icon at bounding box center [246, 566] width 14 height 19
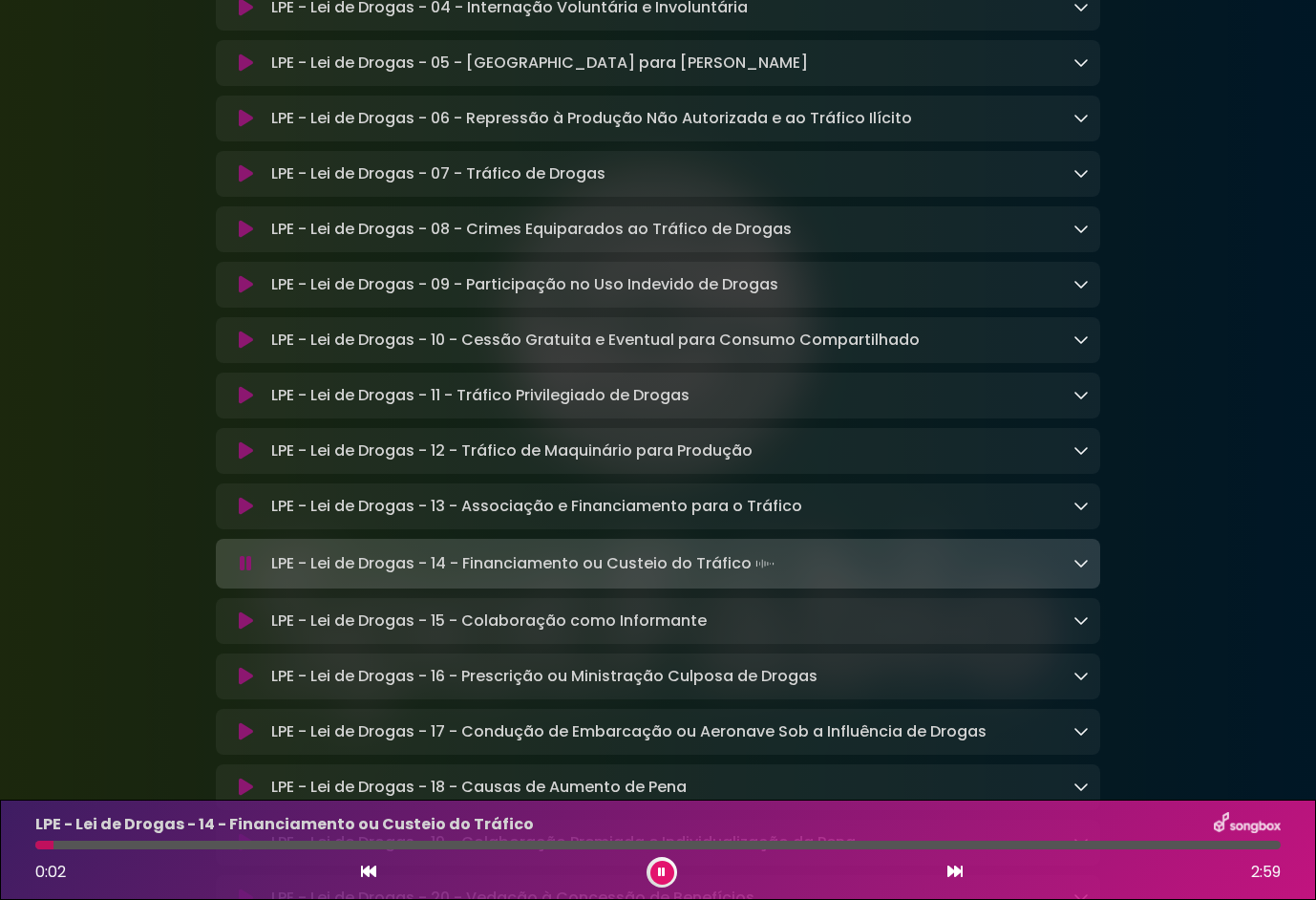
click at [250, 630] on icon at bounding box center [246, 622] width 14 height 19
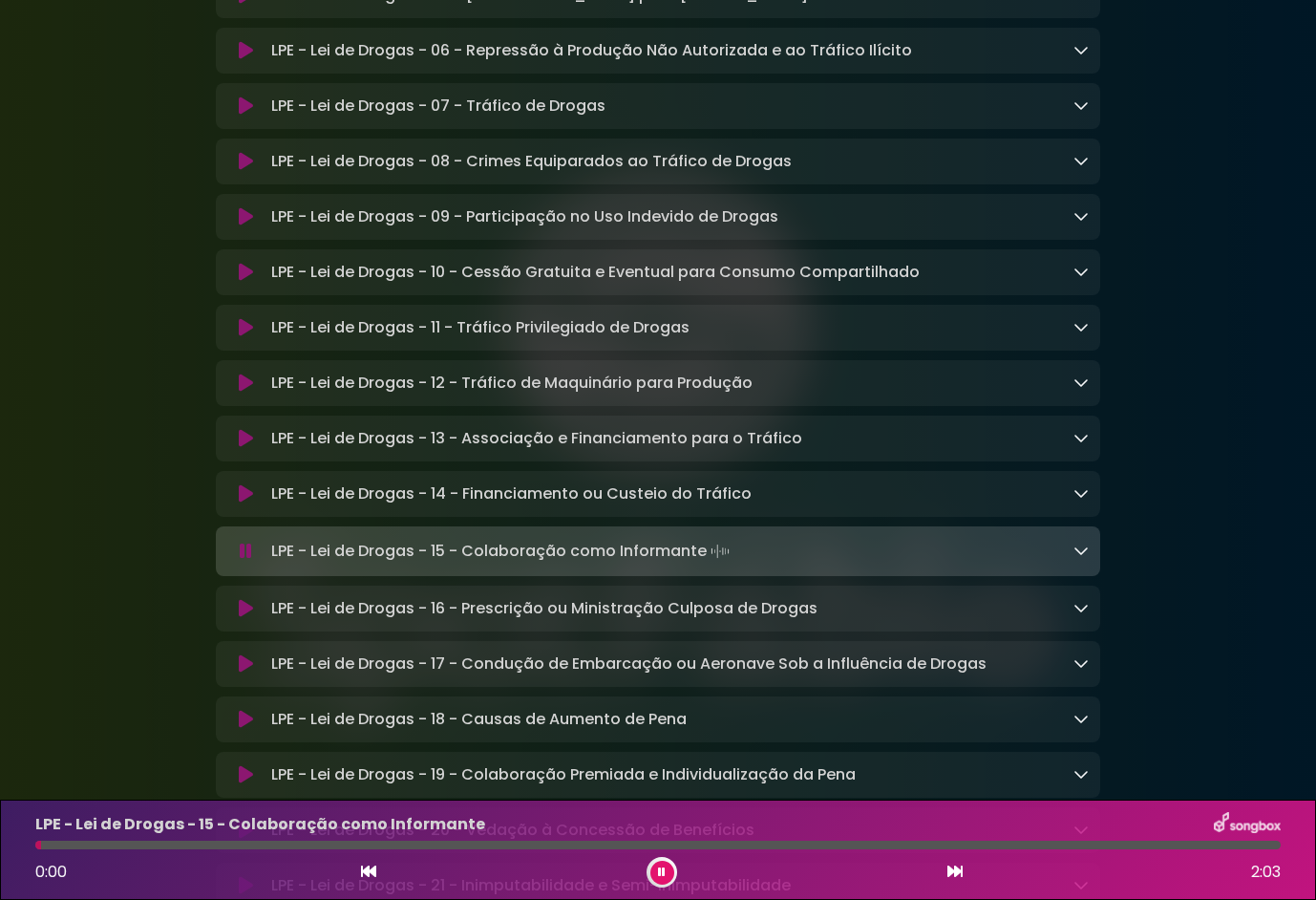
scroll to position [2959, 0]
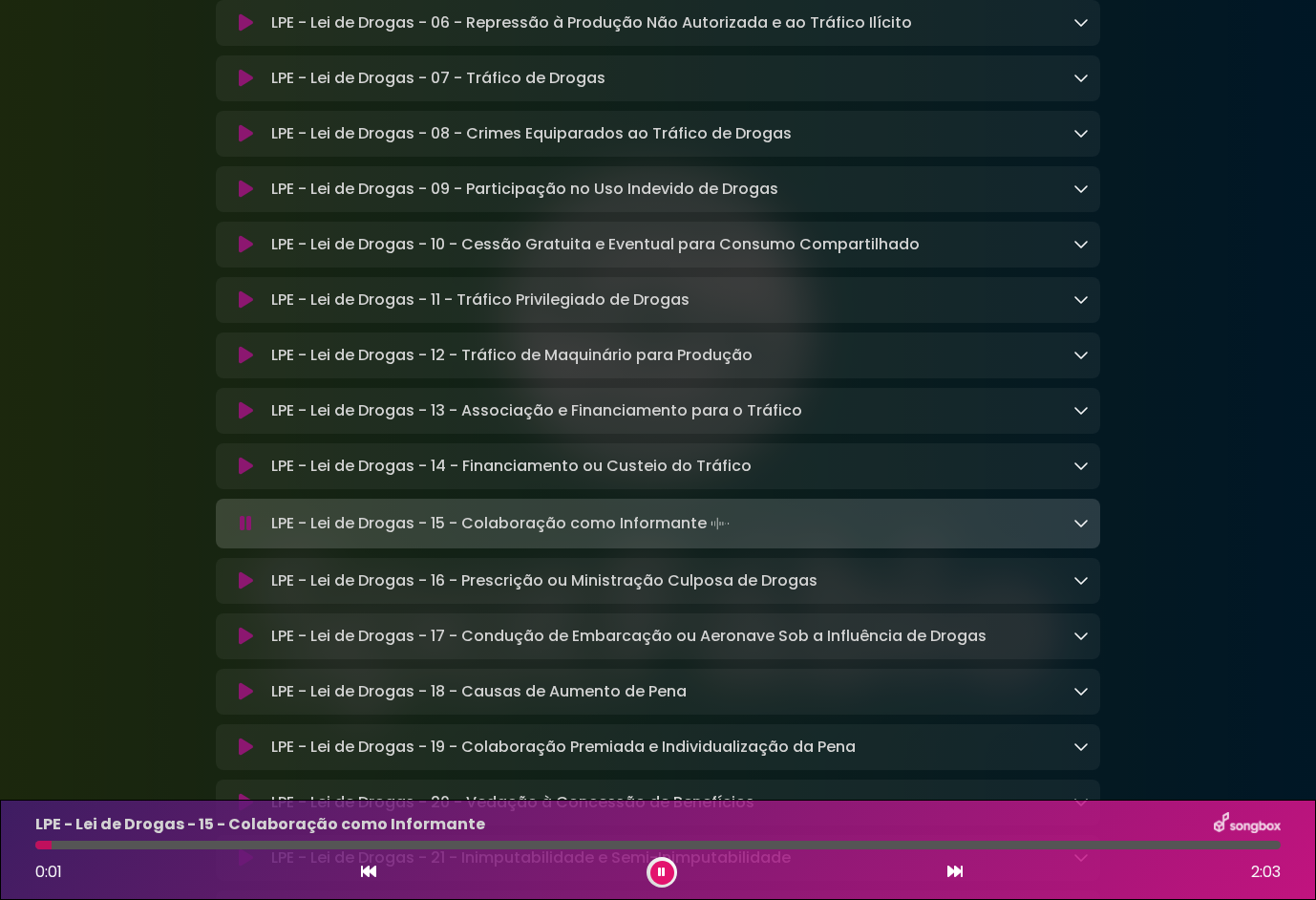
click at [248, 591] on icon at bounding box center [246, 581] width 14 height 19
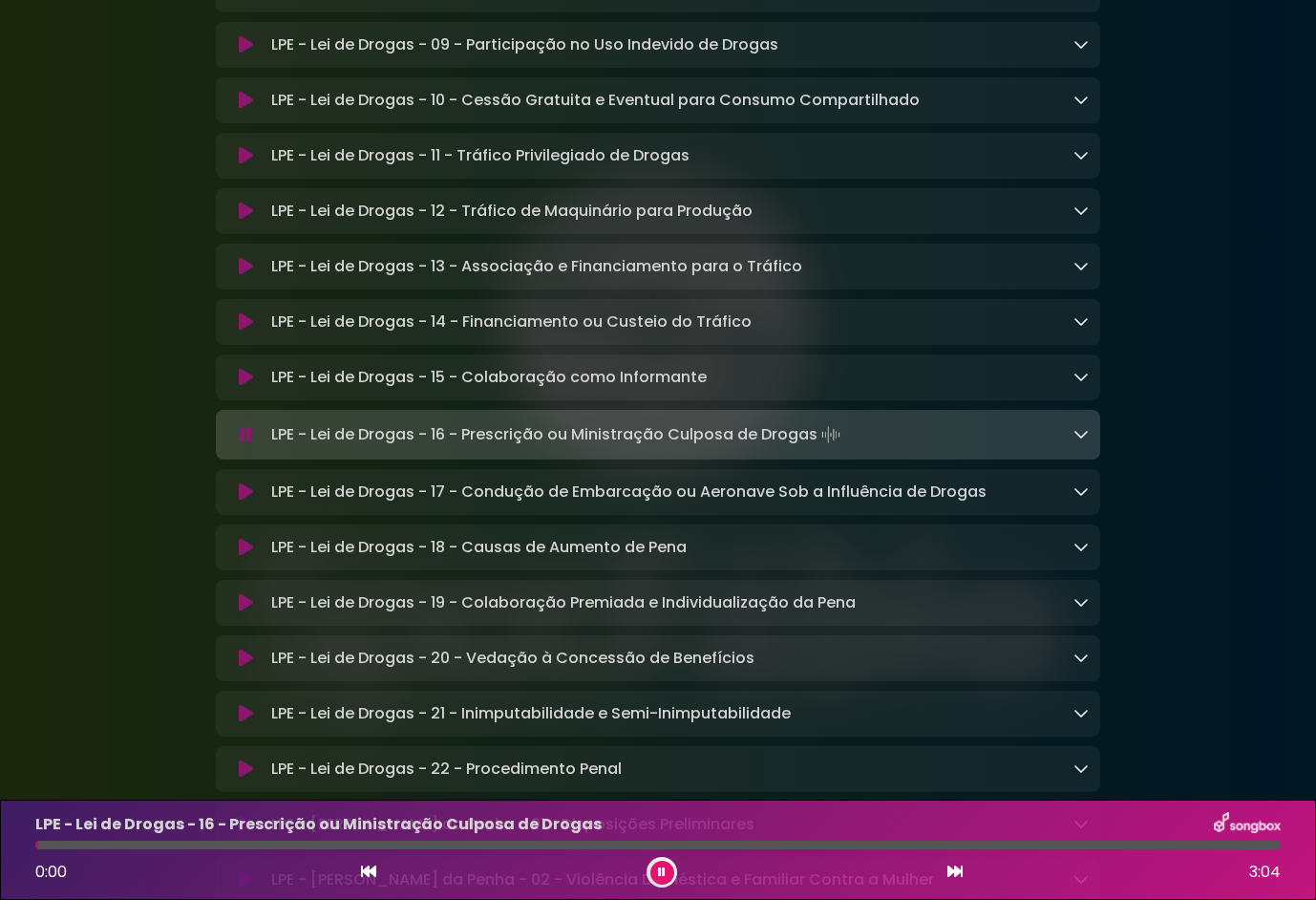
scroll to position [3150, 0]
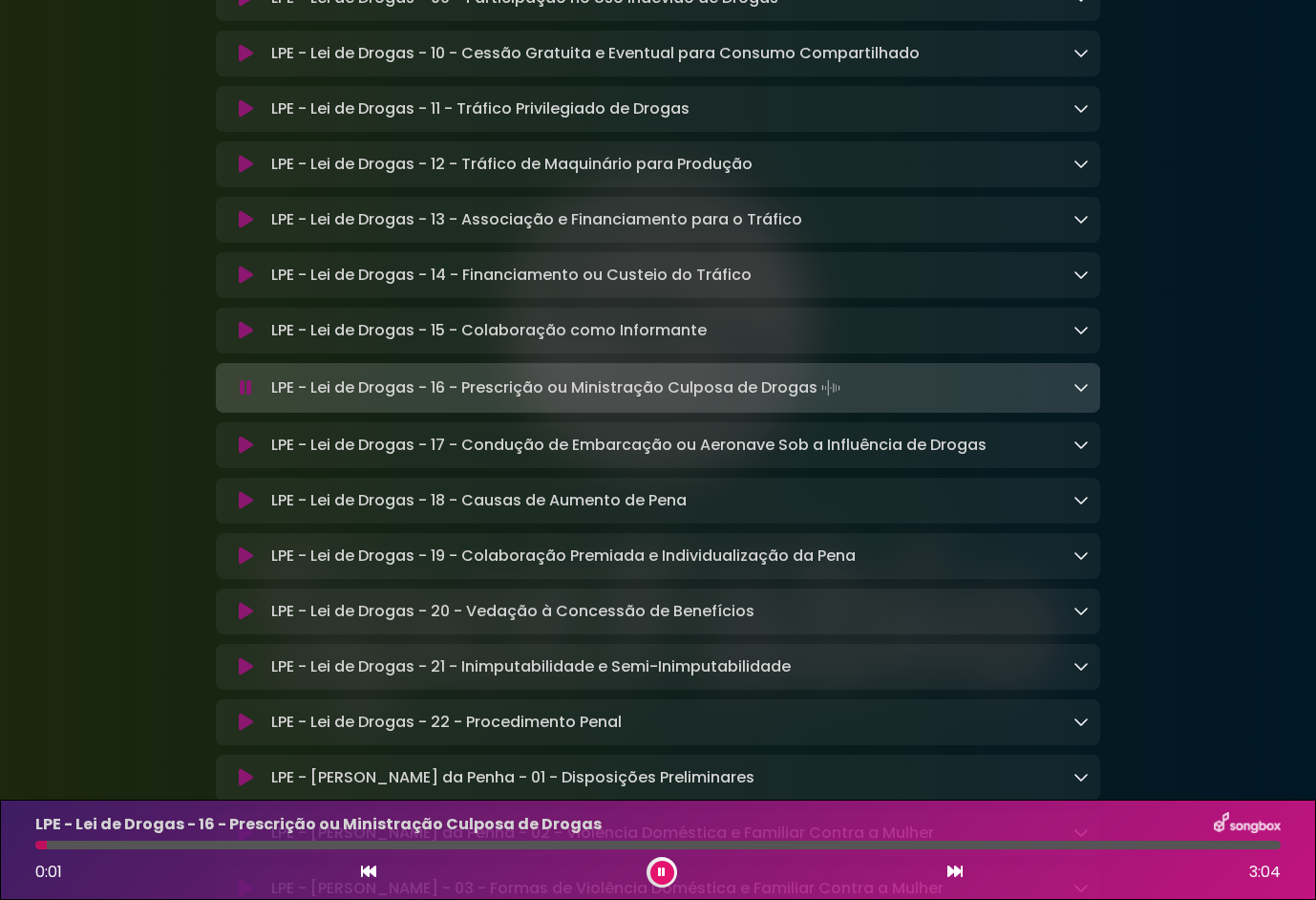
click at [233, 455] on button at bounding box center [246, 445] width 37 height 19
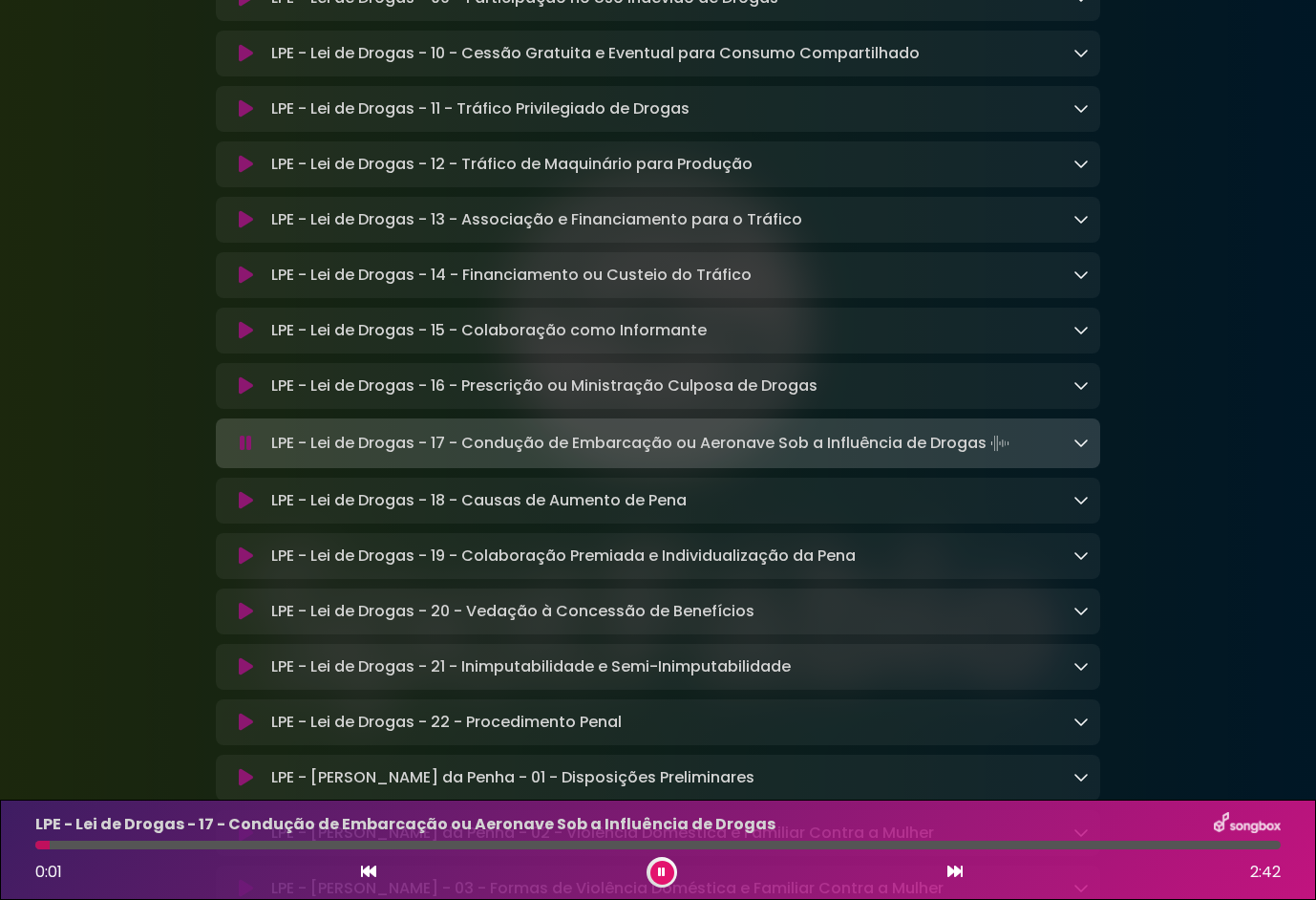
click at [248, 511] on icon at bounding box center [246, 501] width 14 height 19
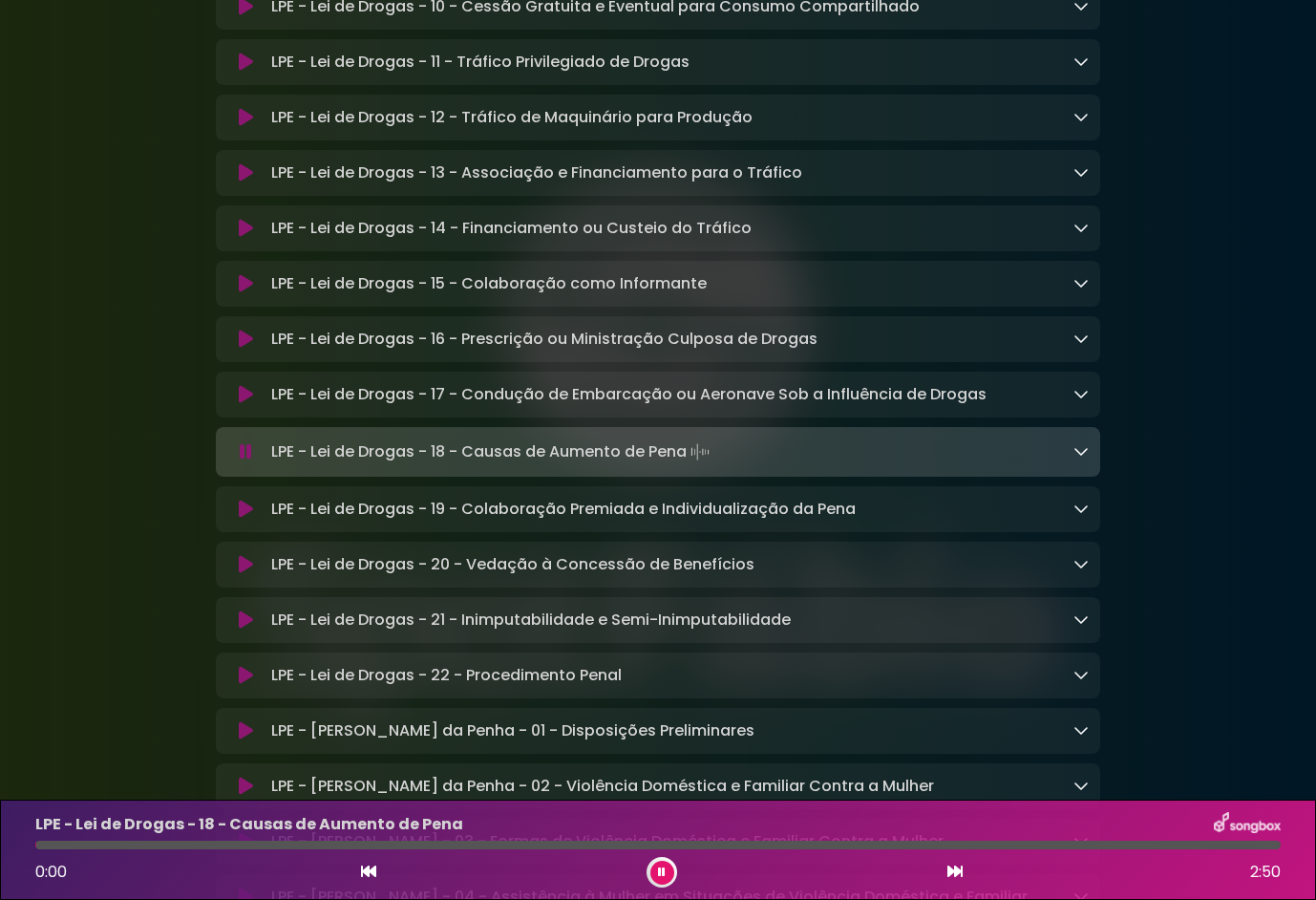
scroll to position [3245, 0]
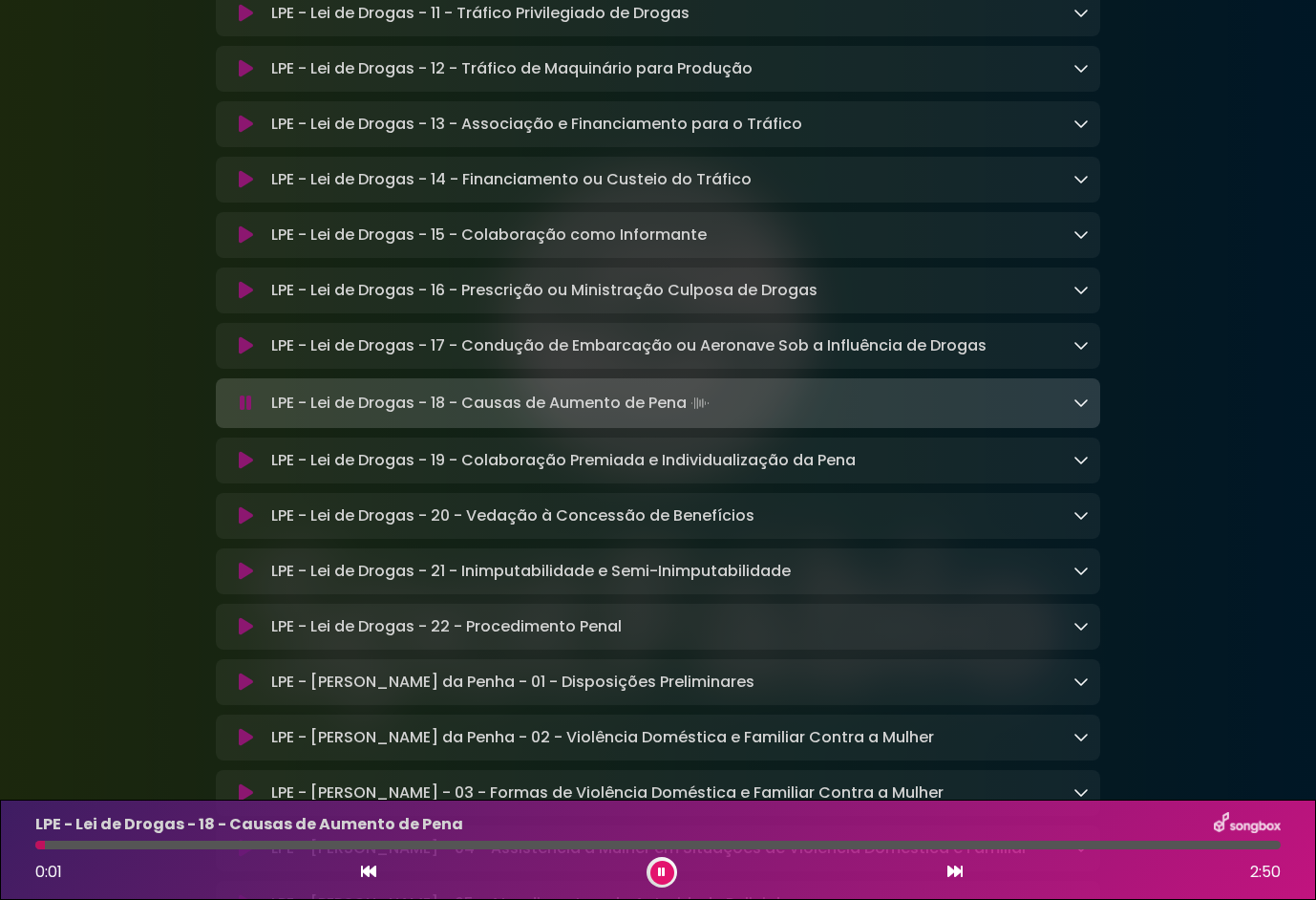
click at [243, 470] on icon at bounding box center [246, 461] width 14 height 19
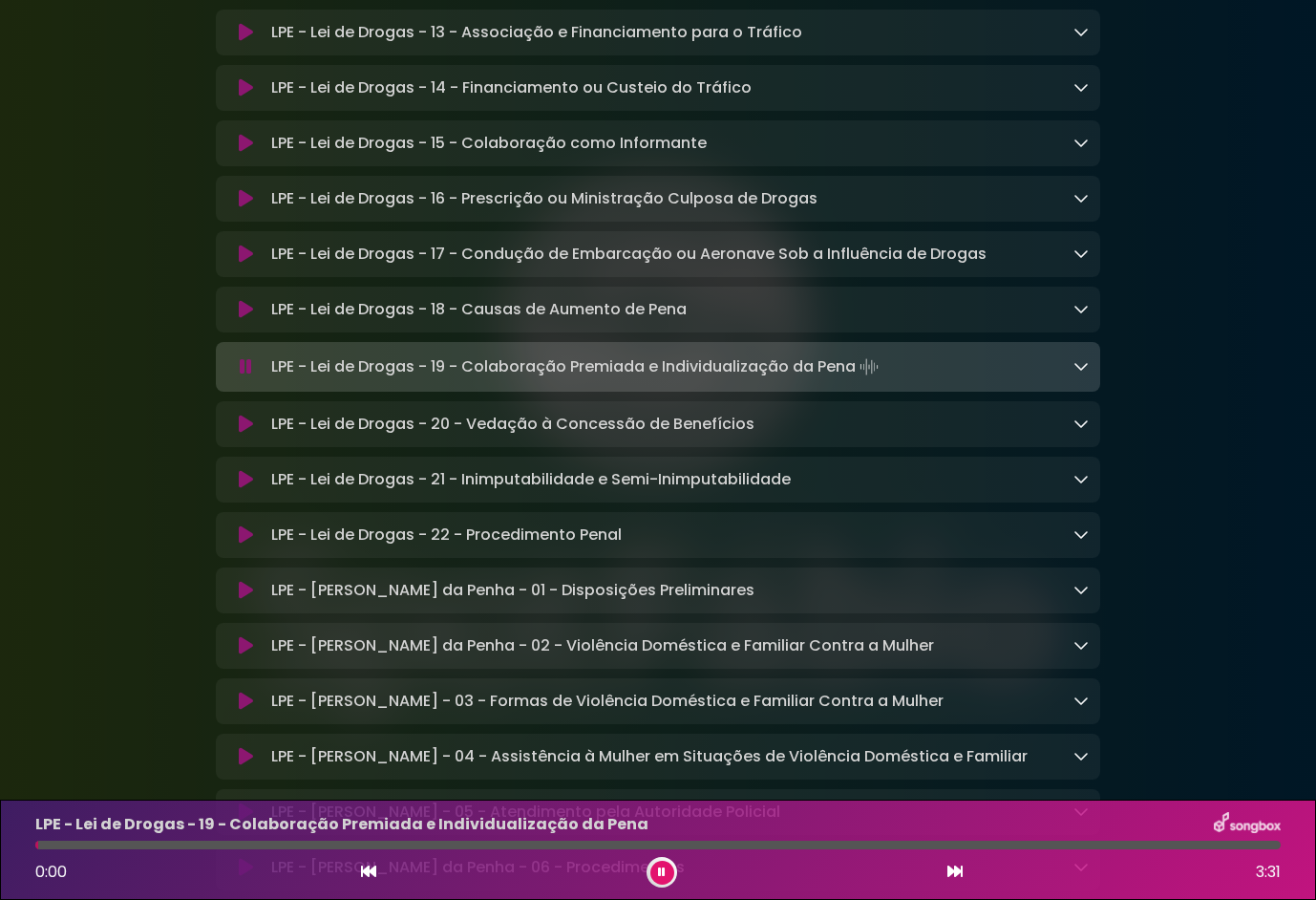
scroll to position [3342, 0]
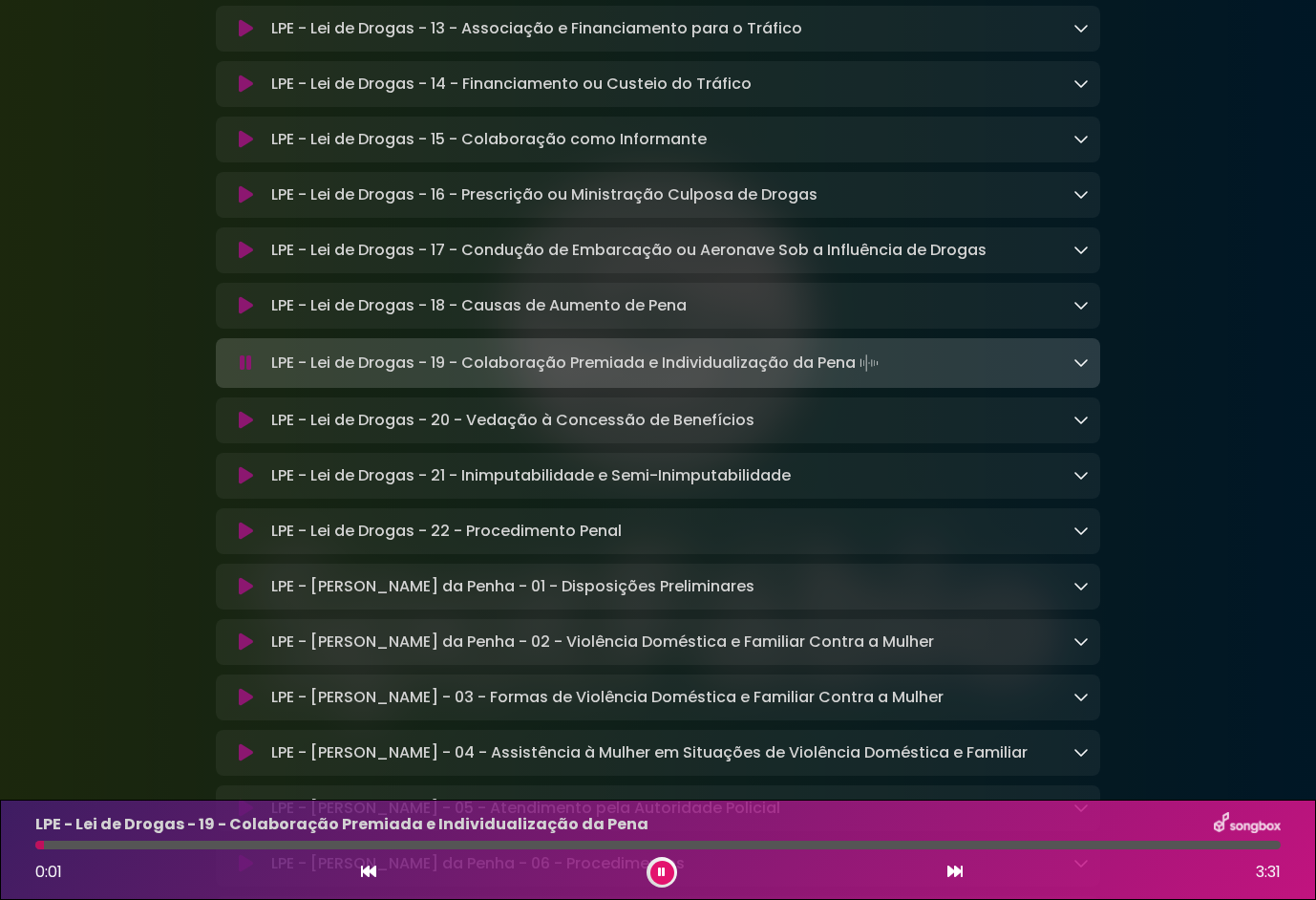
click at [251, 430] on icon at bounding box center [246, 420] width 14 height 19
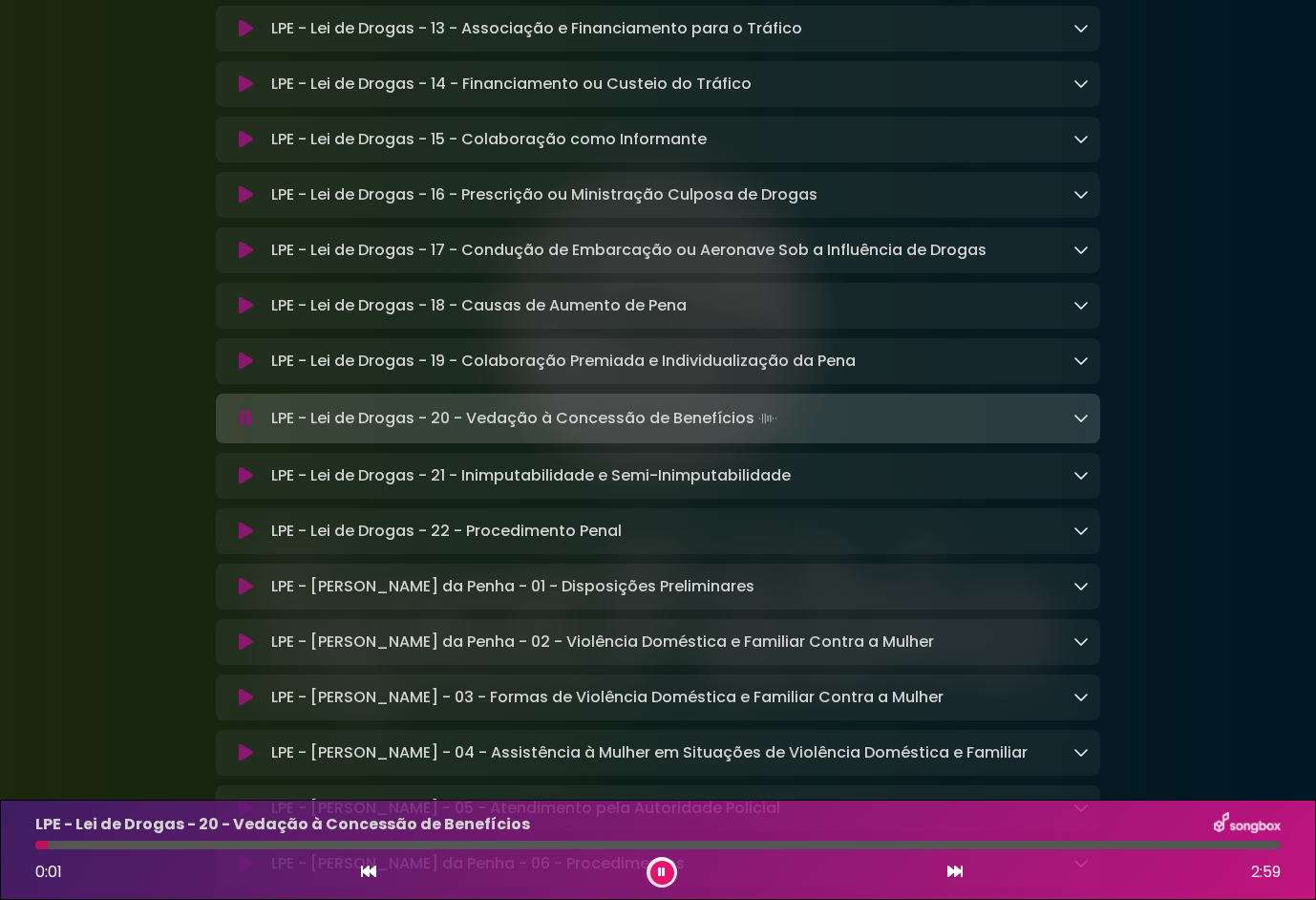
click at [243, 541] on icon at bounding box center [246, 531] width 14 height 19
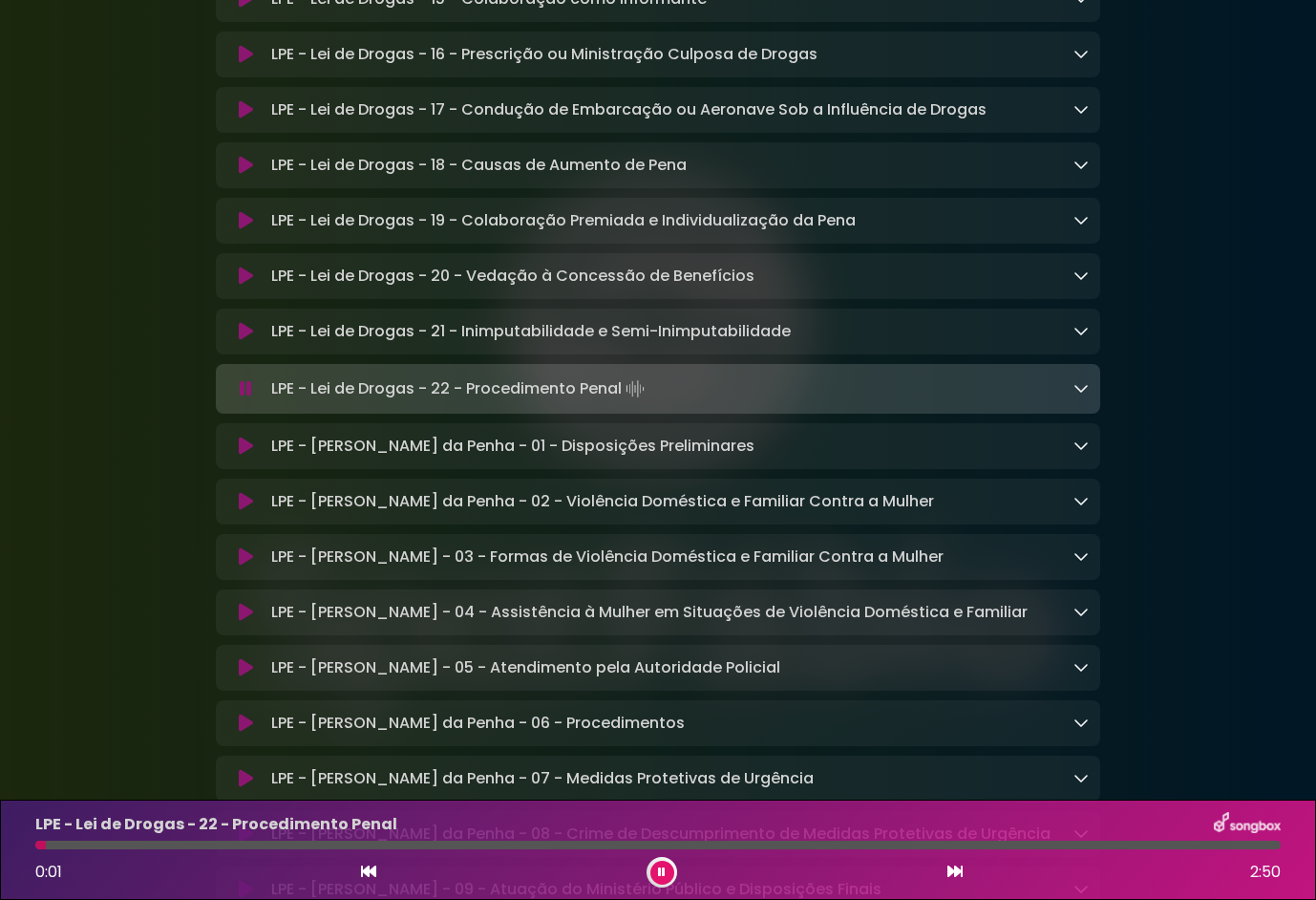
scroll to position [3533, 0]
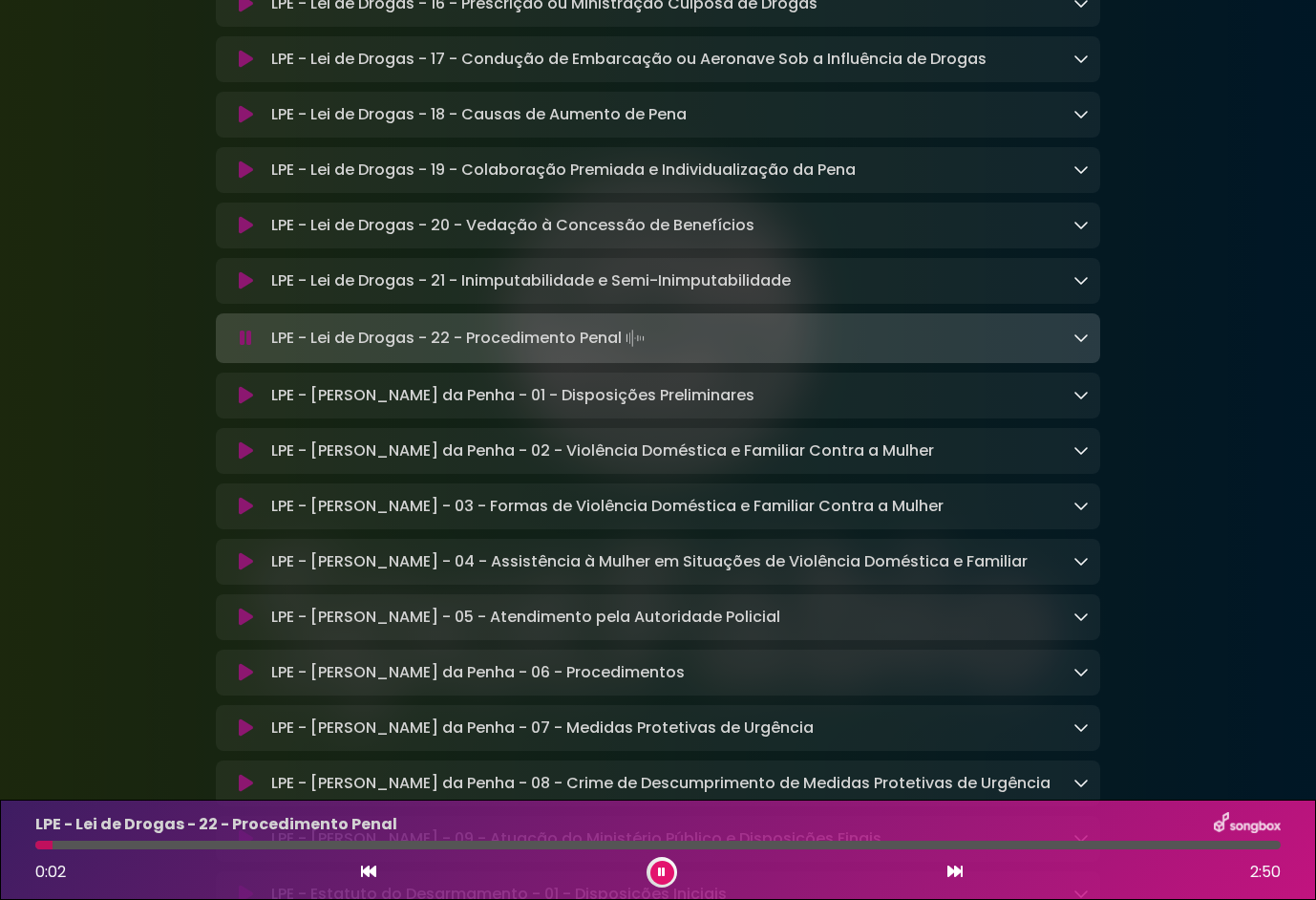
click at [241, 405] on icon at bounding box center [246, 396] width 14 height 19
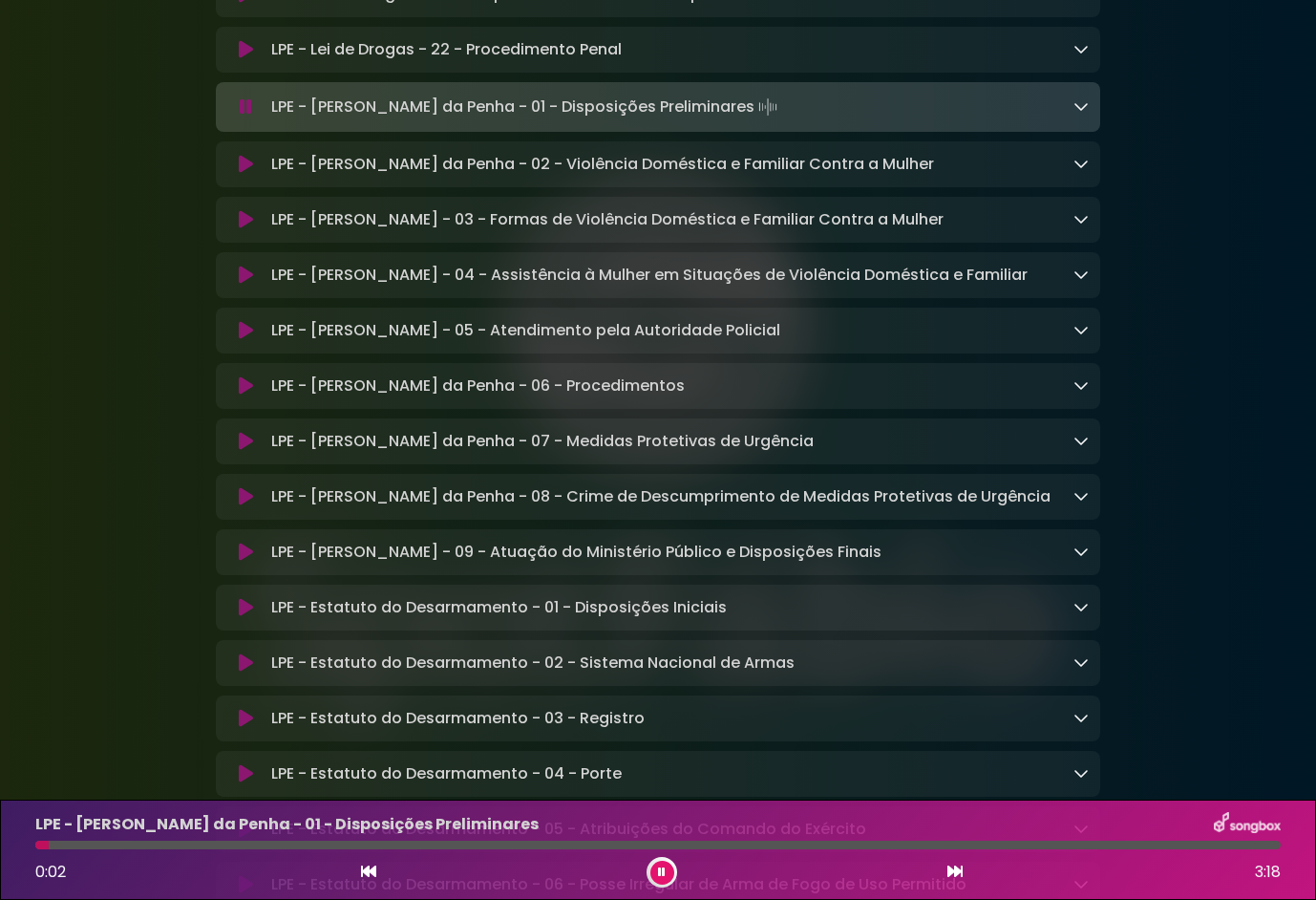
scroll to position [4106, 0]
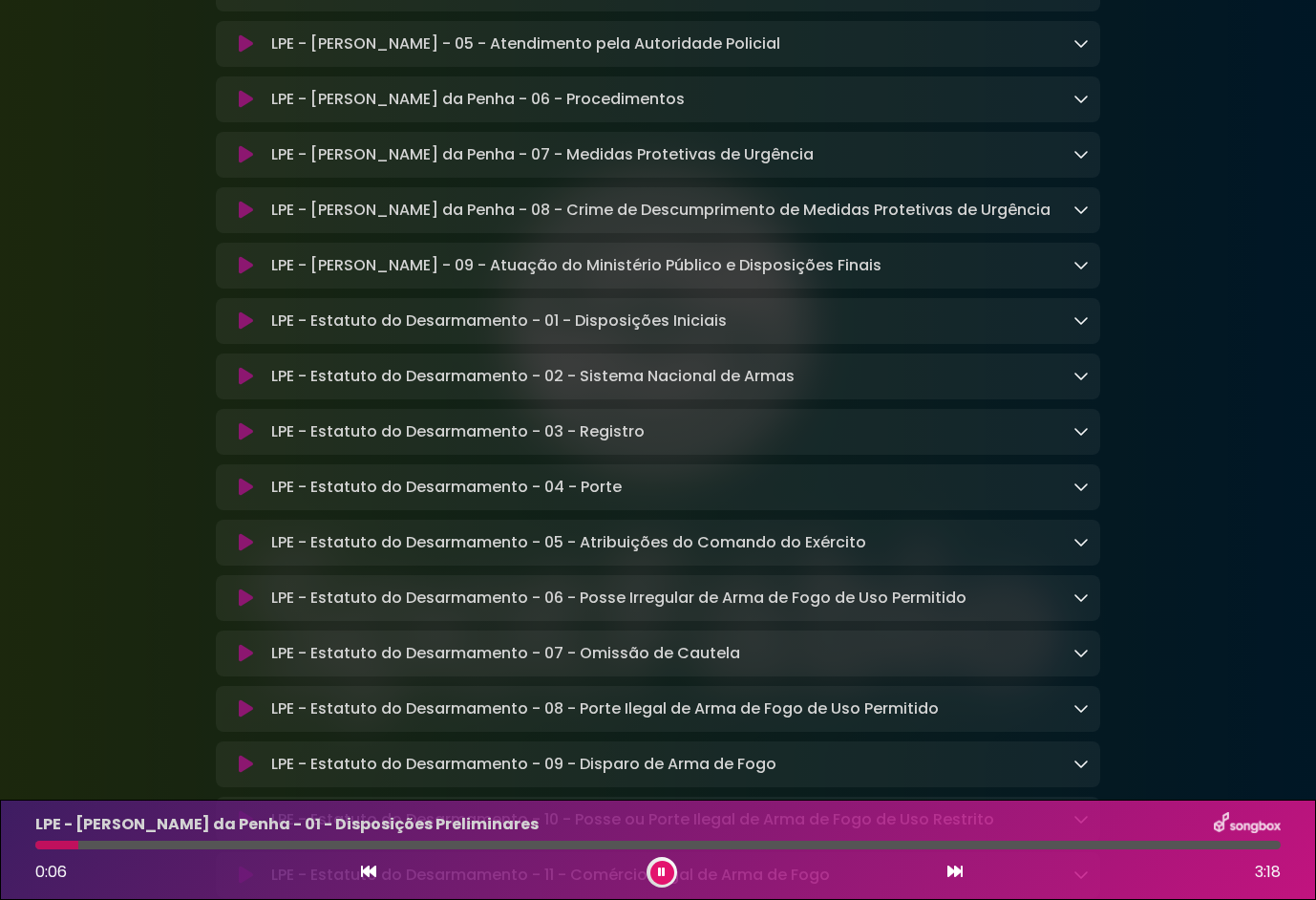
click at [251, 331] on icon at bounding box center [246, 321] width 14 height 19
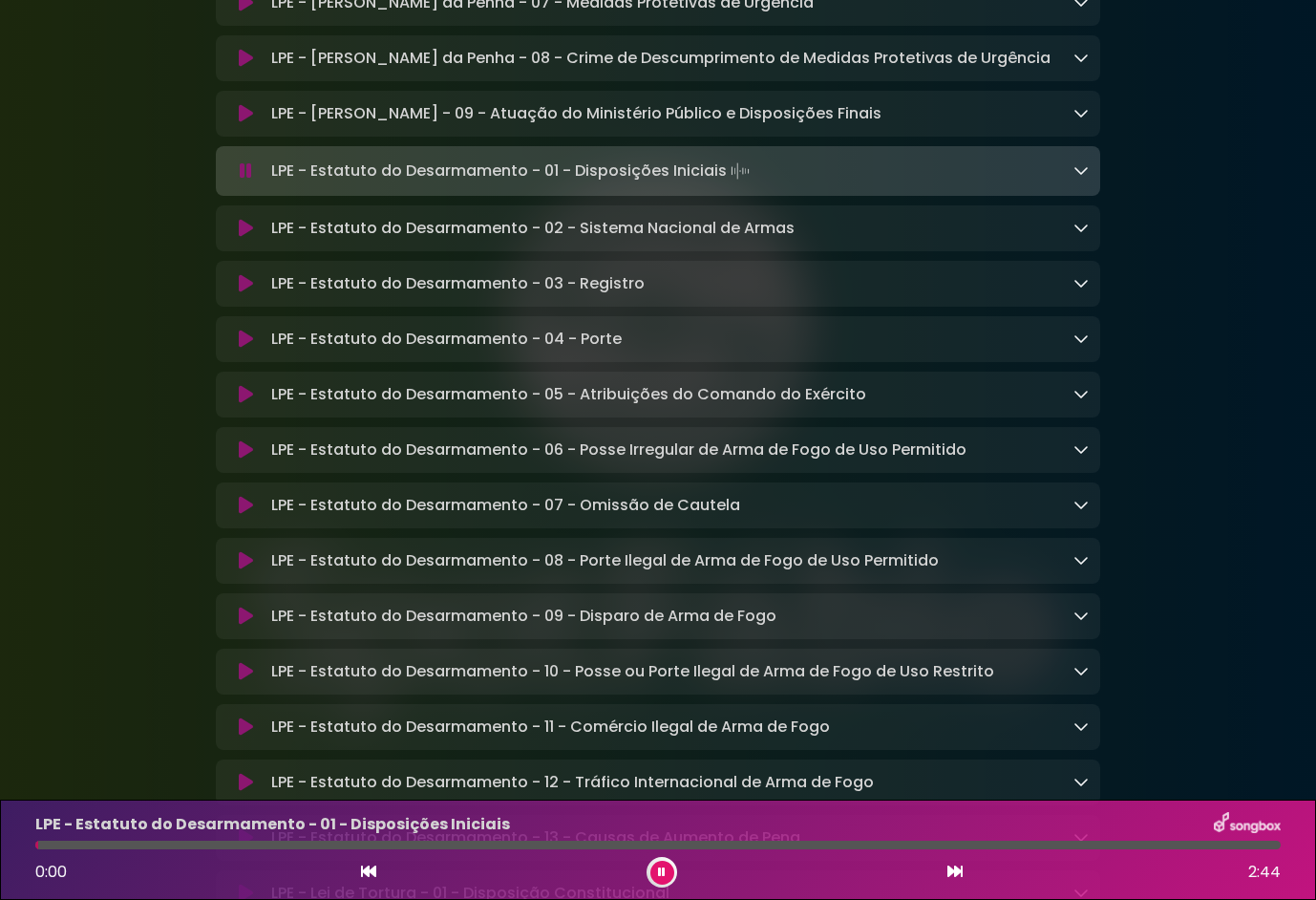
scroll to position [4294, 0]
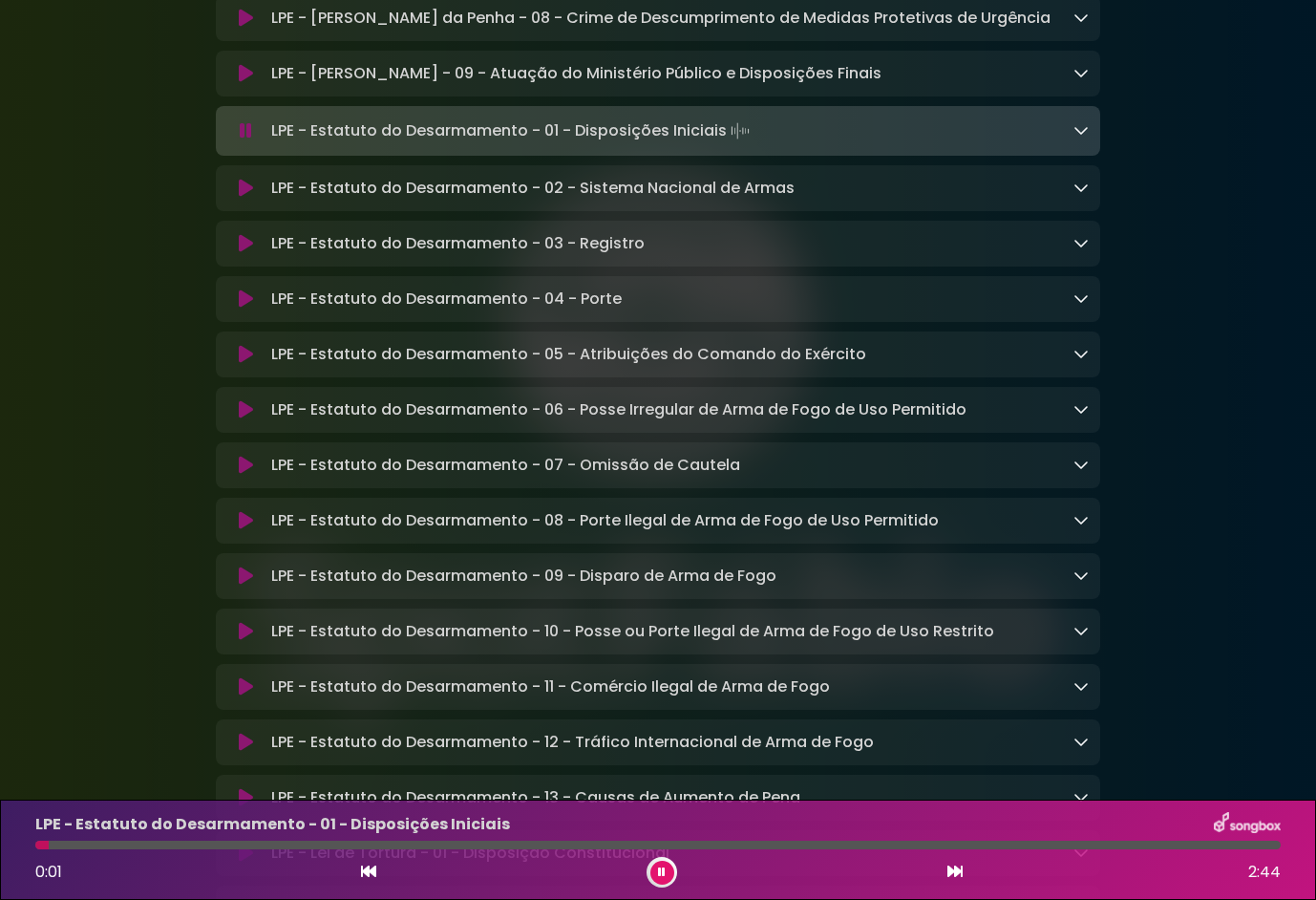
click at [237, 253] on button at bounding box center [246, 244] width 37 height 19
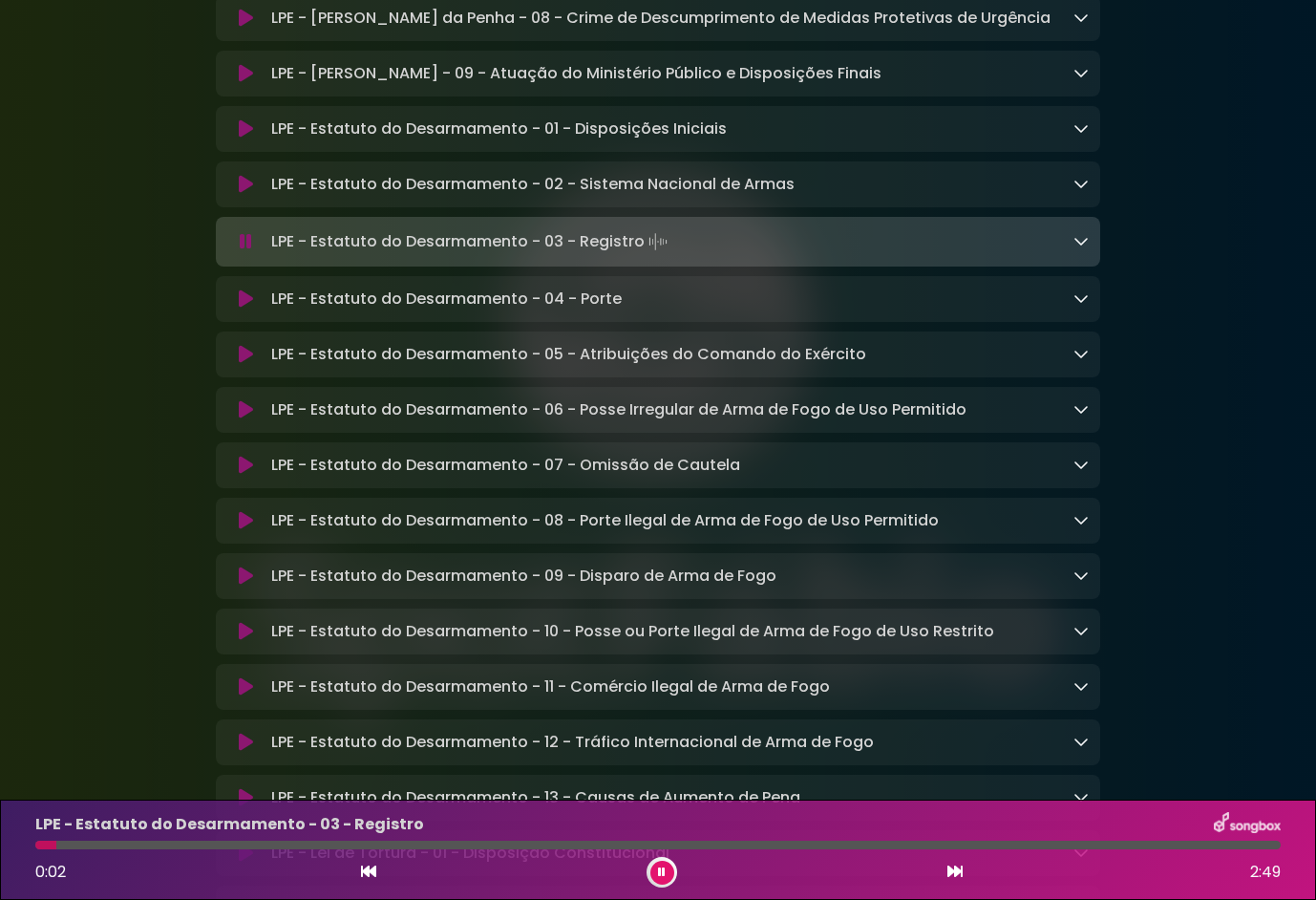
click at [246, 308] on icon at bounding box center [246, 299] width 14 height 19
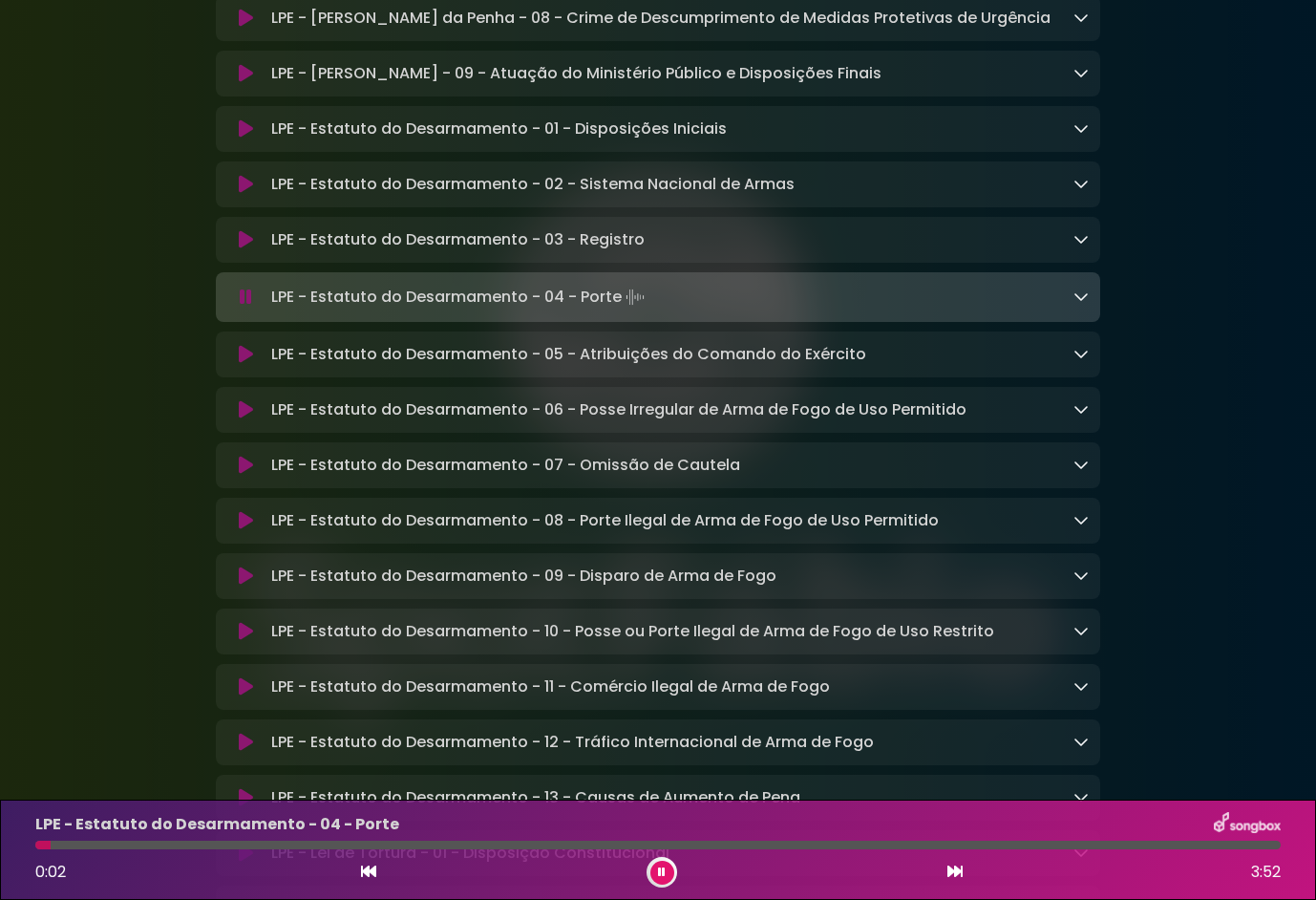
click at [205, 837] on div "LPE - Estatuto do Desarmamento - 04 - Porte 0:02 3:52" at bounding box center [658, 850] width 1269 height 75
click at [205, 840] on div "LPE - Estatuto do Desarmamento - 04 - Porte 0:03 3:52" at bounding box center [658, 850] width 1269 height 75
click at [205, 842] on div at bounding box center [658, 845] width 1246 height 9
click at [244, 364] on icon at bounding box center [246, 355] width 14 height 19
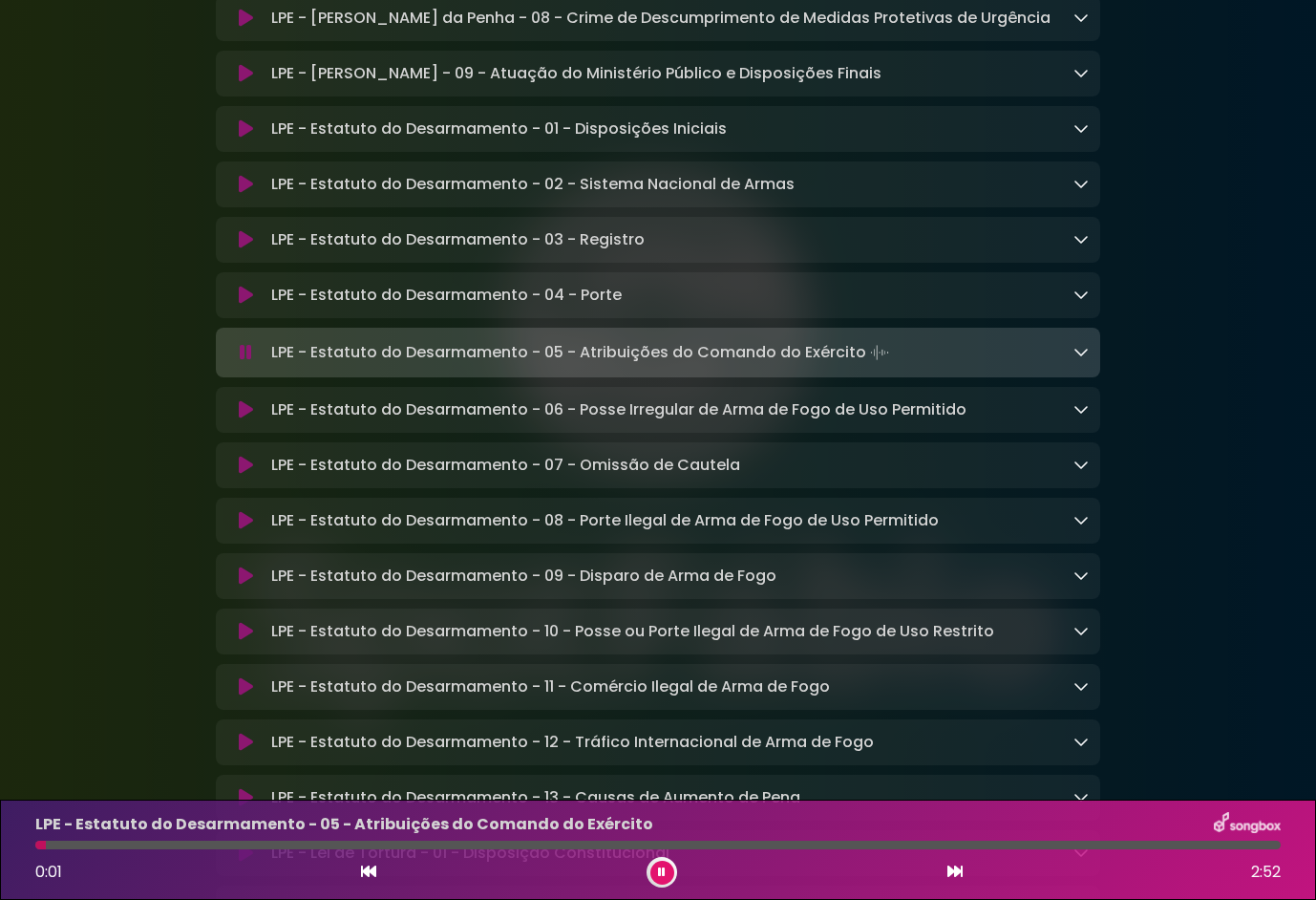
click at [243, 419] on icon at bounding box center [246, 410] width 14 height 19
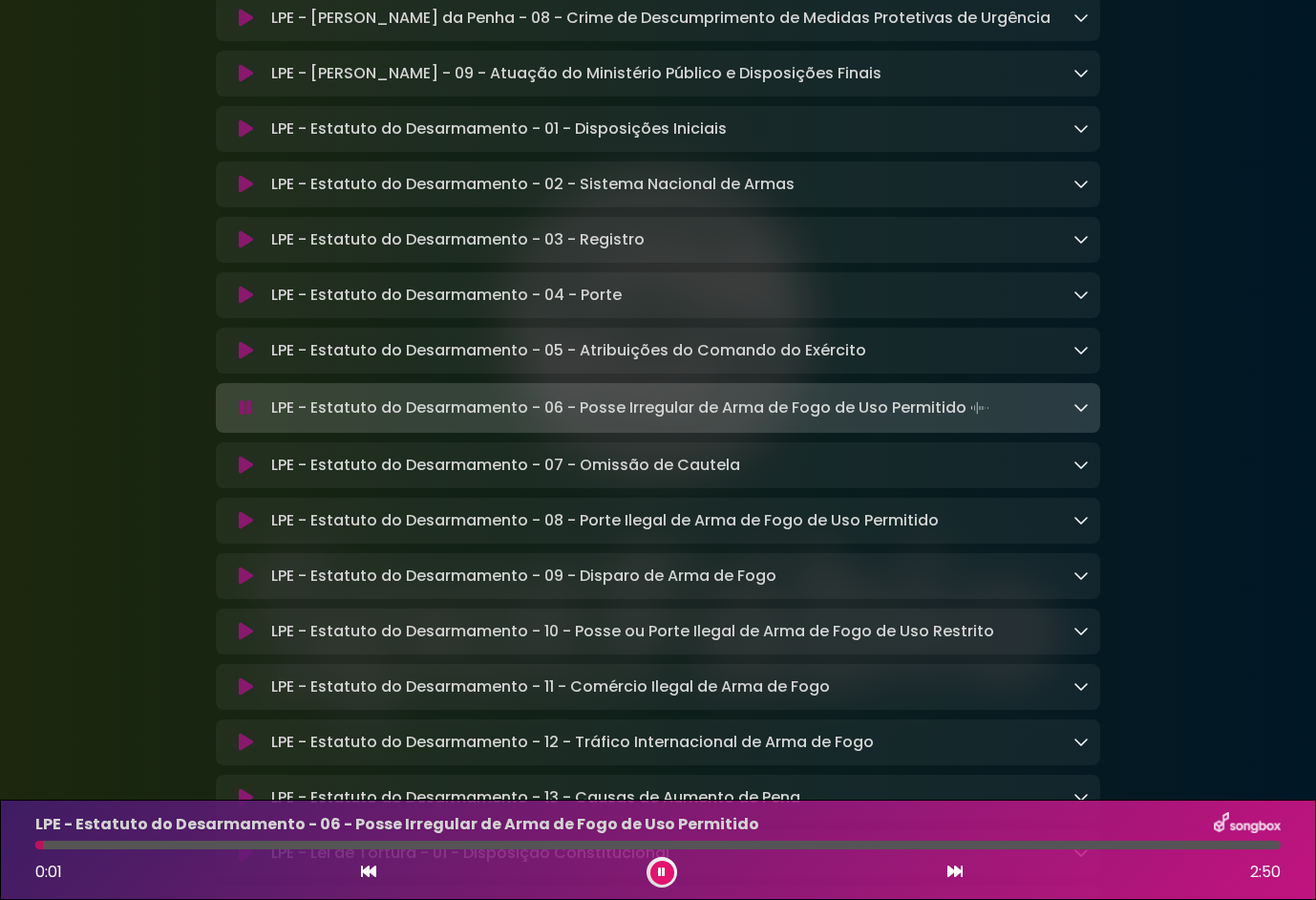
click at [241, 475] on icon at bounding box center [246, 465] width 14 height 19
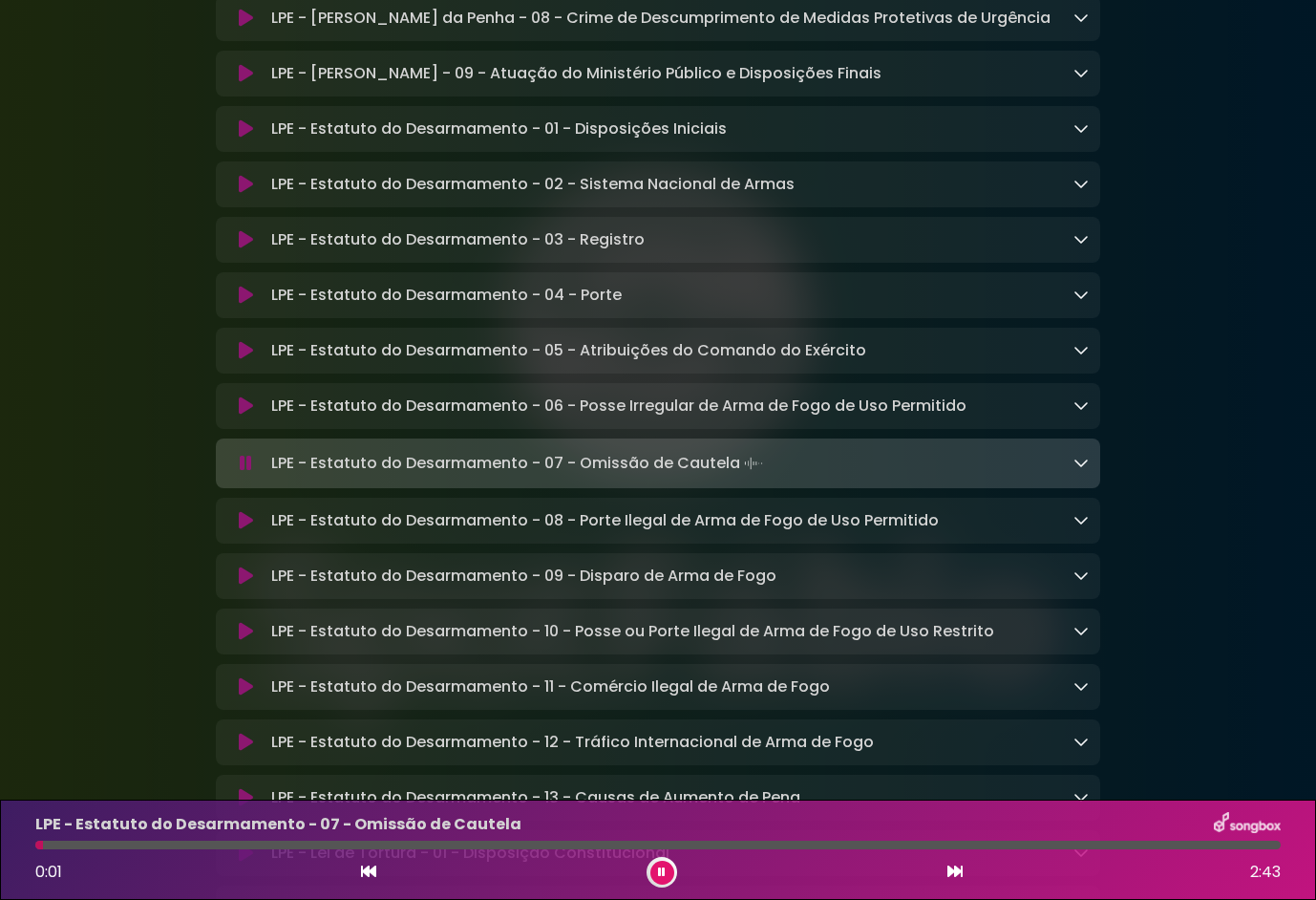
click at [243, 304] on icon at bounding box center [246, 295] width 14 height 19
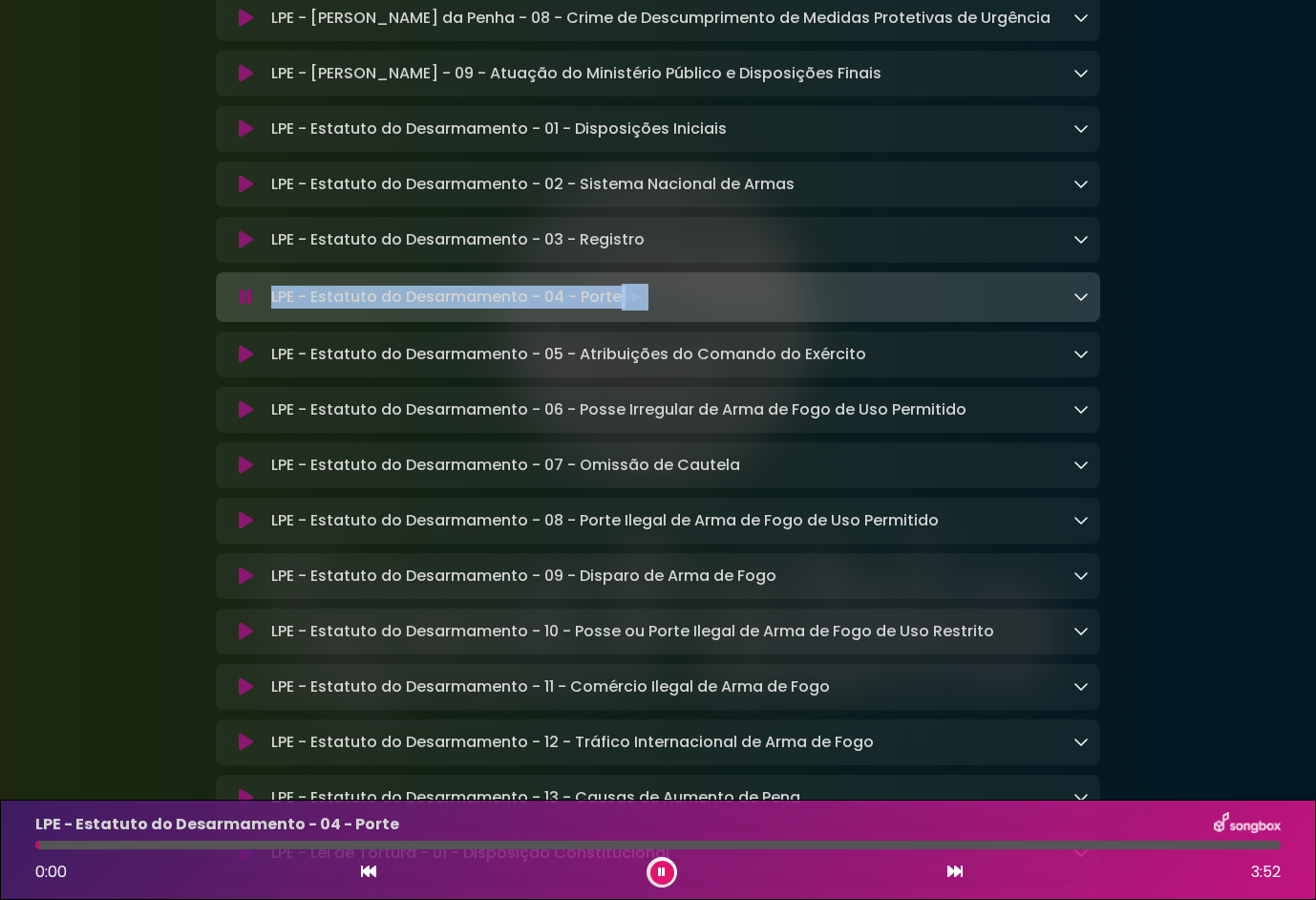
drag, startPoint x: 703, startPoint y: 361, endPoint x: 255, endPoint y: 376, distance: 448.3
click at [255, 310] on div "LPE - Estatuto do Desarmamento - 04 - Porte Loading Track..." at bounding box center [658, 298] width 861 height 27
drag, startPoint x: 255, startPoint y: 376, endPoint x: 341, endPoint y: 357, distance: 88.1
copy div "LPE - Estatuto do Desarmamento - 04 - Porte"
drag, startPoint x: 661, startPoint y: 879, endPoint x: 634, endPoint y: 840, distance: 47.4
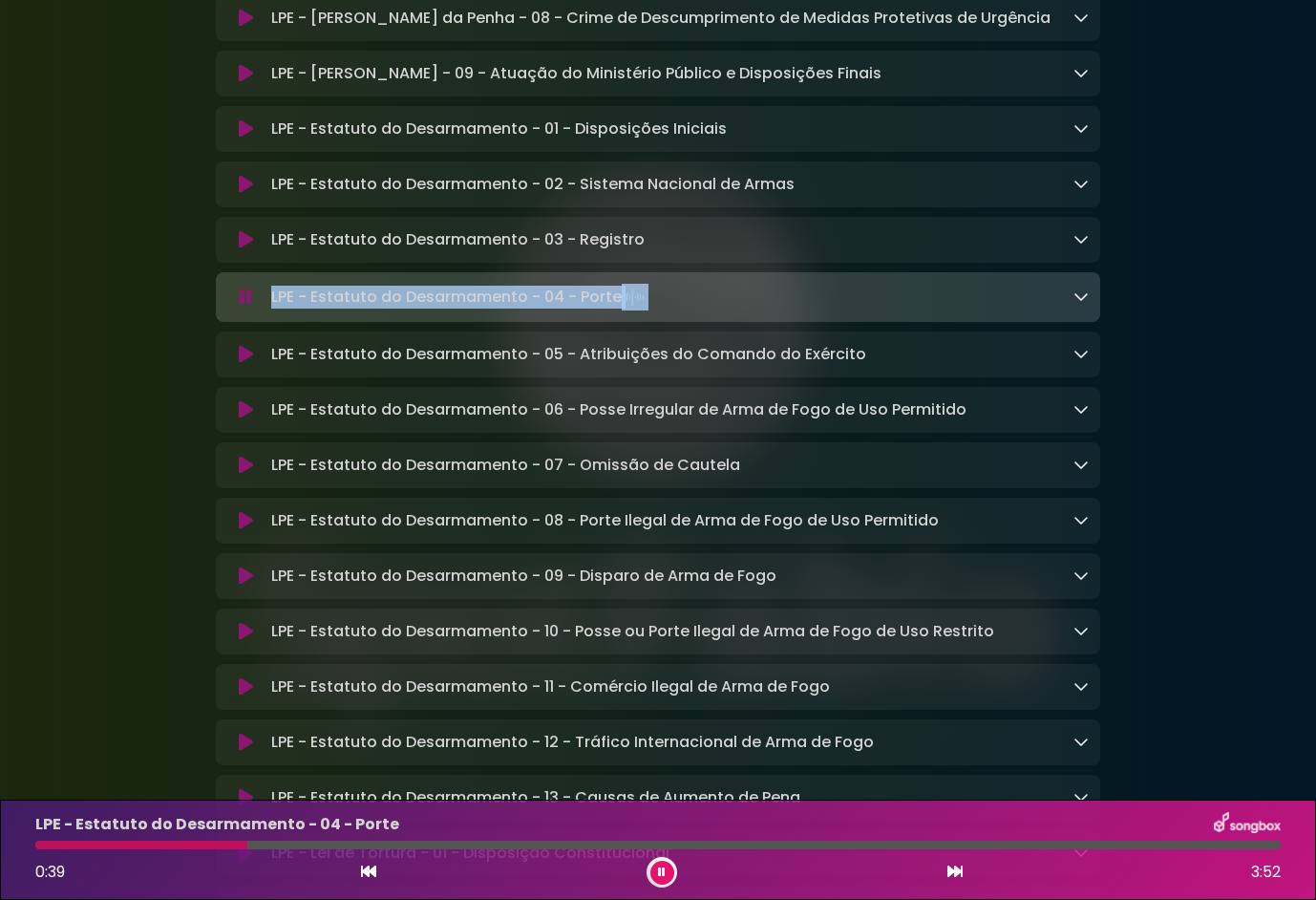
click at [663, 873] on button at bounding box center [662, 872] width 24 height 24
